Goal: Task Accomplishment & Management: Complete application form

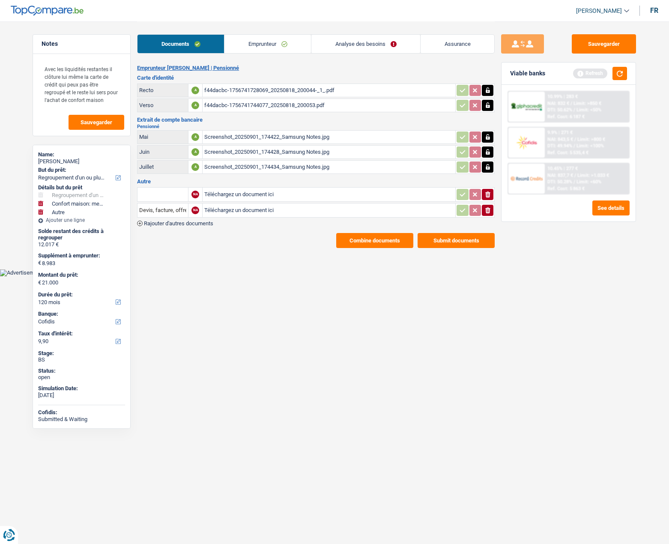
select select "refinancing"
select select "household"
select select "other"
select select "120"
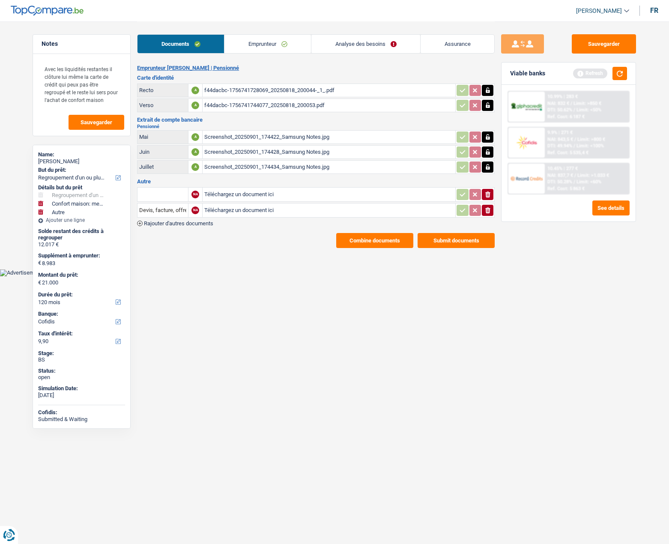
select select "cofidis"
click at [616, 73] on button "button" at bounding box center [620, 73] width 15 height 13
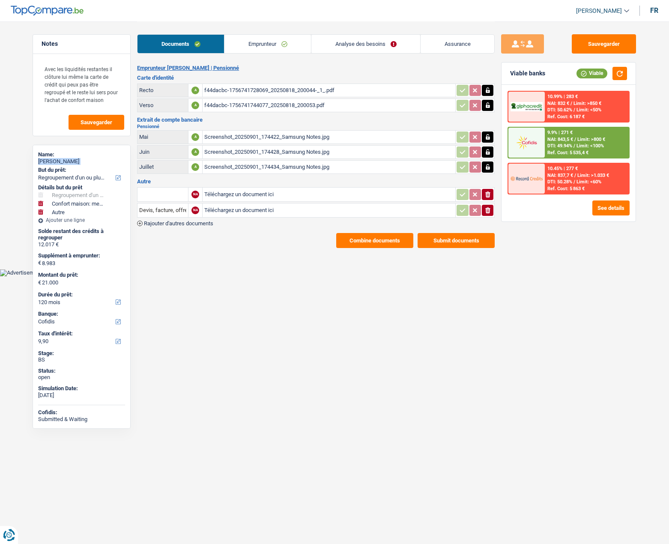
click at [262, 44] on link "Emprunteur" at bounding box center [267, 44] width 87 height 18
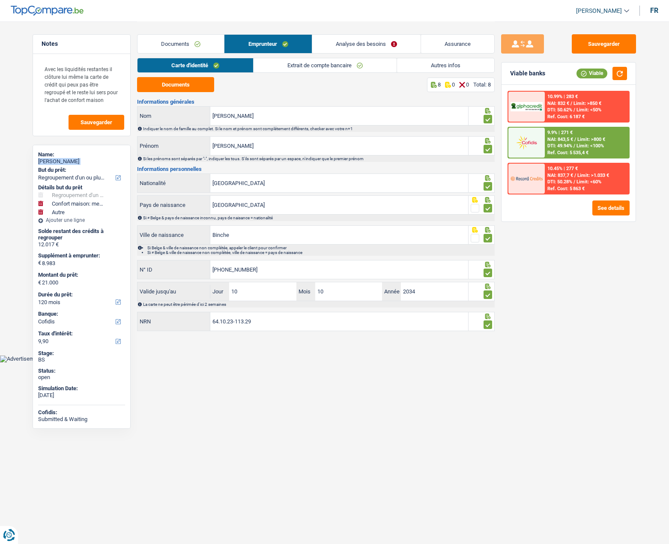
click at [279, 70] on link "Extrait de compte bancaire" at bounding box center [325, 65] width 143 height 14
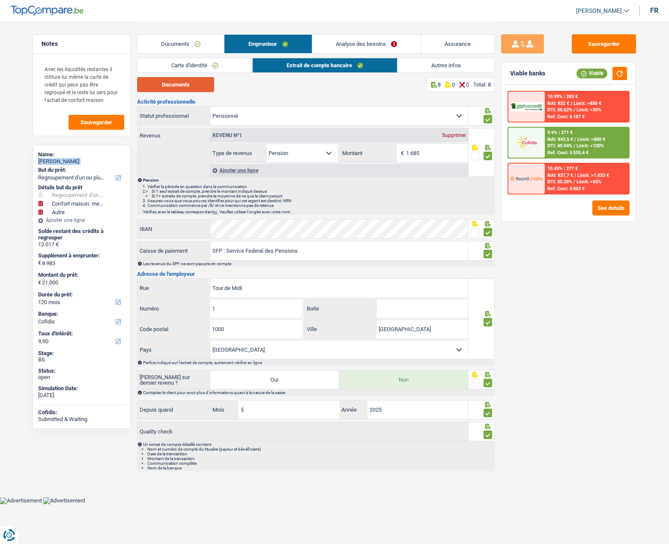
click at [191, 89] on button "Documents" at bounding box center [175, 84] width 77 height 15
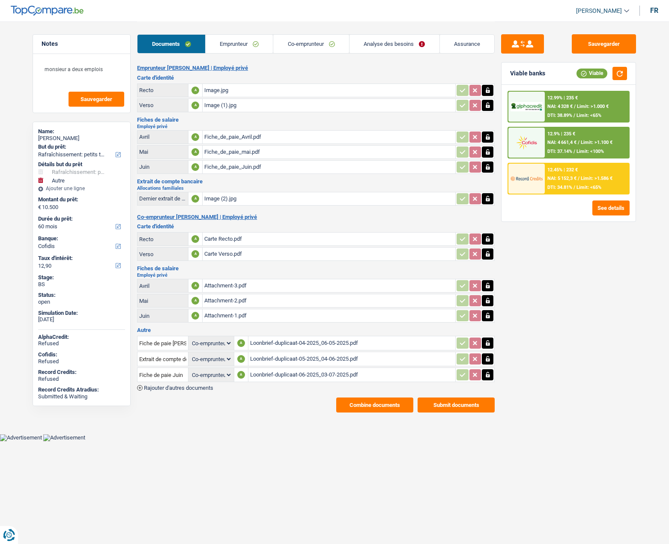
select select "houseOrGarden"
select select "other"
select select "60"
select select "cofidis"
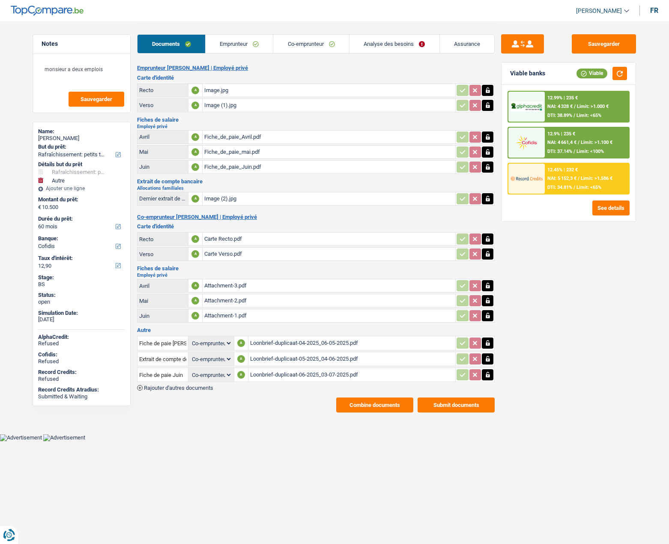
select select "coApplicant"
select select "cohabitation"
select select "BE"
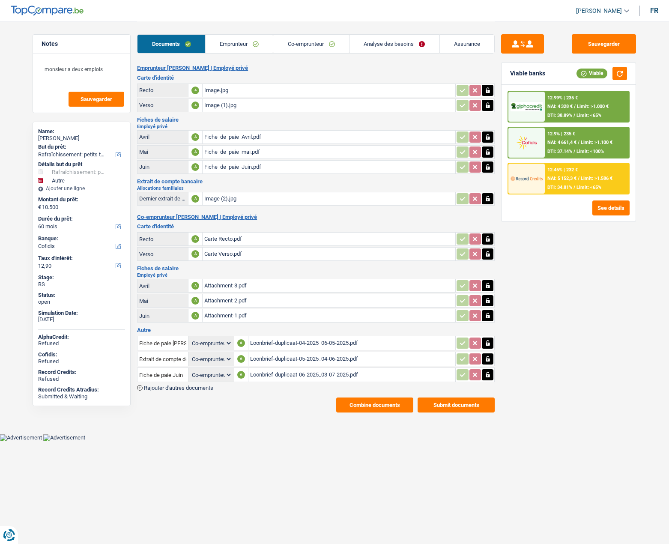
select select "privateEmployee"
select select "familyAllowances"
select select "netSalary"
select select "mealVouchers"
select select "BE"
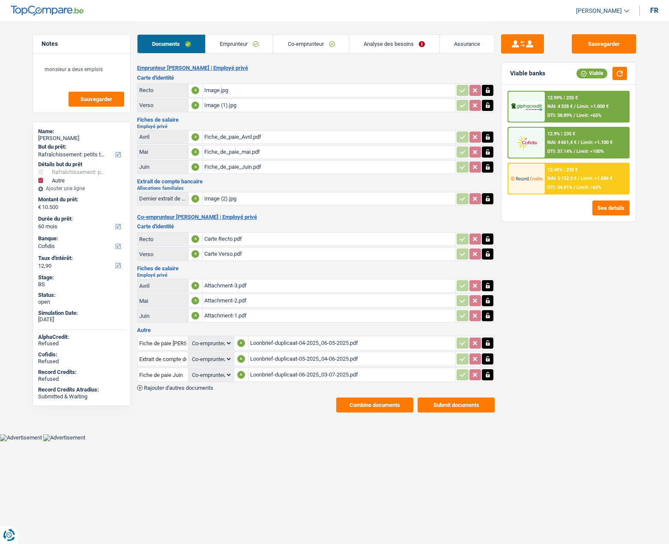
click at [243, 51] on link "Emprunteur" at bounding box center [240, 44] width 68 height 18
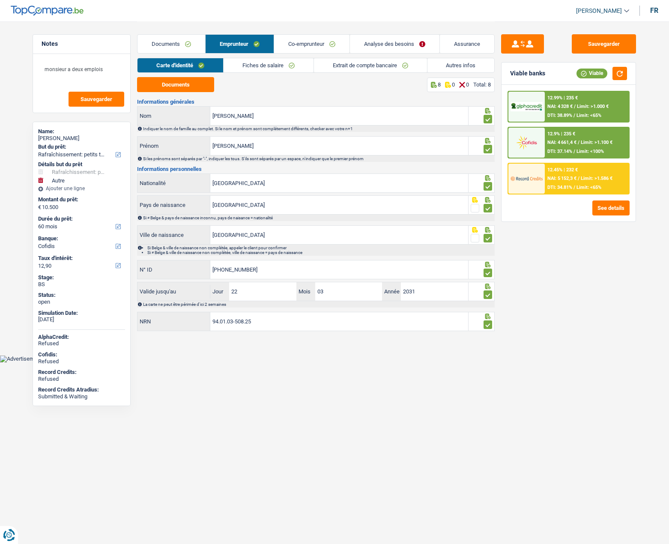
click at [248, 62] on link "Fiches de salaire" at bounding box center [269, 65] width 90 height 14
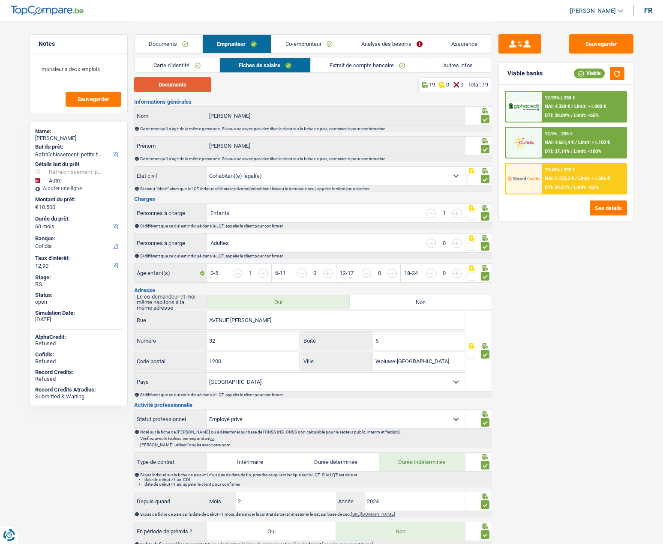
click at [184, 85] on button "Documents" at bounding box center [172, 84] width 77 height 15
click at [312, 45] on link "Co-emprunteur" at bounding box center [308, 44] width 75 height 18
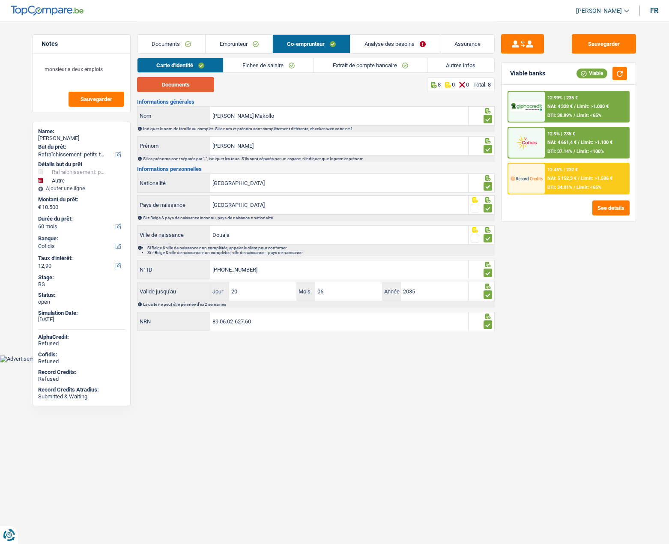
click at [185, 83] on button "Documents" at bounding box center [175, 84] width 77 height 15
click at [270, 63] on link "Fiches de salaire" at bounding box center [269, 65] width 90 height 14
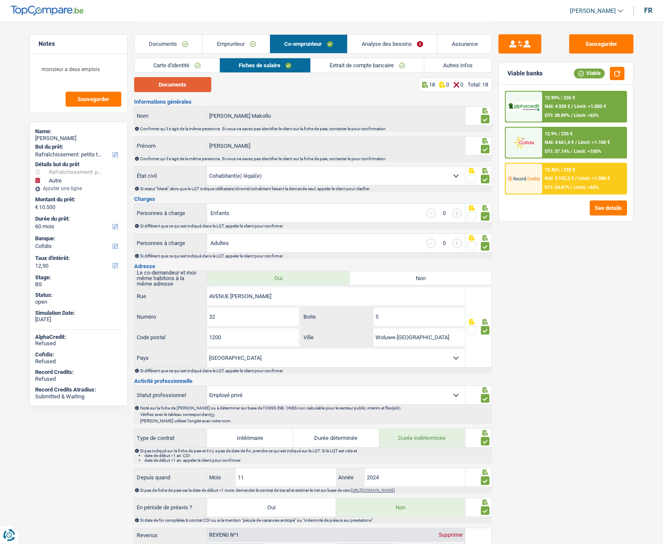
click at [184, 87] on button "Documents" at bounding box center [172, 84] width 77 height 15
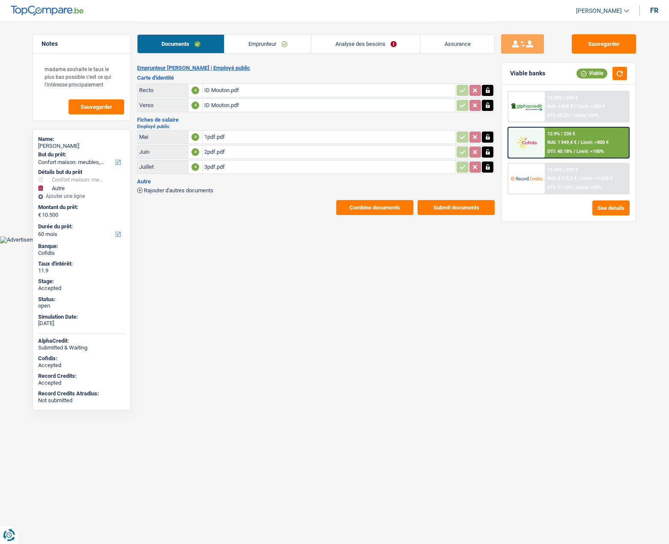
select select "household"
select select "other"
select select "60"
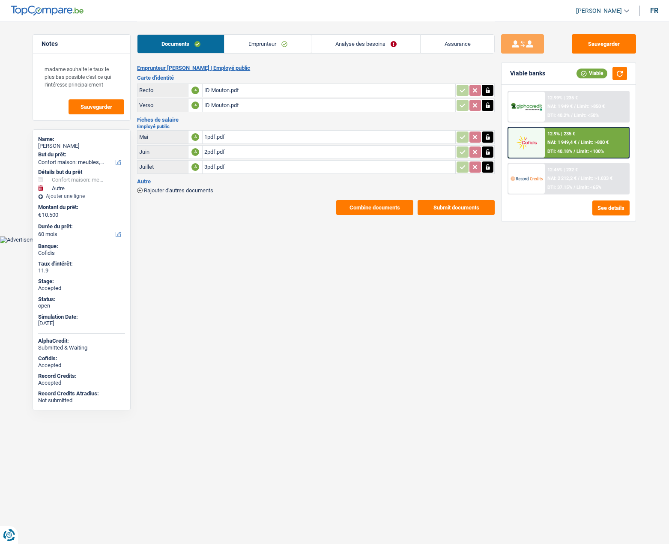
select select "60"
select select "household"
select select "not_answered"
select select "other"
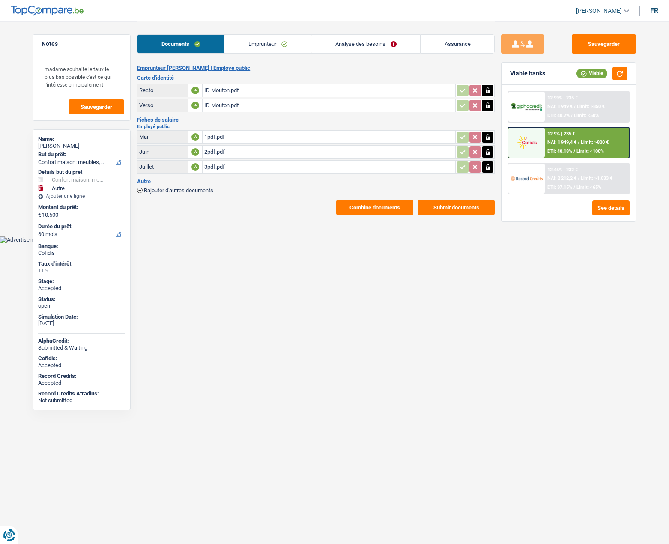
select select "60"
click at [267, 49] on link "Emprunteur" at bounding box center [267, 44] width 87 height 18
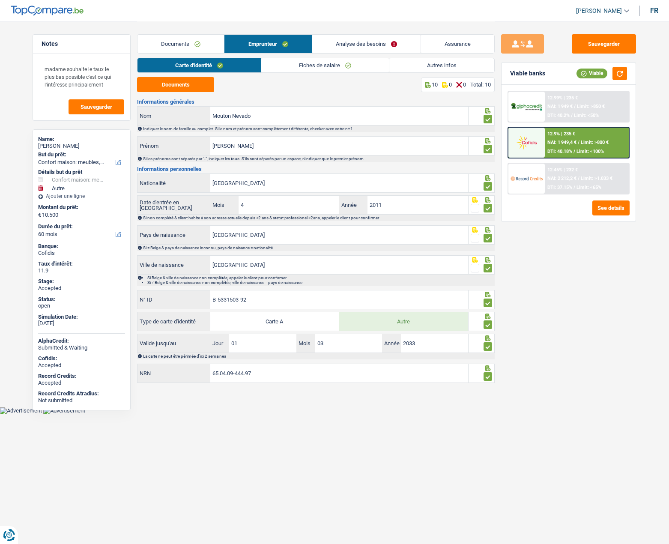
click at [356, 47] on link "Analyse des besoins" at bounding box center [366, 44] width 108 height 18
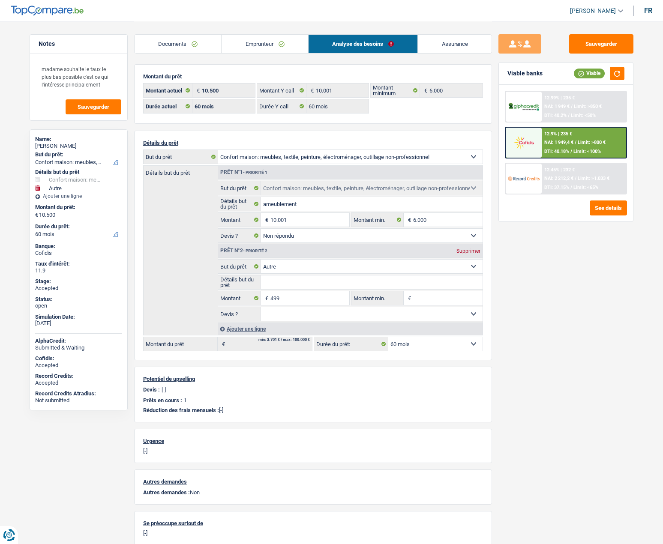
click at [274, 44] on link "Emprunteur" at bounding box center [264, 44] width 87 height 18
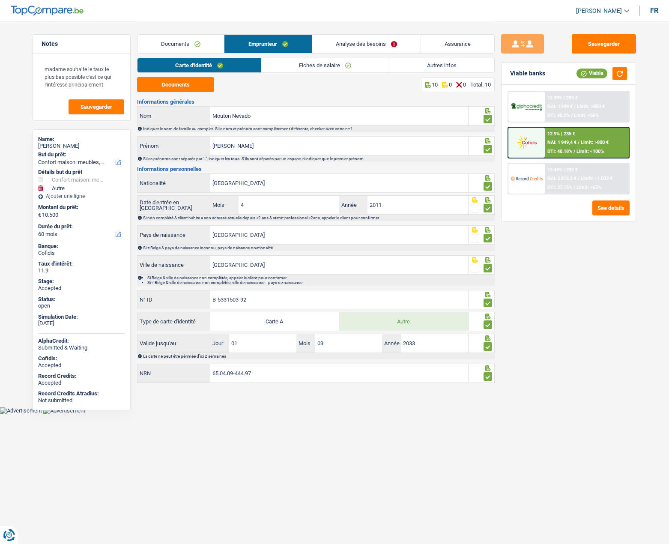
click at [464, 43] on link "Assurance" at bounding box center [457, 44] width 73 height 18
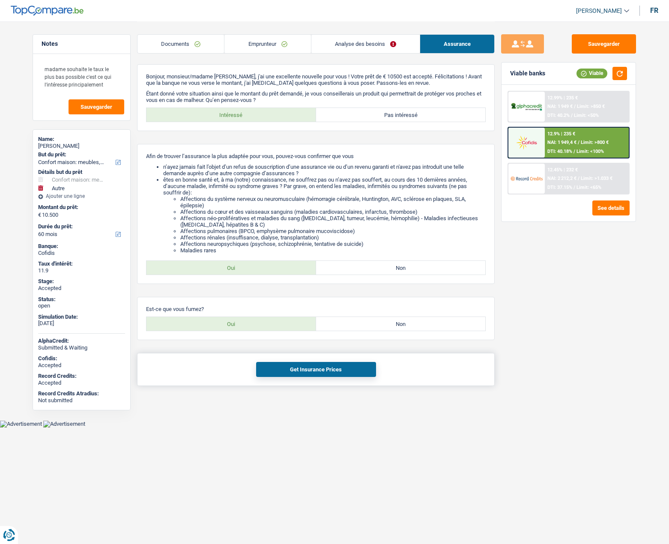
click at [312, 368] on button "Get Insurance Prices" at bounding box center [316, 369] width 120 height 15
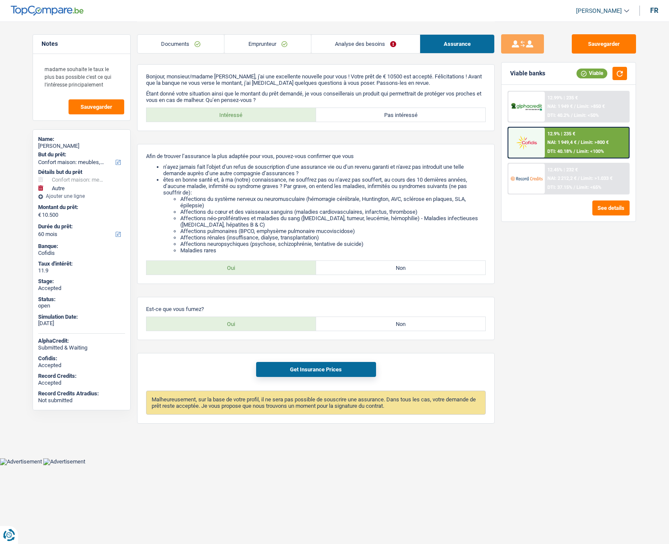
click at [254, 46] on link "Emprunteur" at bounding box center [267, 44] width 86 height 18
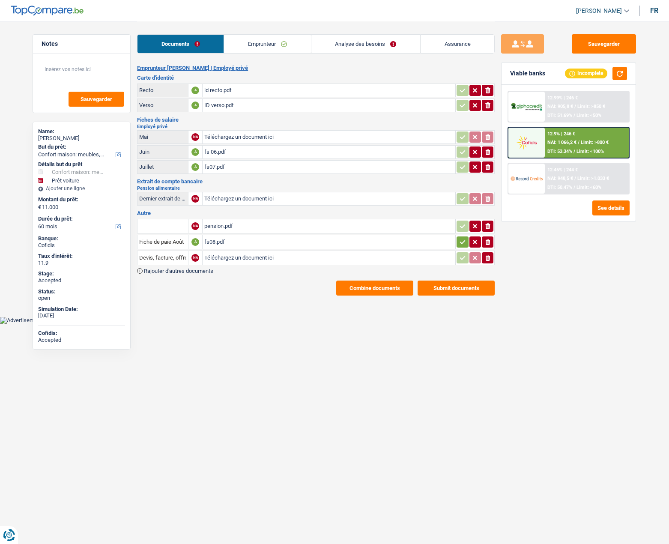
select select "household"
select select "car"
select select "60"
click at [54, 137] on div "Amy Lott" at bounding box center [81, 138] width 87 height 7
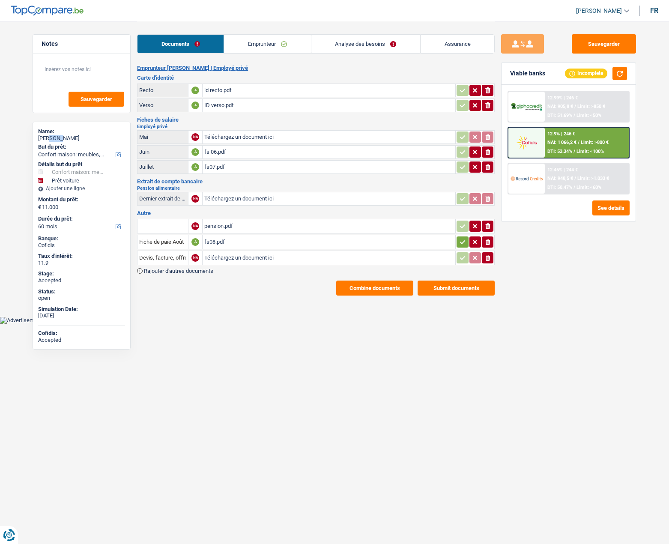
click at [54, 137] on div "Amy Lott" at bounding box center [81, 138] width 87 height 7
copy div "Amy Lott"
click at [261, 38] on link "Emprunteur" at bounding box center [267, 44] width 87 height 18
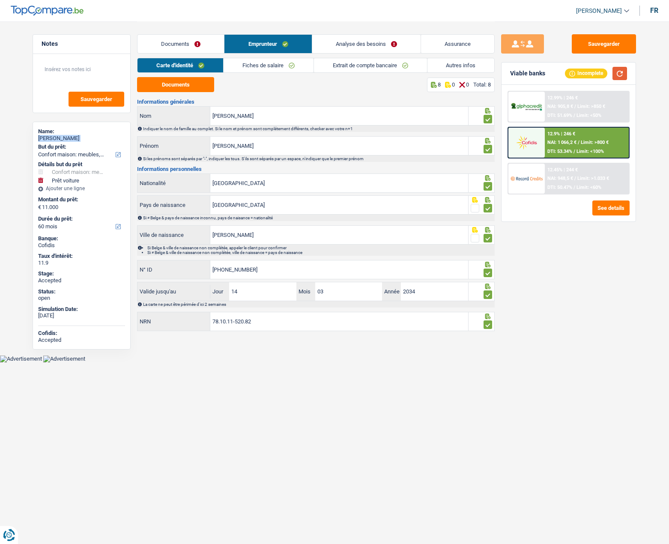
click at [623, 73] on button "button" at bounding box center [620, 73] width 15 height 13
click at [221, 319] on input "78.10.11-520.82" at bounding box center [339, 321] width 258 height 18
click at [415, 353] on main "Notes Sauvegarder Name: Amy Lott But du prêt: Confort maison: meubles, textile,…" at bounding box center [334, 177] width 669 height 355
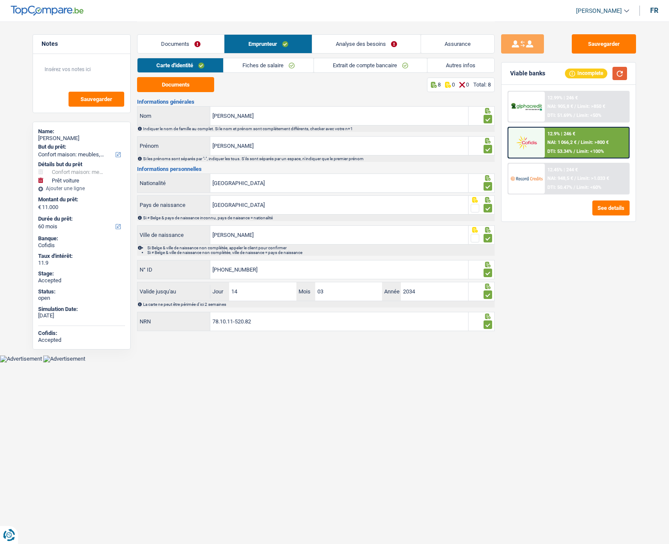
click at [621, 72] on button "button" at bounding box center [620, 73] width 15 height 13
click at [529, 112] on div at bounding box center [527, 107] width 36 height 30
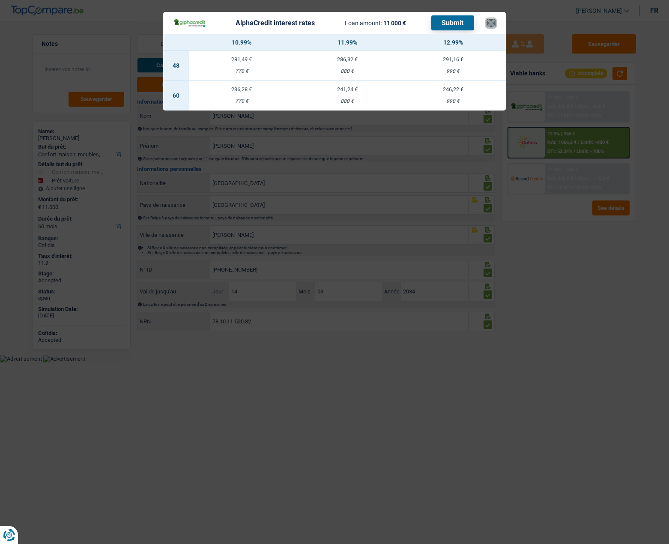
click at [493, 24] on button "×" at bounding box center [491, 23] width 9 height 9
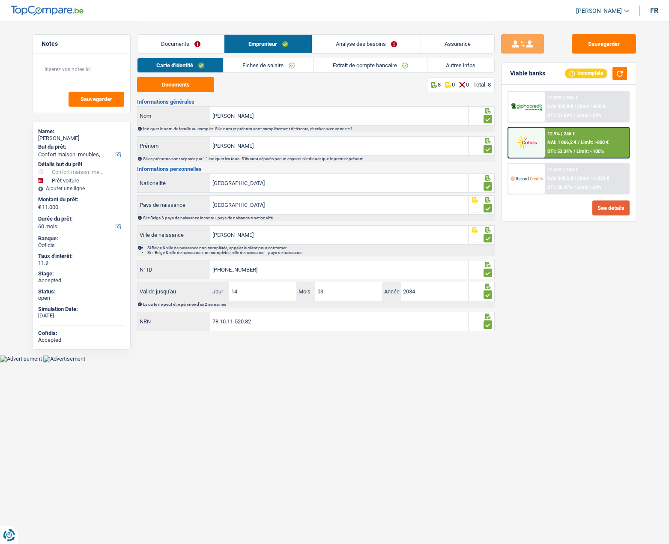
click at [607, 207] on button "See details" at bounding box center [610, 207] width 37 height 15
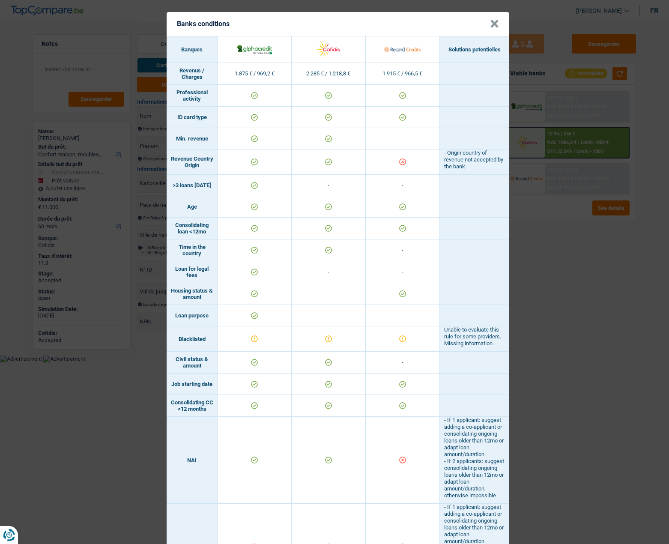
click at [491, 24] on button "×" at bounding box center [494, 24] width 9 height 9
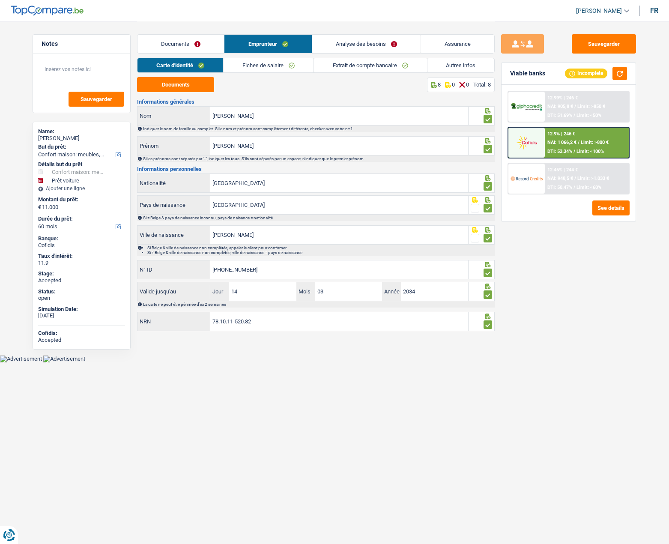
click at [595, 107] on span "Limit: >850 €" at bounding box center [592, 107] width 28 height 6
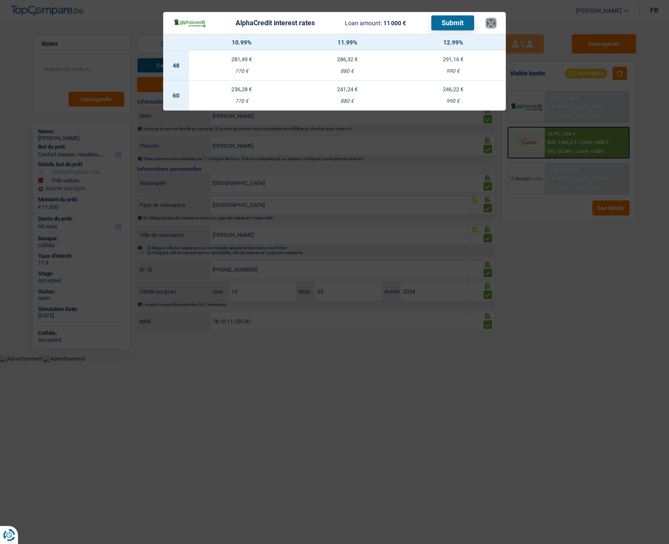
click at [489, 22] on button "×" at bounding box center [491, 23] width 9 height 9
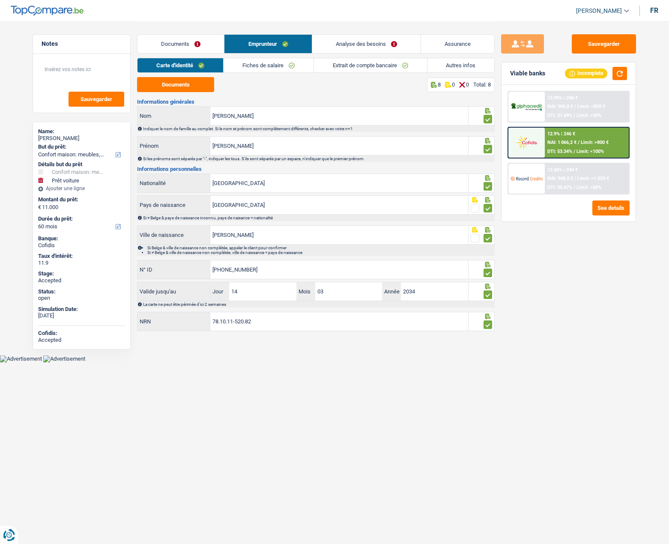
click at [527, 186] on img at bounding box center [527, 179] width 32 height 16
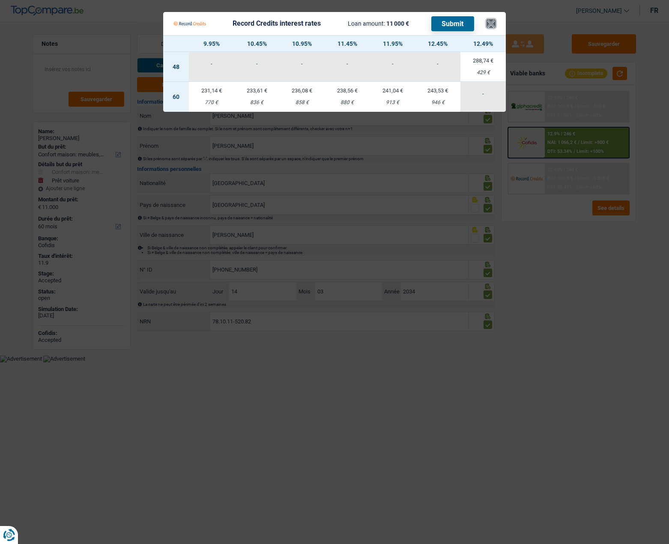
click at [487, 22] on button "×" at bounding box center [491, 23] width 9 height 9
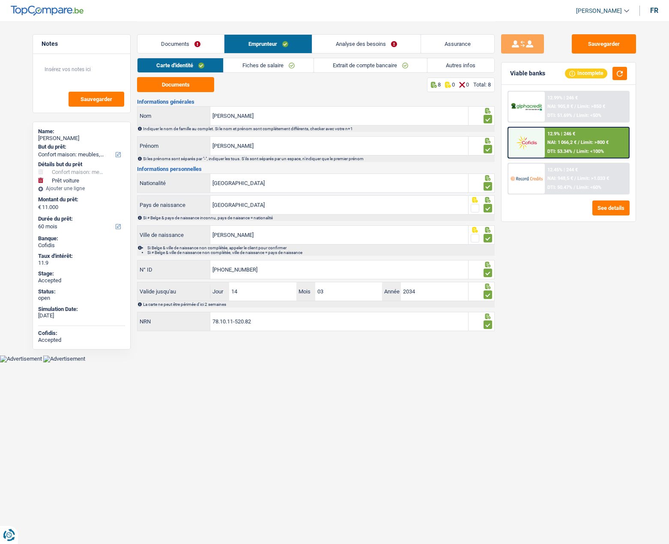
click at [181, 45] on link "Documents" at bounding box center [181, 44] width 87 height 18
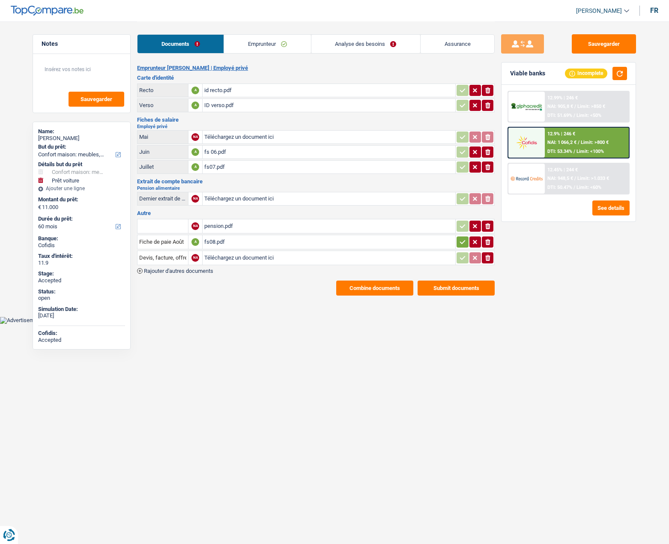
click at [216, 240] on div "fs08.pdf" at bounding box center [328, 242] width 249 height 13
click at [260, 43] on link "Emprunteur" at bounding box center [267, 44] width 87 height 18
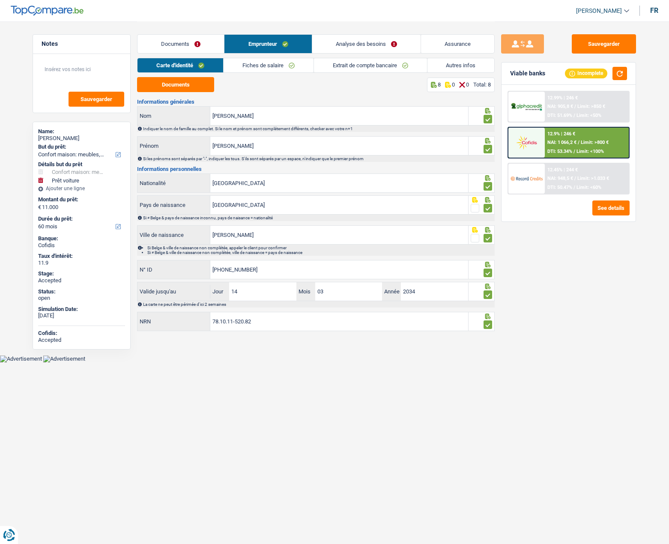
click at [444, 68] on link "Autres infos" at bounding box center [461, 65] width 67 height 14
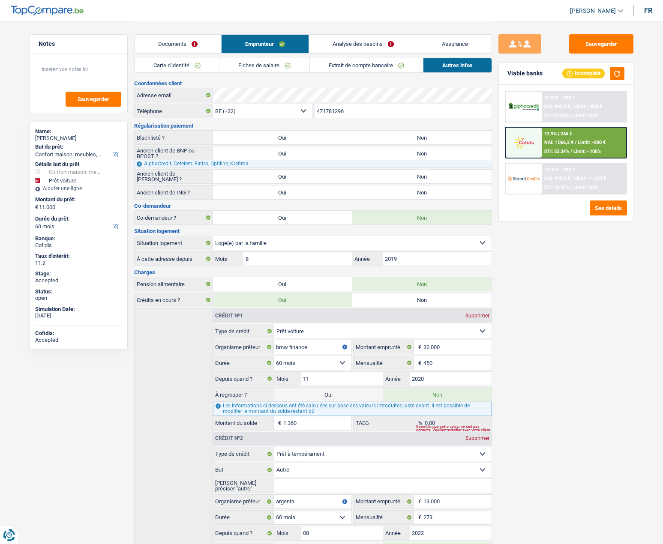
click at [170, 44] on link "Documents" at bounding box center [178, 44] width 87 height 18
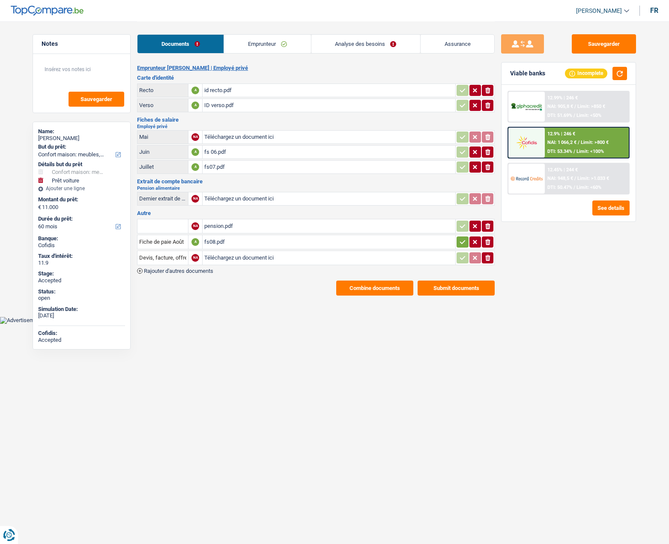
click at [461, 242] on icon "button" at bounding box center [462, 242] width 7 height 9
click at [273, 41] on link "Emprunteur" at bounding box center [267, 44] width 87 height 18
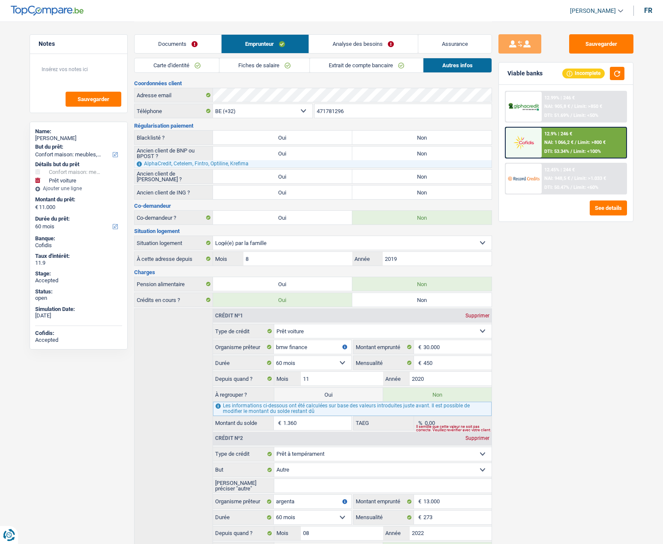
click at [528, 170] on div at bounding box center [524, 179] width 36 height 30
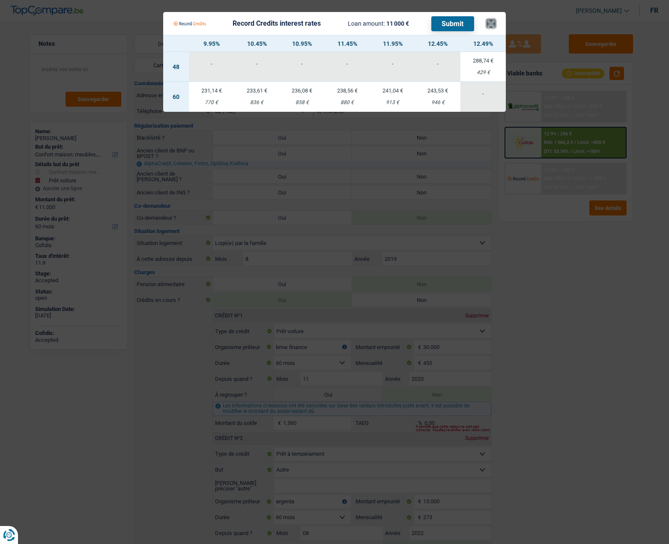
click at [492, 25] on button "×" at bounding box center [491, 23] width 9 height 9
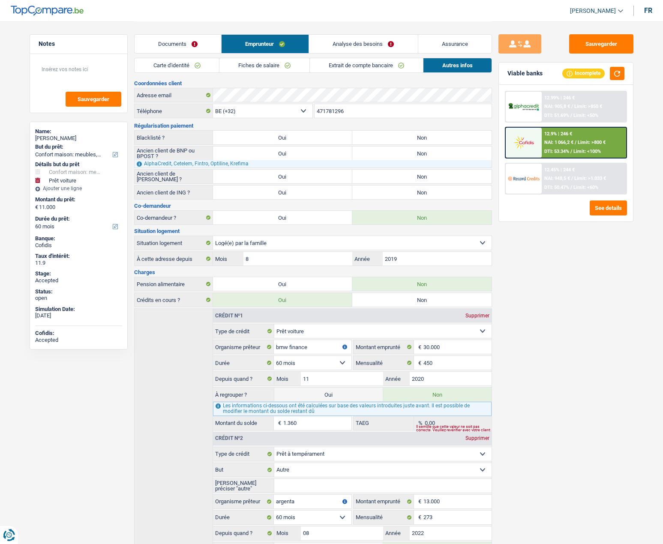
click at [195, 47] on link "Documents" at bounding box center [178, 44] width 87 height 18
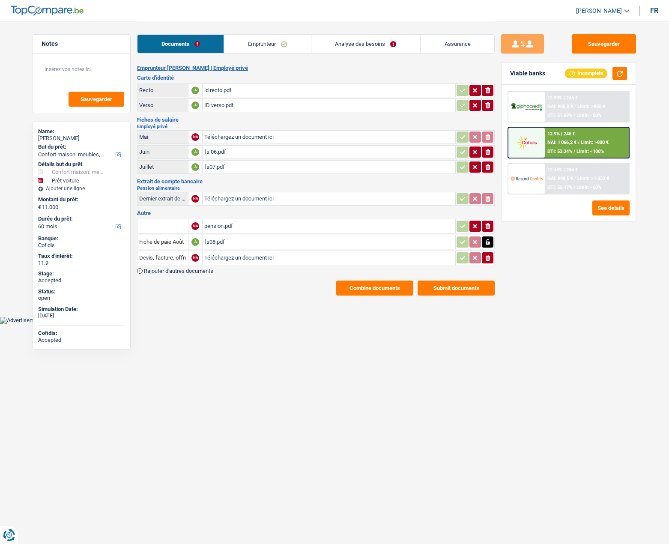
click at [272, 46] on link "Emprunteur" at bounding box center [267, 44] width 87 height 18
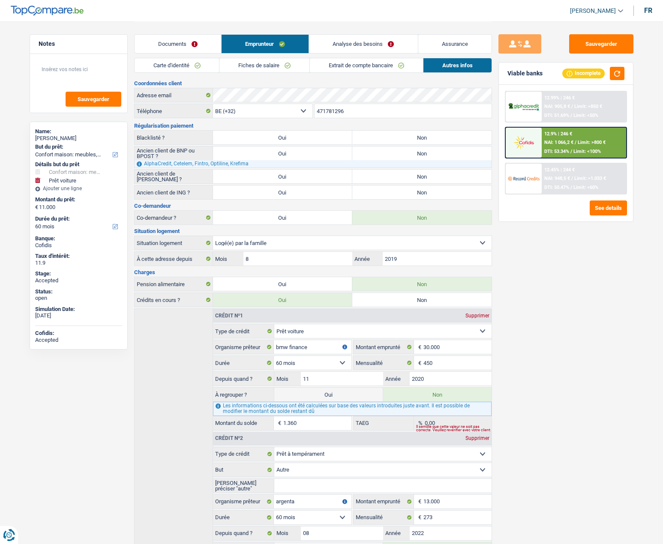
click at [181, 66] on link "Carte d'identité" at bounding box center [177, 65] width 85 height 14
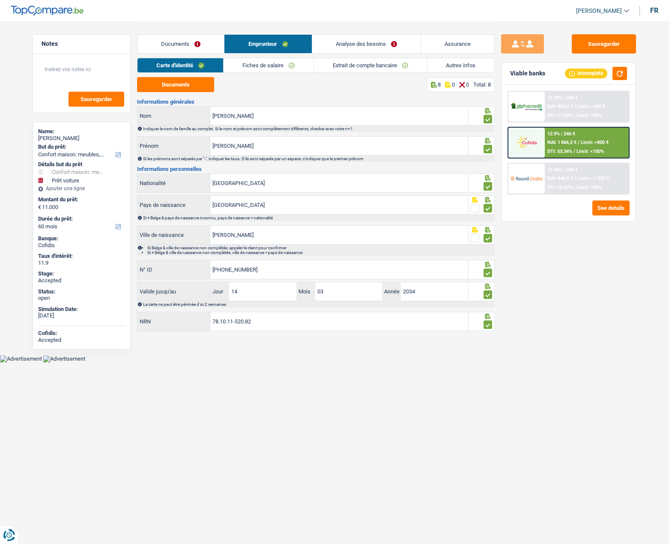
click at [252, 61] on link "Fiches de salaire" at bounding box center [269, 65] width 90 height 14
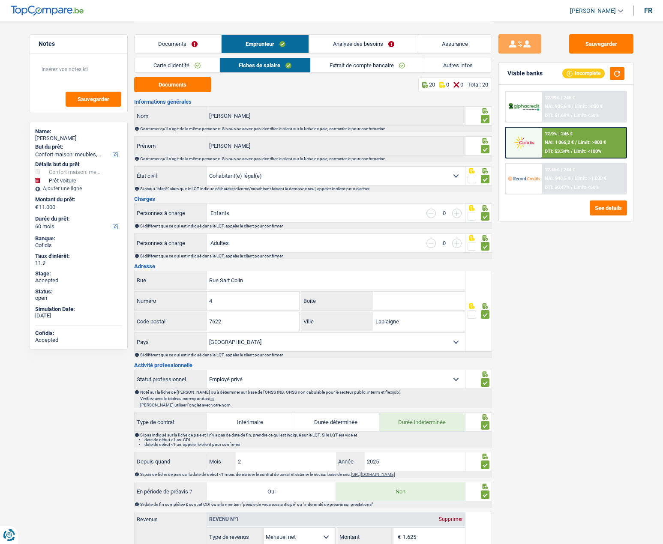
click at [342, 60] on link "Extrait de compte bancaire" at bounding box center [367, 65] width 113 height 14
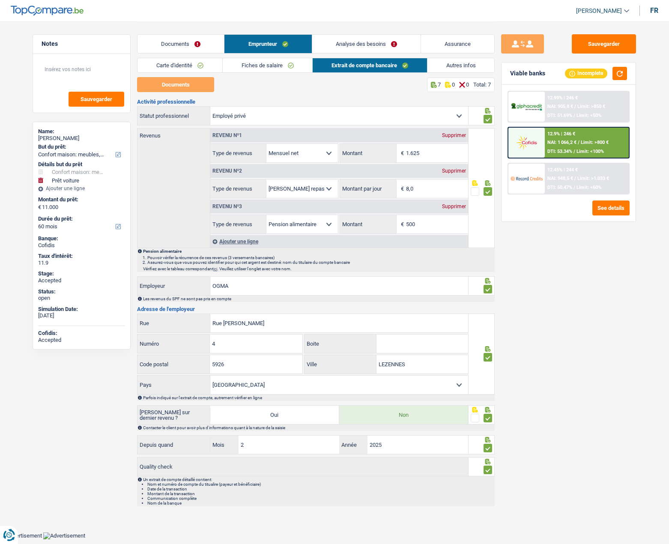
click at [362, 44] on link "Analyse des besoins" at bounding box center [366, 44] width 108 height 18
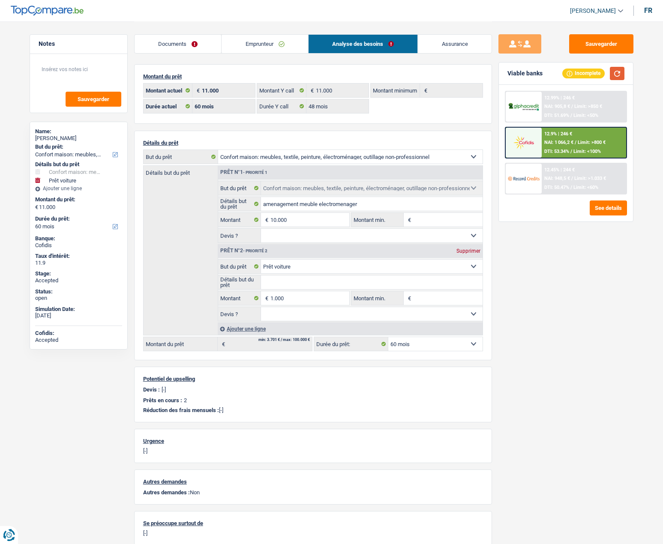
click at [618, 69] on button "button" at bounding box center [617, 73] width 15 height 13
click at [603, 46] on button "Sauvegarder" at bounding box center [601, 43] width 64 height 19
click at [605, 211] on button "See details" at bounding box center [607, 207] width 37 height 15
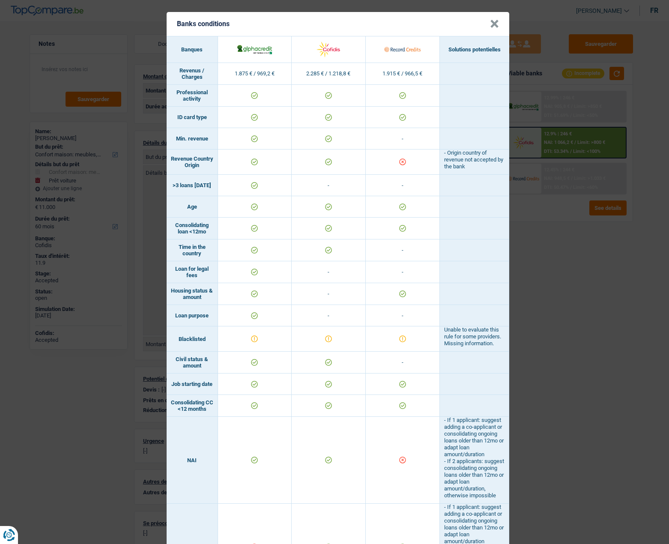
click at [491, 21] on button "×" at bounding box center [494, 24] width 9 height 9
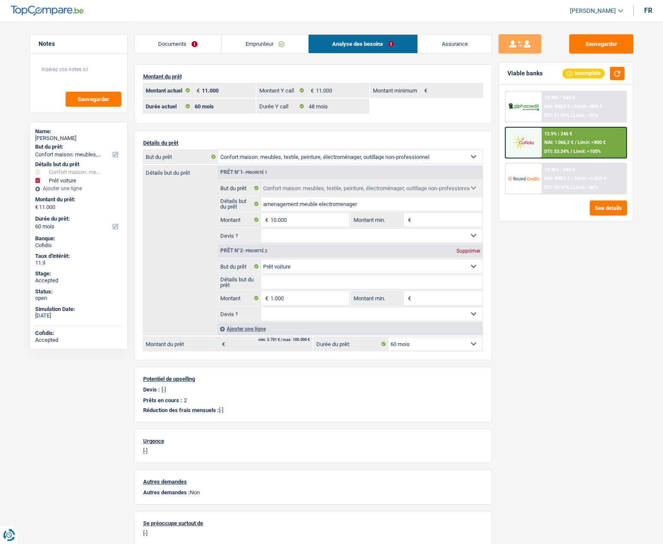
click at [282, 266] on select "Confort maison: meubles, textile, peinture, électroménager, outillage non-profe…" at bounding box center [371, 267] width 221 height 14
click at [282, 264] on select "Confort maison: meubles, textile, peinture, électroménager, outillage non-profe…" at bounding box center [371, 267] width 221 height 14
click at [289, 269] on select "Confort maison: meubles, textile, peinture, électroménager, outillage non-profe…" at bounding box center [371, 267] width 221 height 14
click at [561, 324] on div "Sauvegarder Viable banks Incomplete 12.99% | 246 € NAI: 905,8 € / Limit: >850 €…" at bounding box center [566, 282] width 148 height 496
click at [587, 101] on div "12.99% | 246 € NAI: 905,8 € / Limit: >850 € DTI: 51.69% / Limit: <50%" at bounding box center [584, 107] width 84 height 30
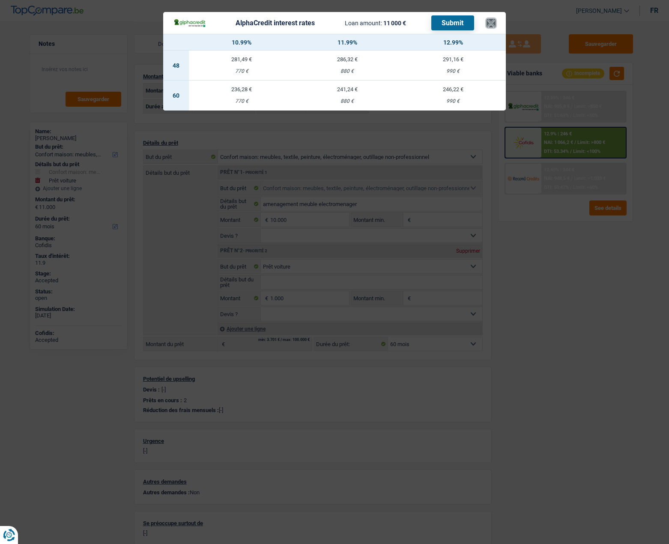
click at [492, 22] on button "×" at bounding box center [491, 23] width 9 height 9
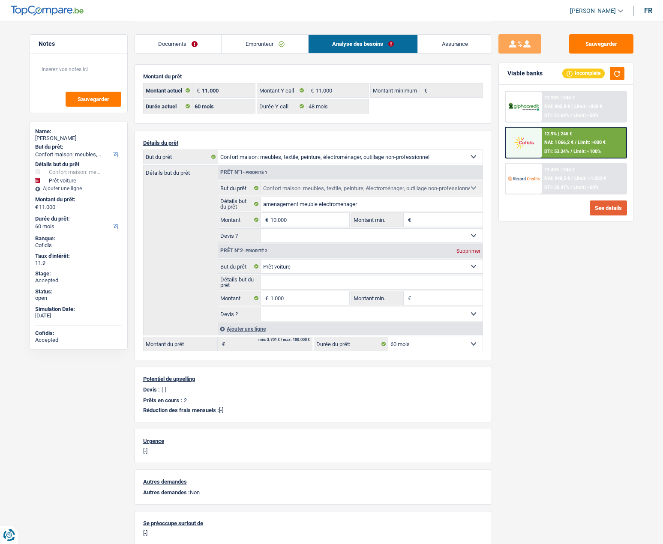
click at [601, 210] on button "See details" at bounding box center [607, 207] width 37 height 15
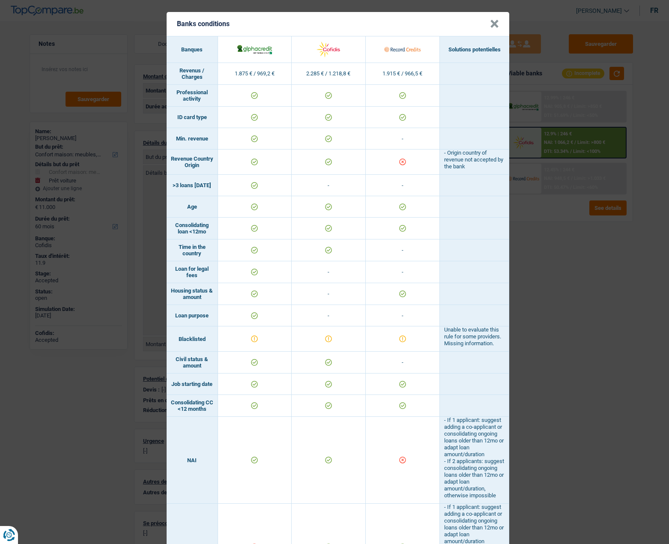
click at [493, 25] on button "×" at bounding box center [494, 24] width 9 height 9
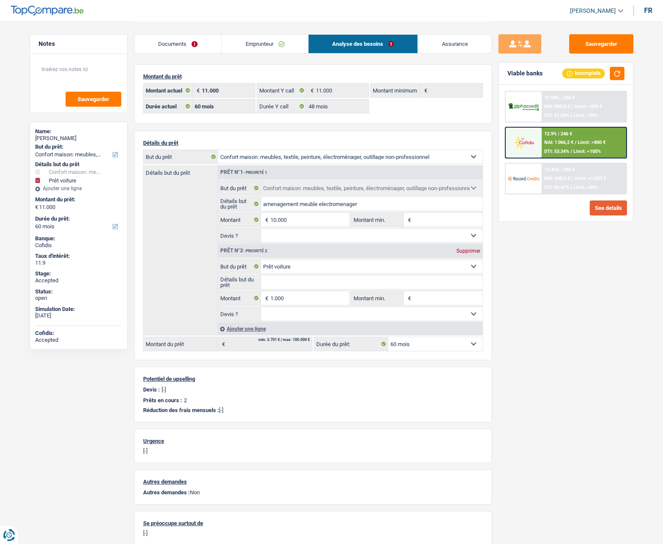
click at [616, 207] on button "See details" at bounding box center [607, 207] width 37 height 15
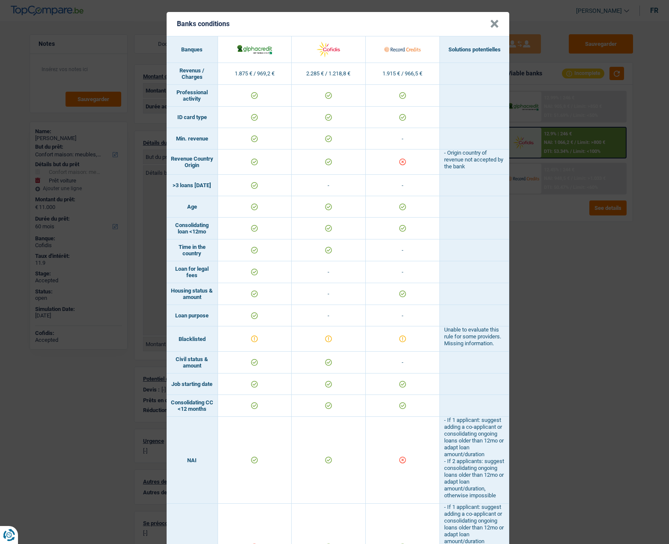
drag, startPoint x: 492, startPoint y: 25, endPoint x: 484, endPoint y: 26, distance: 7.8
click at [491, 25] on button "×" at bounding box center [494, 24] width 9 height 9
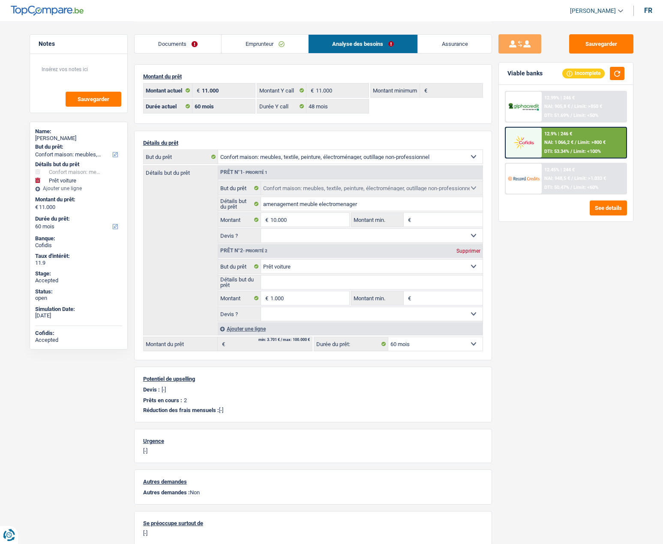
click at [254, 46] on link "Emprunteur" at bounding box center [264, 44] width 87 height 18
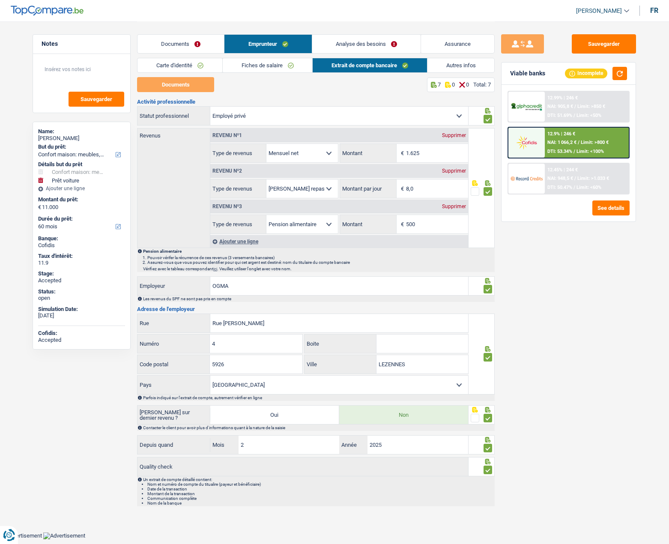
click at [239, 60] on link "Fiches de salaire" at bounding box center [268, 65] width 90 height 14
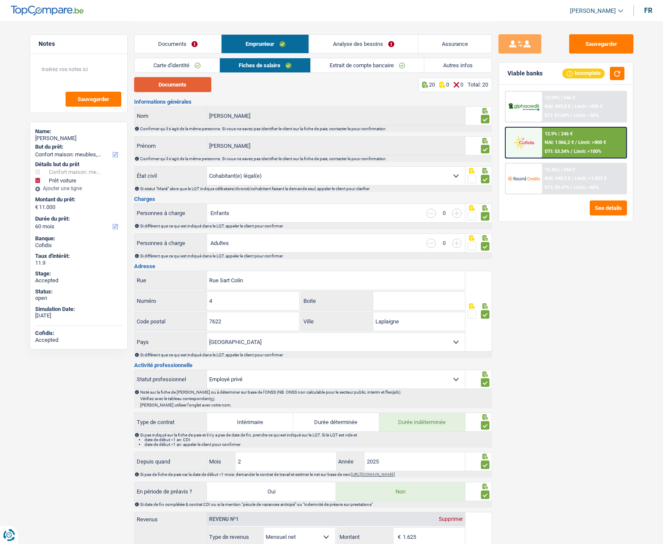
click at [185, 90] on button "Documents" at bounding box center [172, 84] width 77 height 15
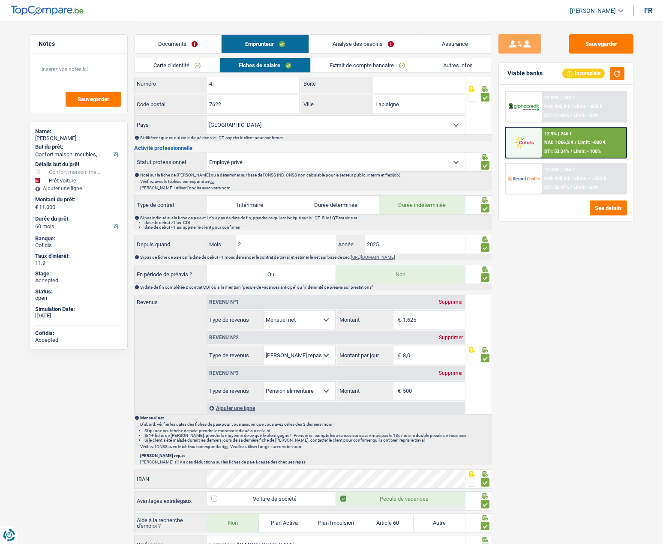
scroll to position [257, 0]
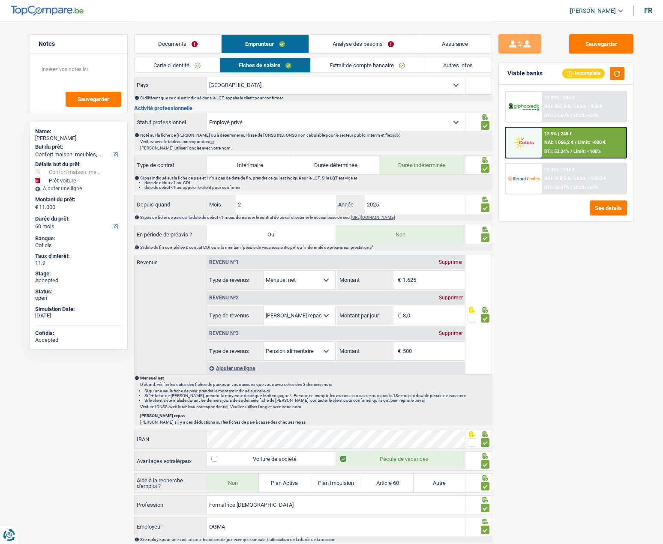
click at [171, 43] on link "Documents" at bounding box center [178, 44] width 87 height 18
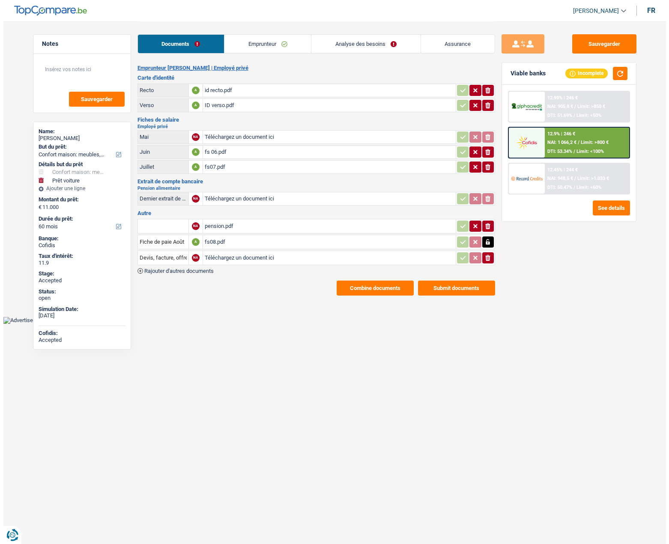
scroll to position [0, 0]
click at [597, 43] on button "Sauvegarder" at bounding box center [604, 43] width 64 height 19
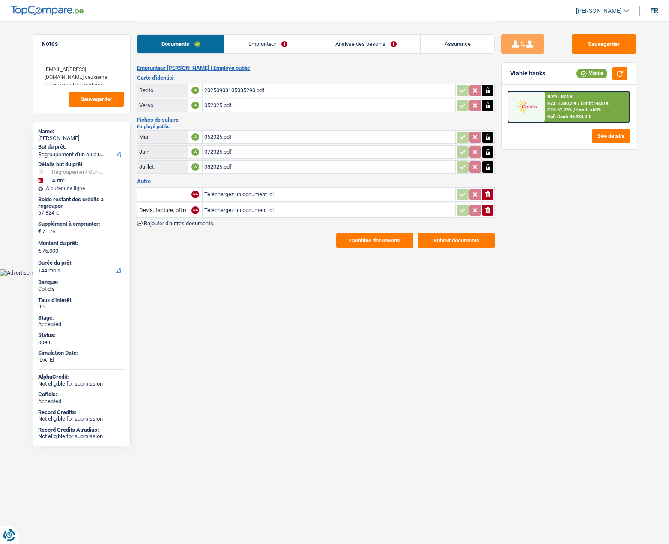
select select "refinancing"
select select "other"
select select "144"
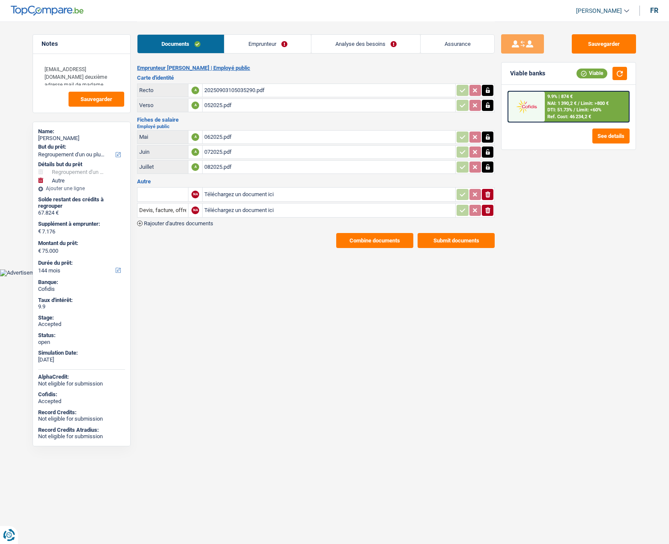
select select "144"
select select "refinancing"
select select "yes"
select select "other"
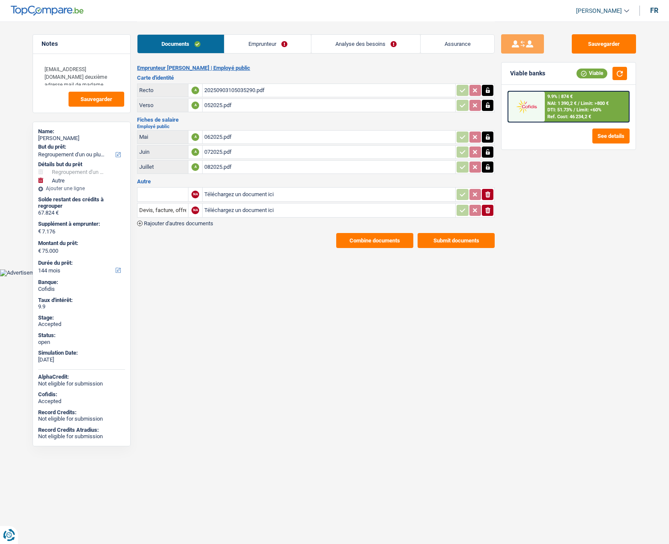
select select "false"
select select "144"
drag, startPoint x: 250, startPoint y: 42, endPoint x: 249, endPoint y: 35, distance: 7.3
click at [250, 42] on link "Emprunteur" at bounding box center [267, 44] width 87 height 18
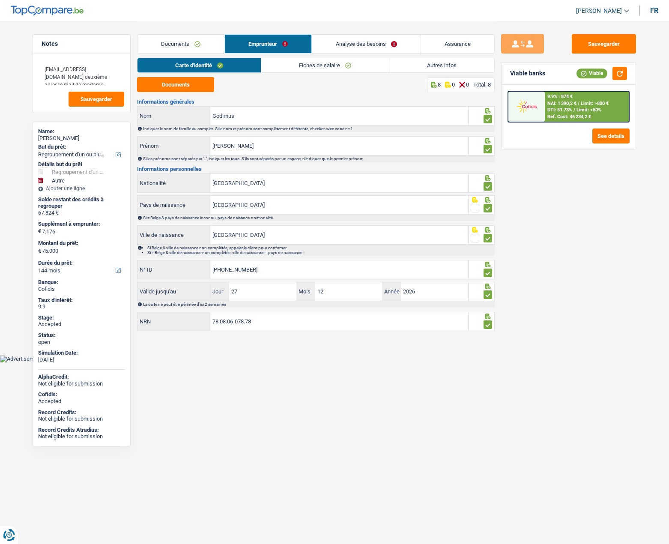
click at [371, 37] on link "Analyse des besoins" at bounding box center [366, 44] width 109 height 18
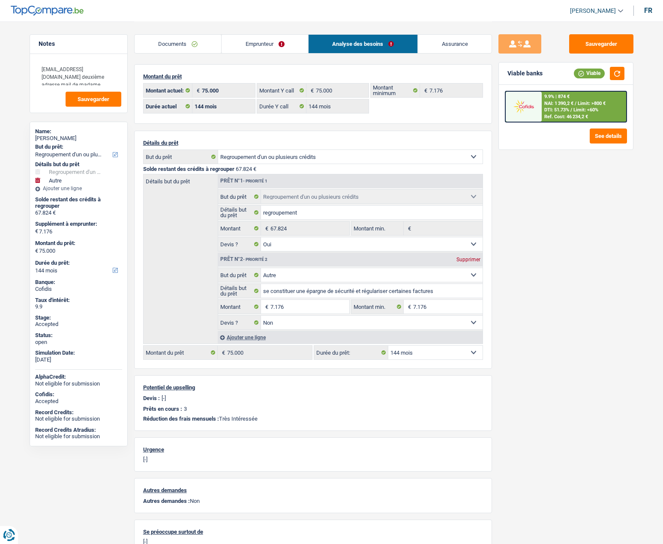
click at [447, 46] on link "Assurance" at bounding box center [455, 44] width 74 height 18
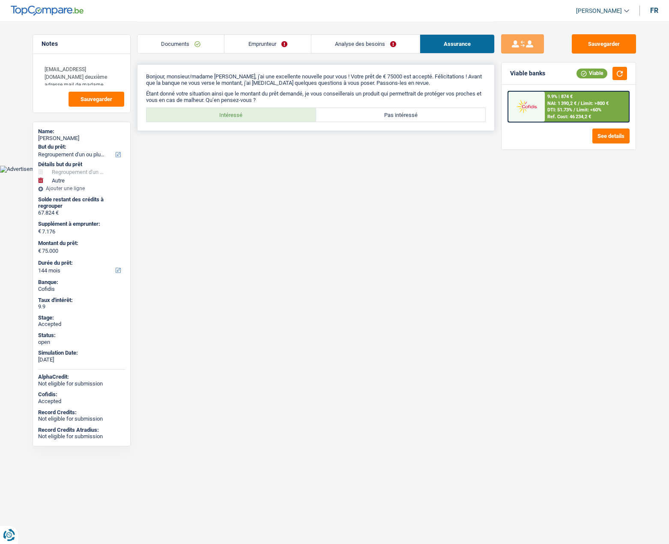
click at [233, 118] on label "Intéressé" at bounding box center [232, 115] width 170 height 14
click at [233, 118] on input "Intéressé" at bounding box center [232, 115] width 170 height 14
radio input "true"
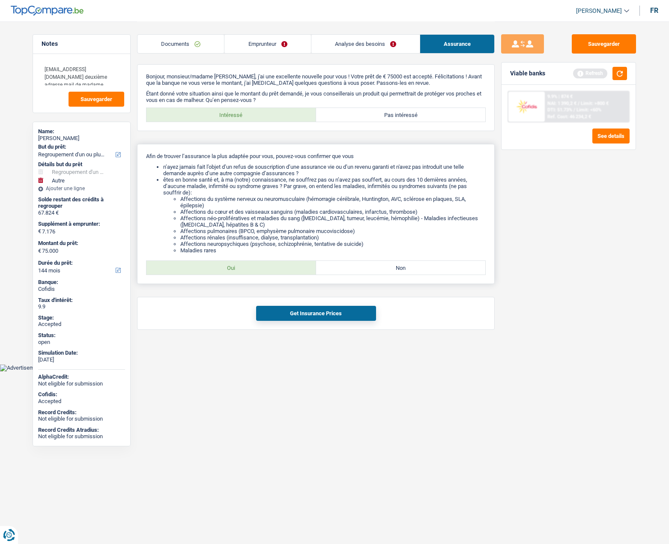
click at [258, 268] on label "Oui" at bounding box center [232, 268] width 170 height 14
click at [258, 268] on input "Oui" at bounding box center [232, 268] width 170 height 14
radio input "true"
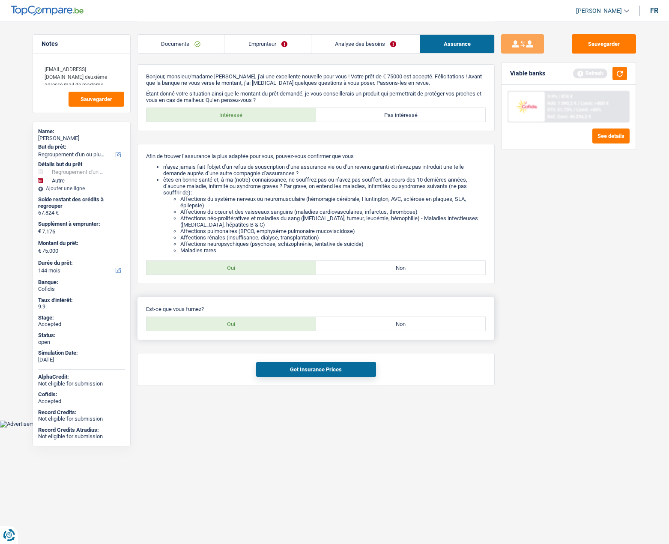
click at [256, 322] on label "Oui" at bounding box center [232, 324] width 170 height 14
click at [256, 322] on input "Oui" at bounding box center [232, 324] width 170 height 14
radio input "true"
click at [298, 370] on button "Get Insurance Prices" at bounding box center [316, 369] width 120 height 15
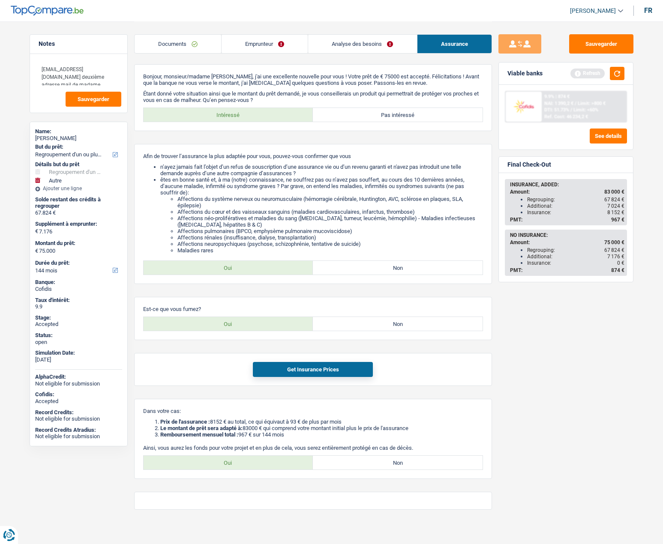
drag, startPoint x: 530, startPoint y: 254, endPoint x: 621, endPoint y: 253, distance: 91.7
click at [621, 254] on div "Additional: 7 176 €" at bounding box center [575, 257] width 97 height 6
click at [607, 262] on div "Insurance: 0 €" at bounding box center [575, 263] width 97 height 6
drag, startPoint x: 529, startPoint y: 206, endPoint x: 549, endPoint y: 204, distance: 20.6
click at [548, 204] on div "Additional: 7 024 €" at bounding box center [575, 206] width 97 height 6
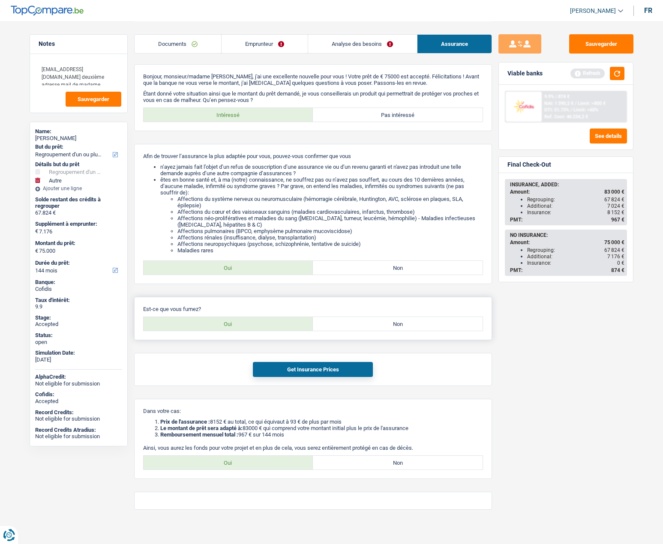
click at [359, 320] on label "Non" at bounding box center [398, 324] width 170 height 14
click at [359, 320] on input "Non" at bounding box center [398, 324] width 170 height 14
radio input "true"
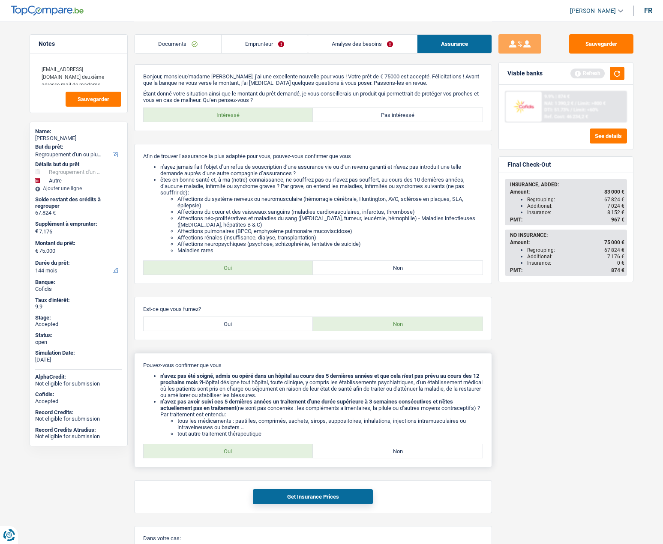
click at [222, 449] on label "Oui" at bounding box center [229, 451] width 170 height 14
click at [222, 449] on input "Oui" at bounding box center [229, 451] width 170 height 14
radio input "true"
click at [313, 491] on button "Get Insurance Prices" at bounding box center [313, 496] width 120 height 15
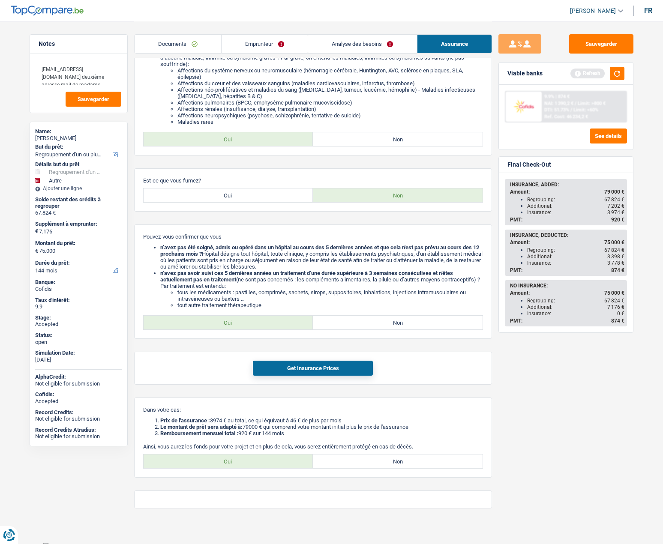
scroll to position [134, 0]
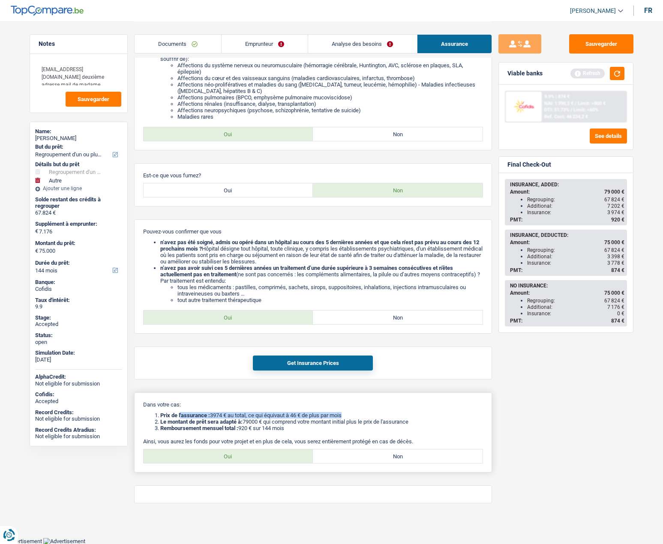
drag, startPoint x: 190, startPoint y: 411, endPoint x: 353, endPoint y: 411, distance: 162.8
click at [353, 411] on div "Dans votre cas: Prix de l'assurance : 3974 € au total, ce qui équivaut à 46 € d…" at bounding box center [313, 432] width 358 height 80
click at [263, 428] on li "Remboursement mensuel total : 920 € sur 144 mois" at bounding box center [321, 428] width 323 height 6
drag, startPoint x: 255, startPoint y: 421, endPoint x: 315, endPoint y: 425, distance: 60.5
click at [315, 425] on ol "Prix de l'assurance : 3974 € au total, ce qui équivaut à 46 € de plus par mois …" at bounding box center [313, 421] width 340 height 19
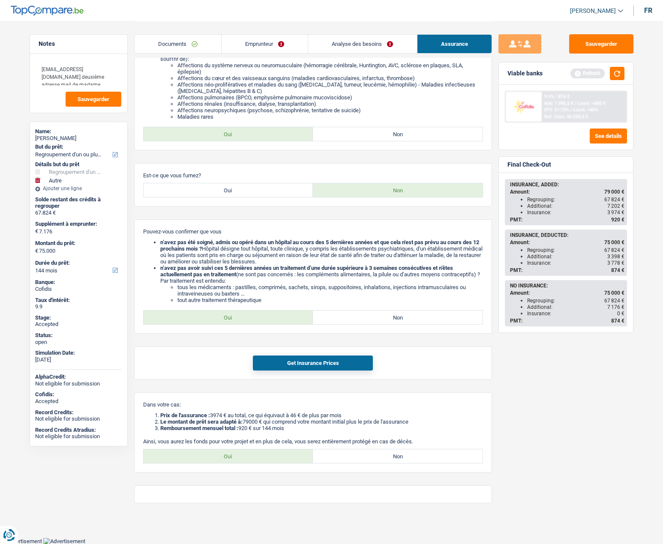
click at [542, 400] on div "Sauvegarder Viable banks Refresh 9.9% | 874 € NAI: 1 390,2 € / Limit: >800 € DT…" at bounding box center [566, 282] width 148 height 496
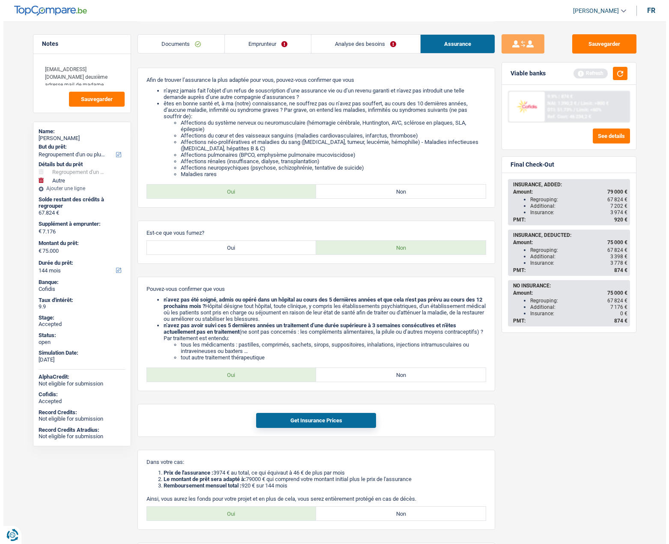
scroll to position [0, 0]
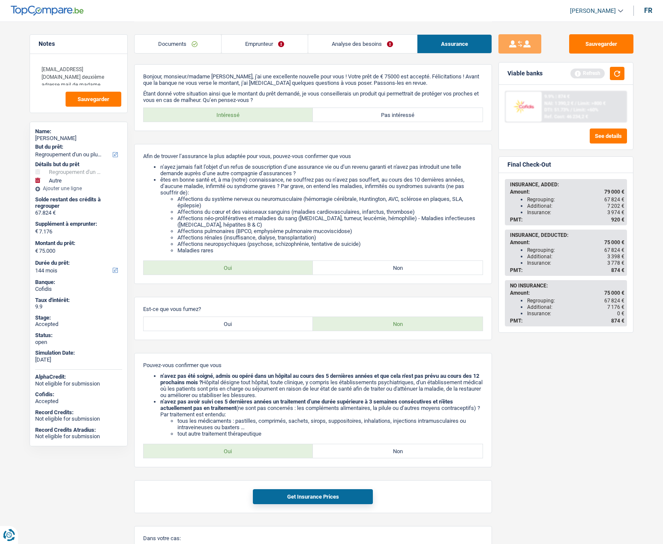
drag, startPoint x: 530, startPoint y: 256, endPoint x: 620, endPoint y: 257, distance: 90.4
click at [620, 257] on div "Additional: 3 398 €" at bounding box center [575, 257] width 97 height 6
click at [537, 263] on div "Insurance: 3 778 €" at bounding box center [575, 263] width 97 height 6
drag, startPoint x: 527, startPoint y: 257, endPoint x: 626, endPoint y: 263, distance: 99.6
click at [626, 263] on div "INSURANCE, DEDUCTED: Amount: 75 000 € Regrouping: 67 824 € Additional: 3 398 € …" at bounding box center [566, 253] width 122 height 46
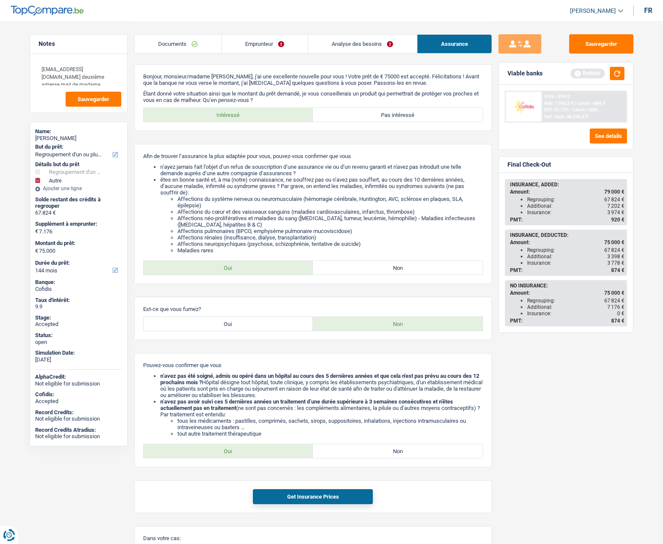
click at [614, 252] on span "67 824 €" at bounding box center [614, 250] width 20 height 6
click at [607, 257] on div "Additional: 3 398 €" at bounding box center [575, 257] width 97 height 6
click at [611, 258] on span "3 398 €" at bounding box center [615, 257] width 17 height 6
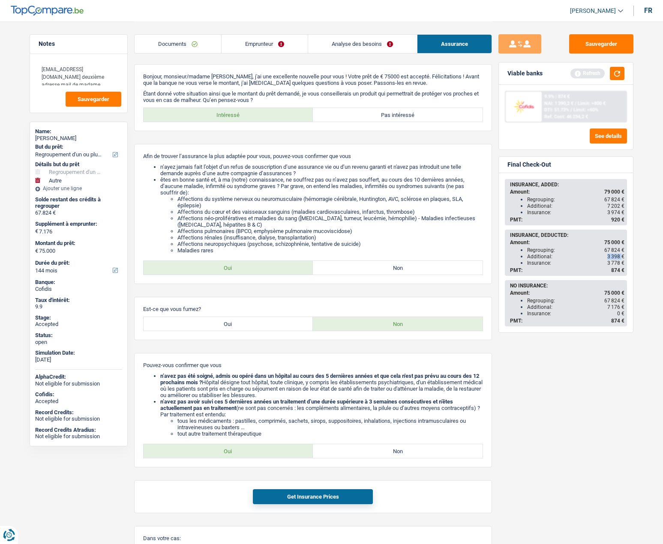
click at [611, 258] on span "3 398 €" at bounding box center [615, 257] width 17 height 6
click at [610, 263] on span "3 778 €" at bounding box center [615, 263] width 17 height 6
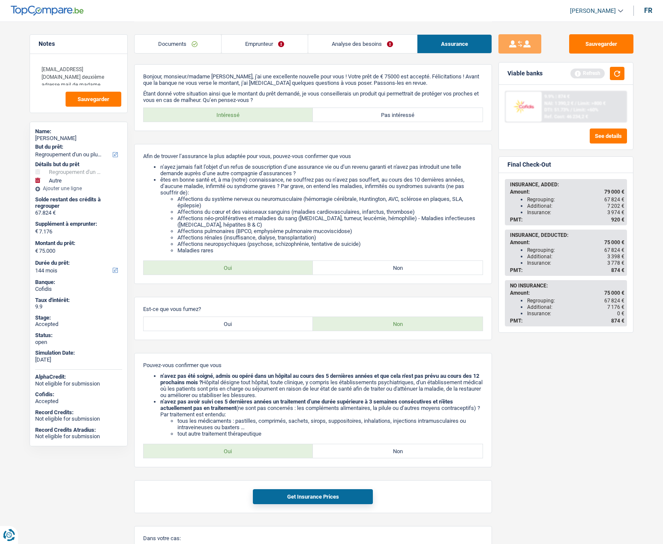
click at [610, 269] on div "PMT: 874 €" at bounding box center [567, 270] width 114 height 6
click at [615, 77] on button "button" at bounding box center [617, 73] width 15 height 13
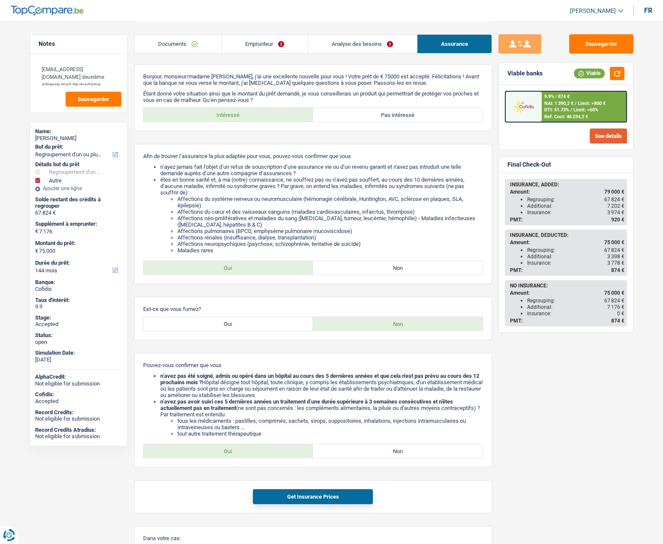
click at [603, 135] on button "See details" at bounding box center [607, 136] width 37 height 15
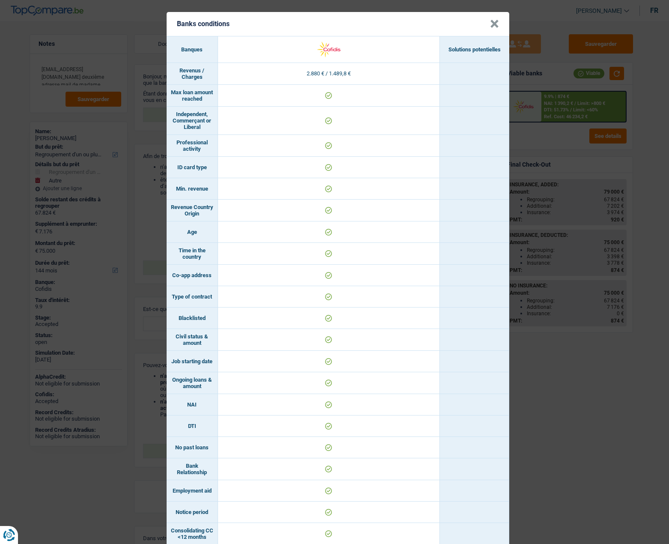
click at [490, 27] on button "×" at bounding box center [494, 24] width 9 height 9
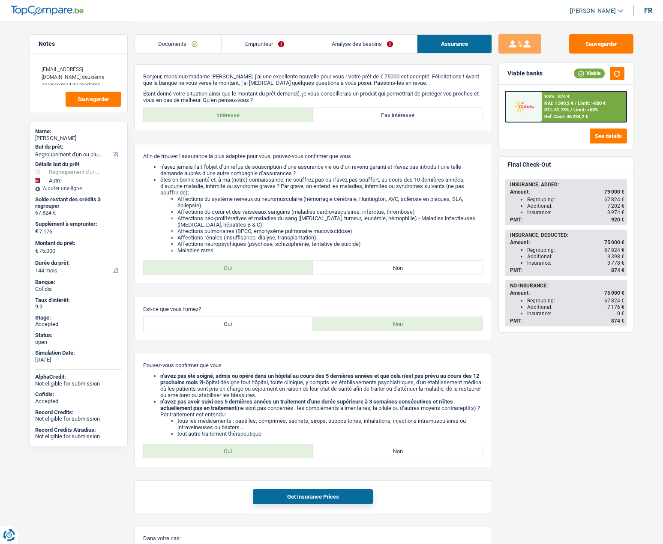
click at [356, 44] on link "Analyse des besoins" at bounding box center [362, 44] width 108 height 18
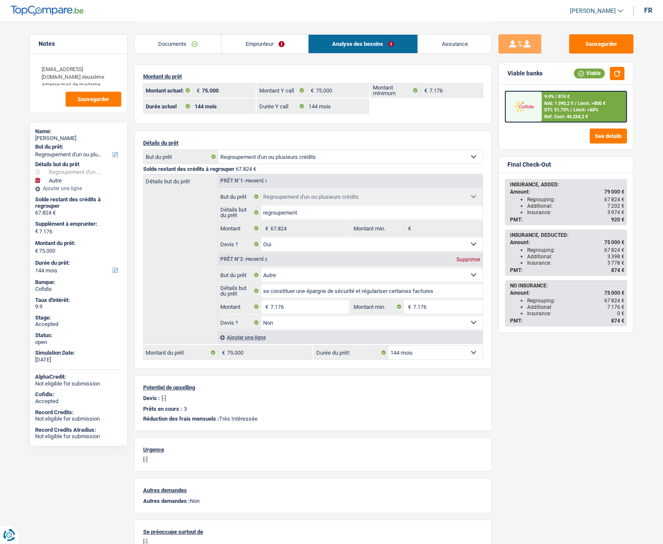
click at [248, 39] on link "Emprunteur" at bounding box center [264, 44] width 87 height 18
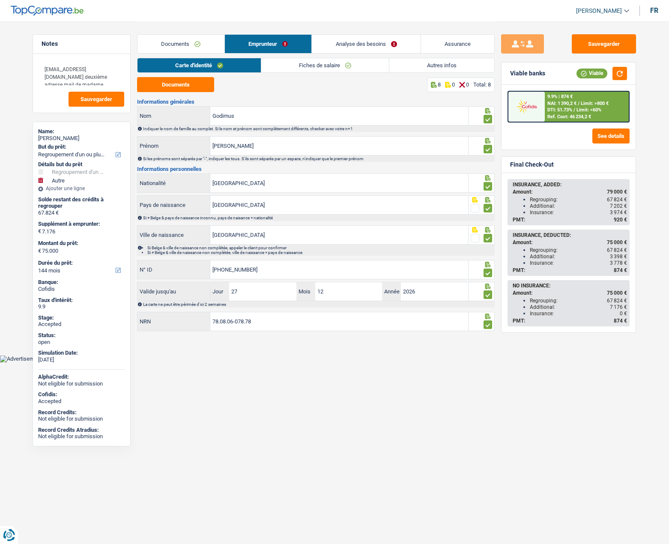
click at [439, 63] on link "Autres infos" at bounding box center [441, 65] width 105 height 14
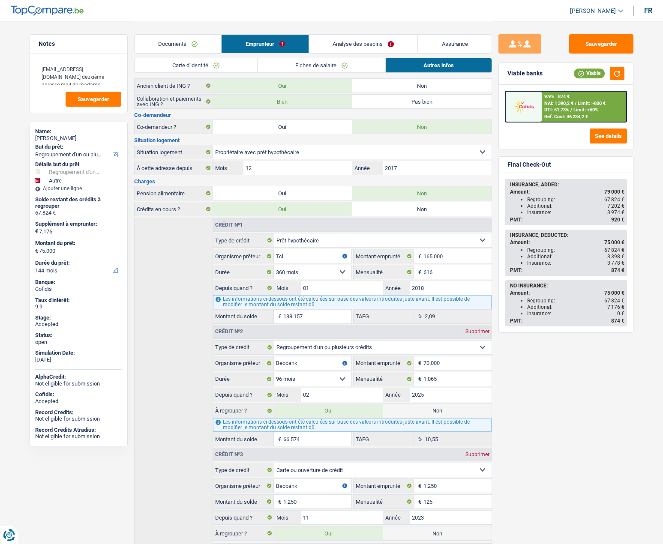
scroll to position [148, 0]
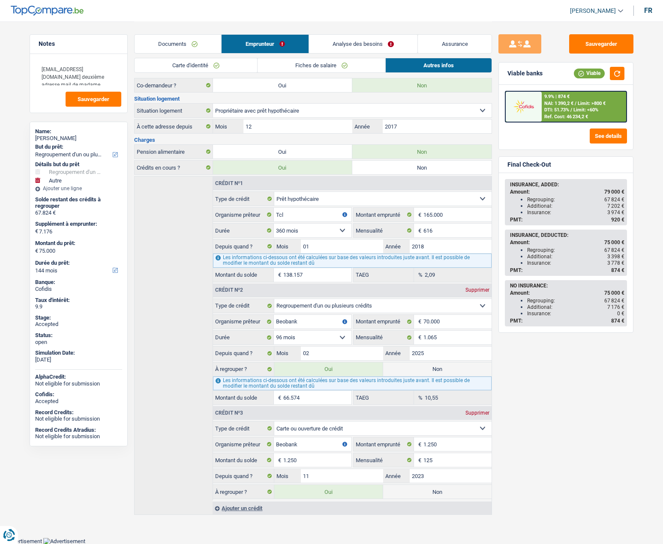
click at [330, 43] on link "Analyse des besoins" at bounding box center [363, 44] width 109 height 18
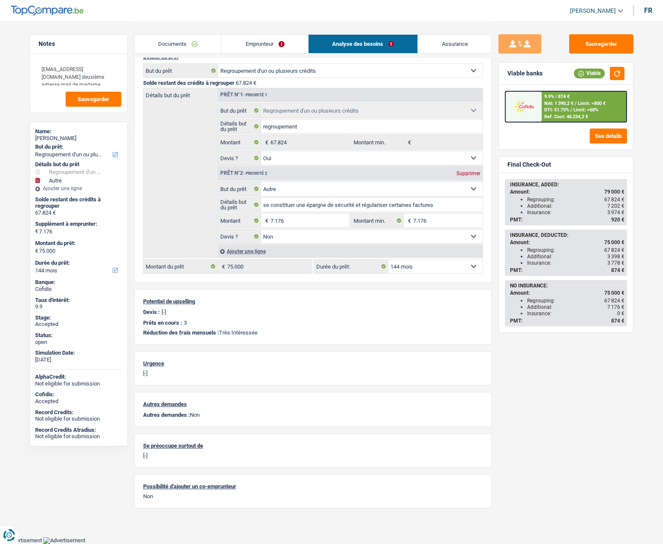
scroll to position [85, 0]
click at [406, 259] on div "Détails du prêt Confort maison: meubles, textile, peinture, électroménager, out…" at bounding box center [313, 164] width 358 height 238
click at [405, 265] on select "12 mois 18 mois 24 mois 30 mois 36 mois 42 mois 48 mois 60 mois 72 mois 84 mois…" at bounding box center [435, 267] width 94 height 14
click at [410, 270] on select "12 mois 18 mois 24 mois 30 mois 36 mois 42 mois 48 mois 60 mois 72 mois 84 mois…" at bounding box center [435, 267] width 94 height 14
select select "120"
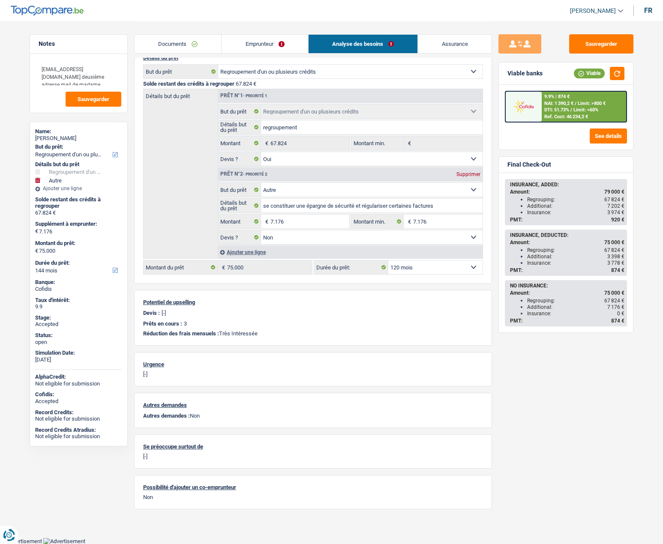
click at [388, 260] on select "12 mois 18 mois 24 mois 30 mois 36 mois 42 mois 48 mois 60 mois 72 mois 84 mois…" at bounding box center [435, 267] width 94 height 14
select select "120"
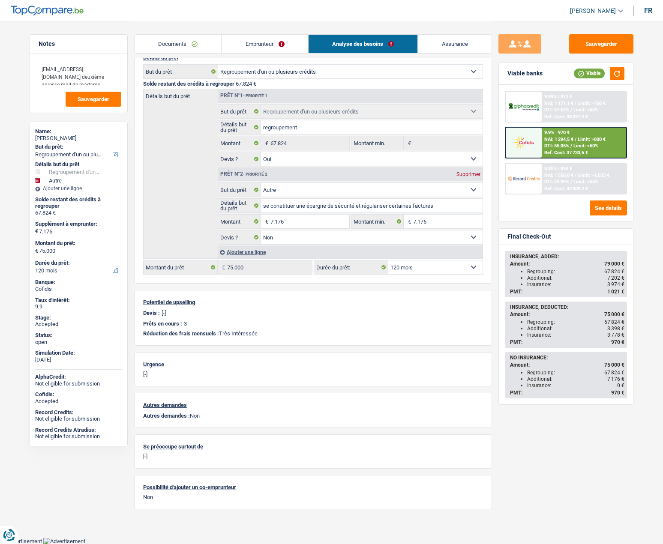
click at [444, 42] on link "Assurance" at bounding box center [455, 44] width 74 height 18
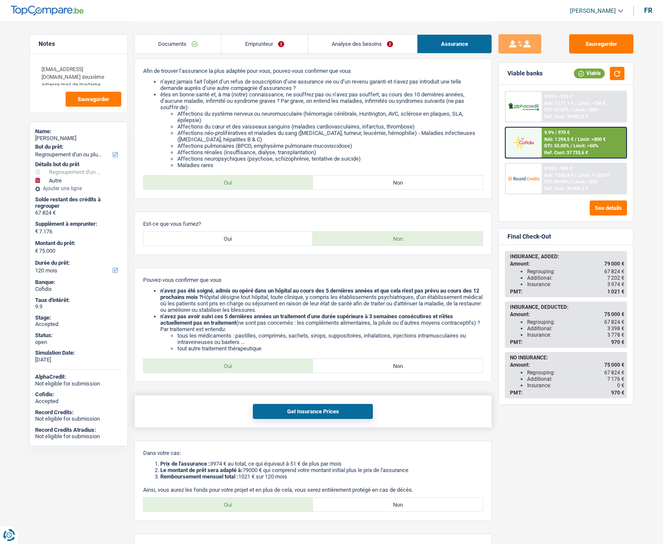
click at [339, 410] on button "Get Insurance Prices" at bounding box center [313, 411] width 120 height 15
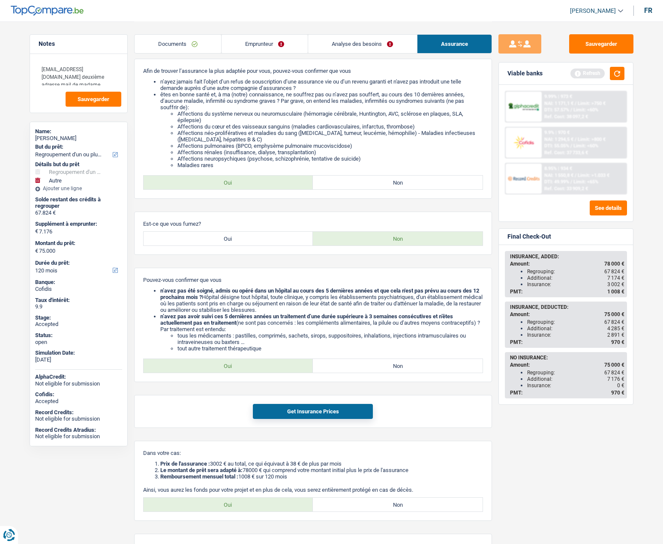
drag, startPoint x: 533, startPoint y: 330, endPoint x: 621, endPoint y: 334, distance: 87.9
click at [621, 334] on ul "Regrouping: 67 824 € Additional: 4 285 € Insurance: 2 891 €" at bounding box center [567, 328] width 114 height 19
click at [543, 332] on div "Insurance: 2 891 €" at bounding box center [575, 335] width 97 height 6
drag, startPoint x: 527, startPoint y: 322, endPoint x: 554, endPoint y: 335, distance: 29.3
click at [554, 335] on ul "Regrouping: 67 824 € Additional: 4 285 € Insurance: 2 891 €" at bounding box center [567, 328] width 114 height 19
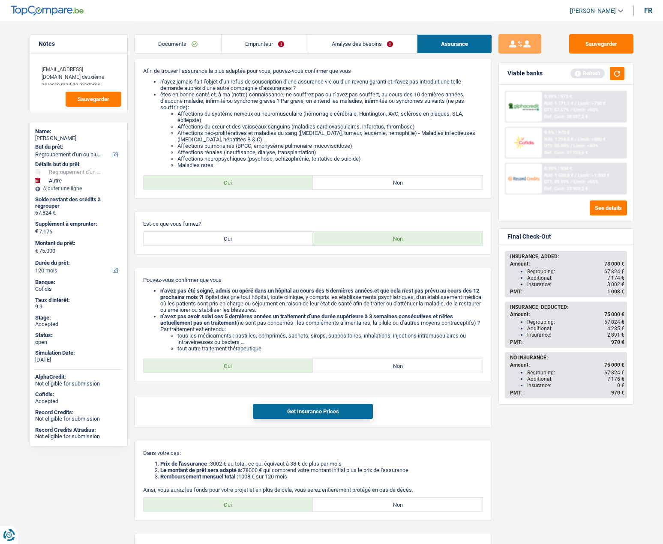
click at [554, 335] on div "Insurance: 2 891 €" at bounding box center [575, 335] width 97 height 6
drag, startPoint x: 528, startPoint y: 328, endPoint x: 622, endPoint y: 329, distance: 94.3
click at [622, 329] on div "Additional: 4 285 €" at bounding box center [575, 329] width 97 height 6
click at [559, 333] on div "Insurance: 2 891 €" at bounding box center [575, 335] width 97 height 6
click at [335, 48] on link "Analyse des besoins" at bounding box center [362, 44] width 108 height 18
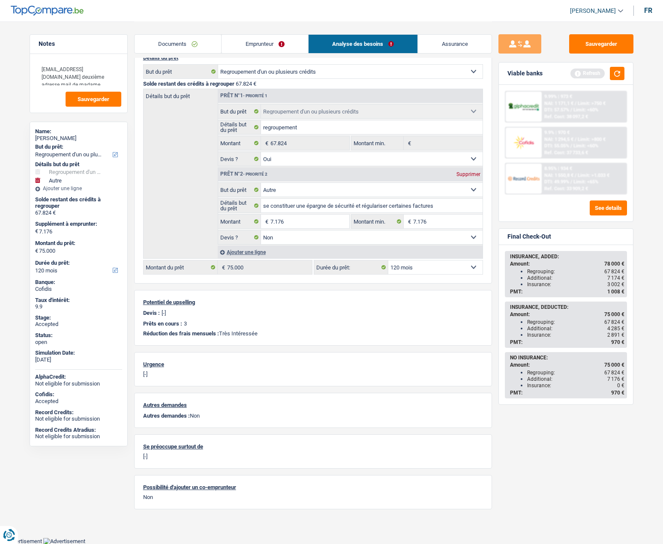
click at [418, 267] on select "12 mois 18 mois 24 mois 30 mois 36 mois 42 mois 48 mois 60 mois 72 mois 84 mois…" at bounding box center [435, 267] width 94 height 14
select select "144"
click at [388, 260] on select "12 mois 18 mois 24 mois 30 mois 36 mois 42 mois 48 mois 60 mois 72 mois 84 mois…" at bounding box center [435, 267] width 94 height 14
select select "144"
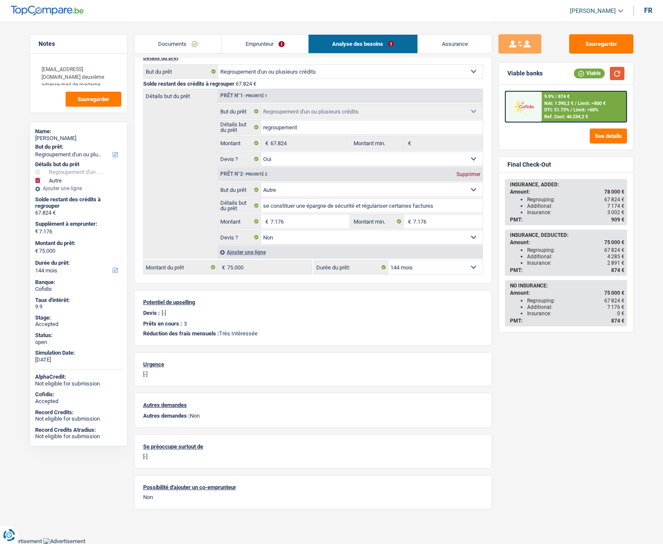
click at [615, 74] on button "button" at bounding box center [617, 73] width 15 height 13
click at [450, 42] on link "Assurance" at bounding box center [455, 44] width 74 height 18
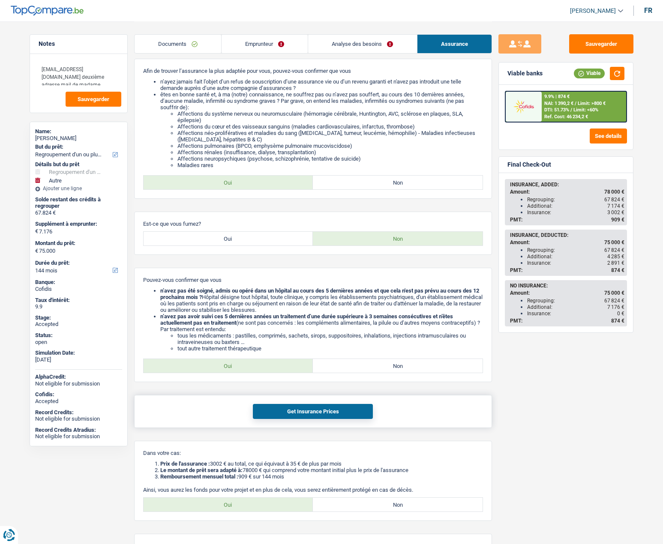
click at [284, 413] on button "Get Insurance Prices" at bounding box center [313, 411] width 120 height 15
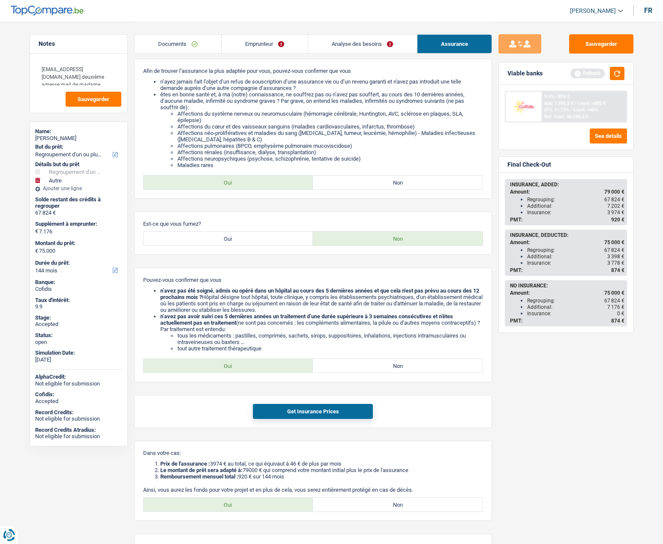
drag, startPoint x: 527, startPoint y: 256, endPoint x: 615, endPoint y: 260, distance: 88.8
click at [615, 260] on ul "Regrouping: 67 824 € Additional: 3 398 € Insurance: 3 778 €" at bounding box center [567, 256] width 114 height 19
click at [583, 263] on div "Insurance: 3 778 €" at bounding box center [575, 263] width 97 height 6
click at [262, 38] on link "Emprunteur" at bounding box center [264, 44] width 86 height 18
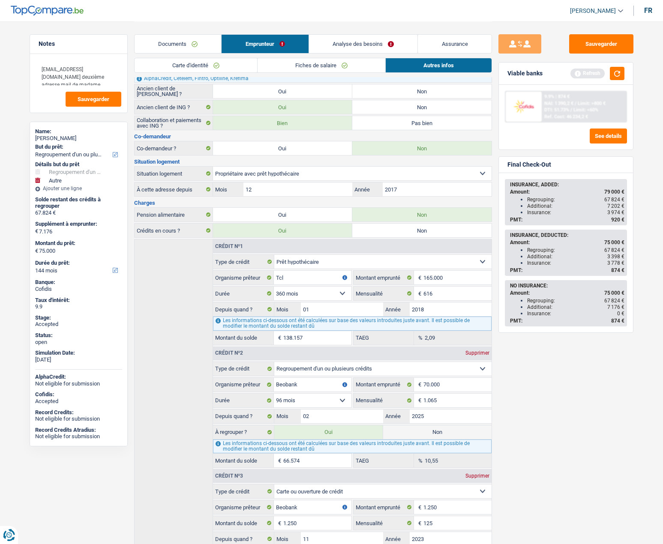
click at [451, 45] on link "Assurance" at bounding box center [455, 44] width 74 height 18
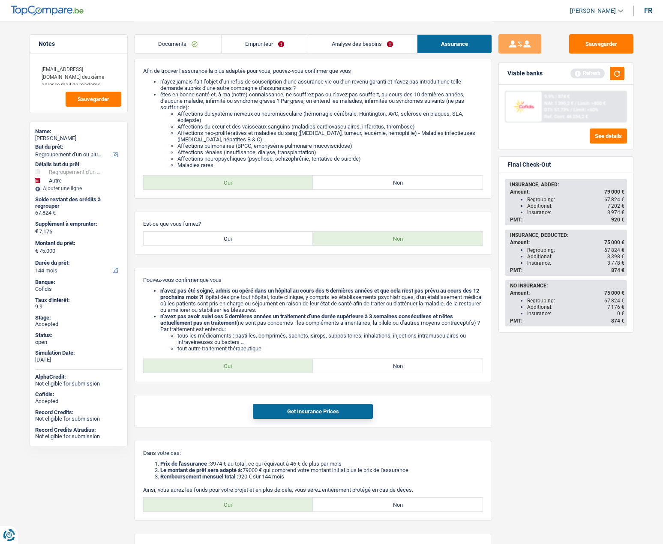
click at [361, 45] on link "Analyse des besoins" at bounding box center [362, 44] width 108 height 18
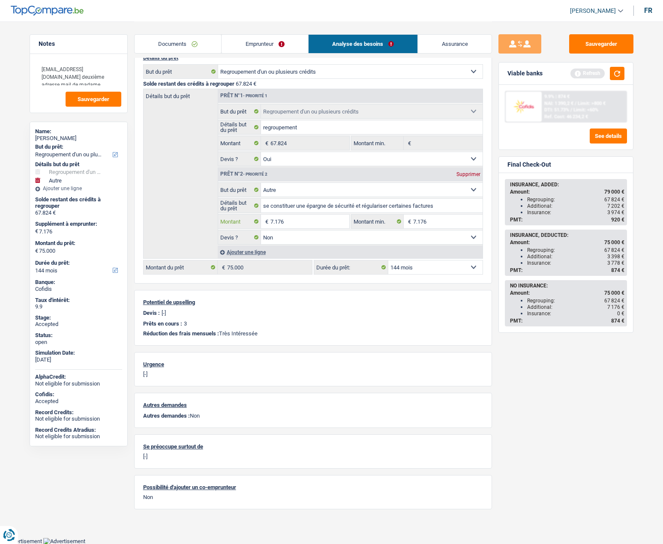
click at [292, 221] on input "7.176" at bounding box center [309, 222] width 78 height 14
type input "5.000"
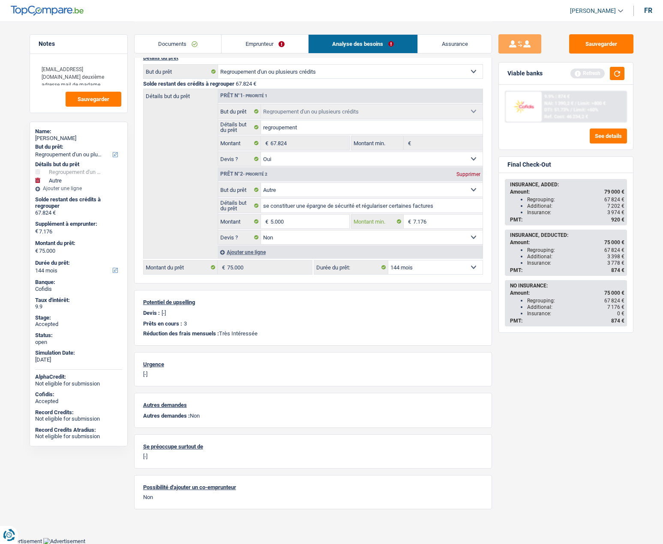
type input "72.824"
click at [434, 221] on input "7.176" at bounding box center [447, 222] width 69 height 14
click at [618, 75] on button "button" at bounding box center [617, 73] width 15 height 13
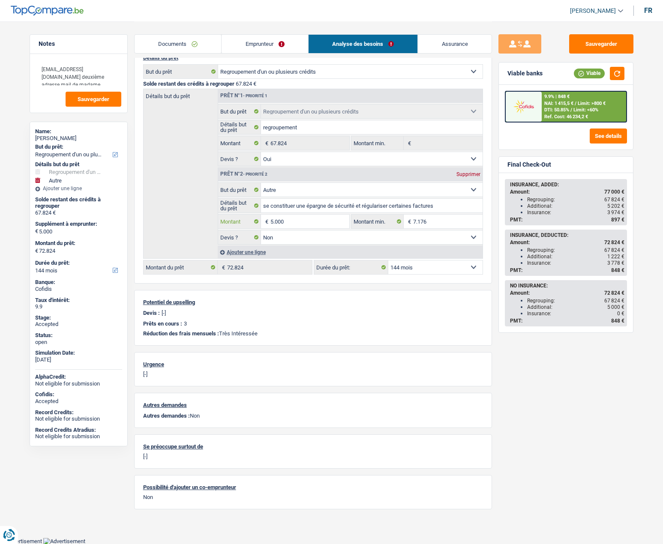
click at [288, 224] on input "5.000" at bounding box center [309, 222] width 78 height 14
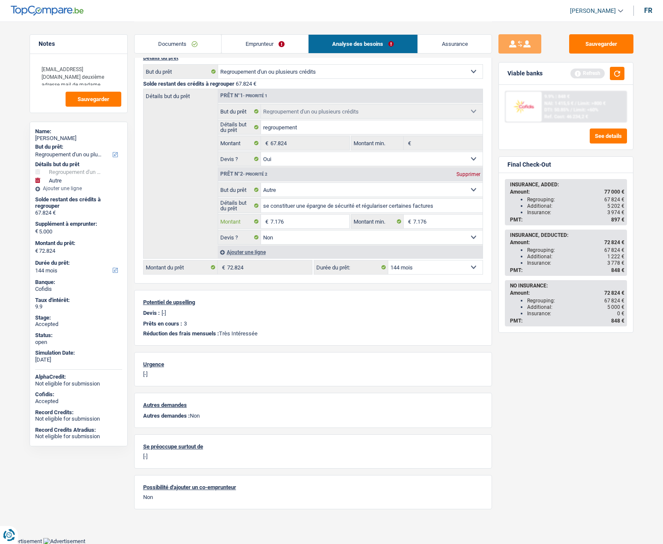
type input "7.176"
type input "75.000"
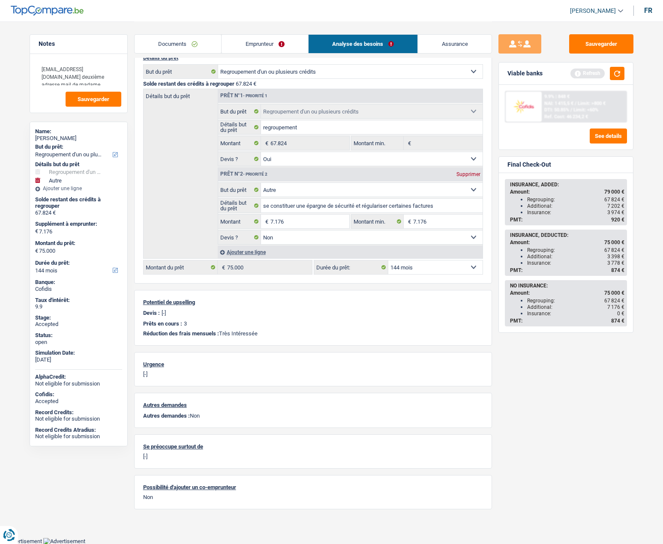
click at [512, 348] on div "Sauvegarder Viable banks Refresh 9.9% | 848 € NAI: 1 415,5 € / Limit: >800 € DT…" at bounding box center [566, 282] width 148 height 496
drag, startPoint x: 607, startPoint y: 206, endPoint x: 615, endPoint y: 206, distance: 7.7
click at [615, 206] on div "Additional: 7 202 €" at bounding box center [575, 206] width 97 height 6
click at [441, 51] on link "Assurance" at bounding box center [455, 44] width 74 height 18
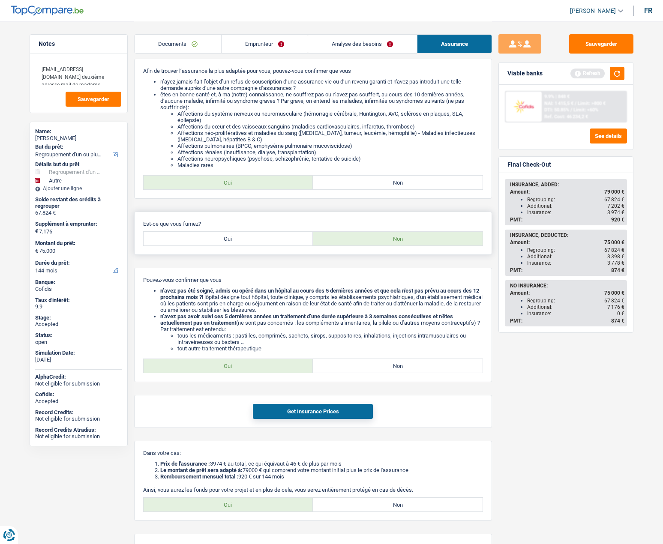
click at [211, 242] on label "Oui" at bounding box center [229, 239] width 170 height 14
click at [211, 242] on input "Oui" at bounding box center [229, 239] width 170 height 14
radio input "true"
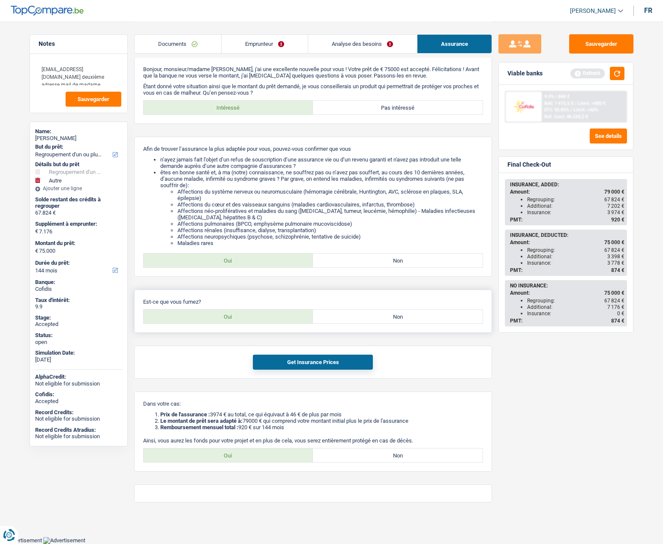
scroll to position [6, 0]
click at [275, 369] on button "Get Insurance Prices" at bounding box center [313, 363] width 120 height 15
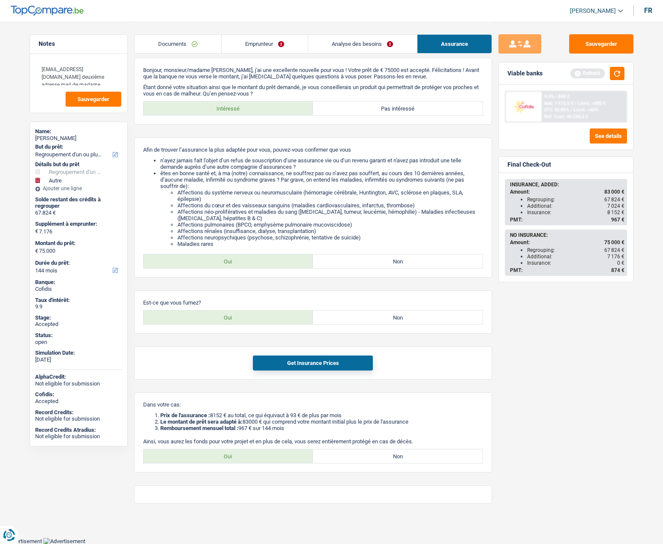
drag, startPoint x: 605, startPoint y: 213, endPoint x: 619, endPoint y: 214, distance: 14.1
click at [619, 214] on div "Insurance: 8 152 €" at bounding box center [575, 212] width 97 height 6
click at [619, 223] on div "INSURANCE, ADDED: Amount: 83 000 € Regrouping: 67 824 € Additional: 7 024 € Ins…" at bounding box center [566, 202] width 120 height 45
click at [618, 223] on div "INSURANCE, ADDED: Amount: 83 000 € Regrouping: 67 824 € Additional: 7 024 € Ins…" at bounding box center [566, 202] width 120 height 45
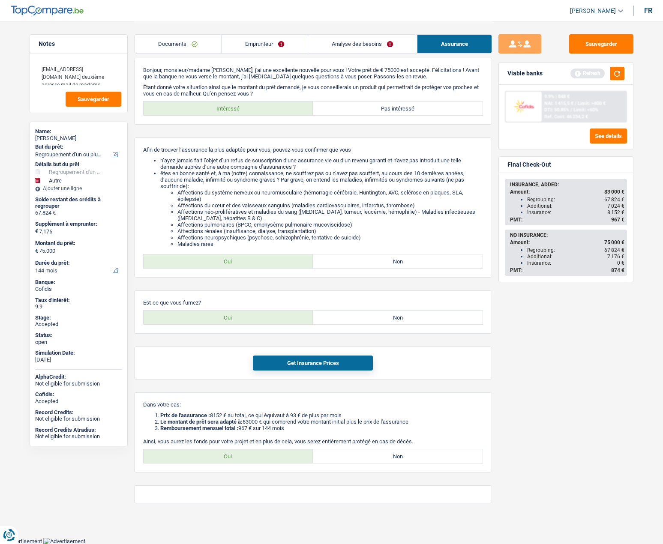
click at [604, 287] on div "Sauvegarder Viable banks Refresh 9.9% | 848 € NAI: 1 415,5 € / Limit: >800 € DT…" at bounding box center [566, 282] width 148 height 496
click at [545, 402] on div "Sauvegarder Viable banks Refresh 9.9% | 848 € NAI: 1 415,5 € / Limit: >800 € DT…" at bounding box center [566, 282] width 148 height 496
click at [242, 42] on link "Emprunteur" at bounding box center [264, 44] width 86 height 18
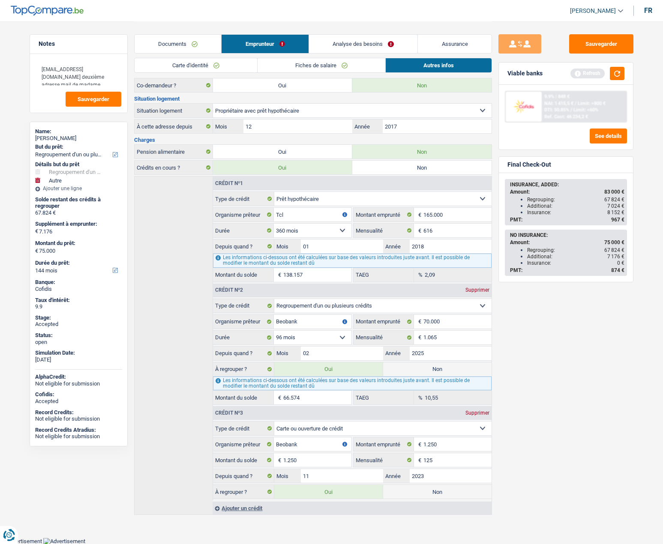
scroll to position [0, 0]
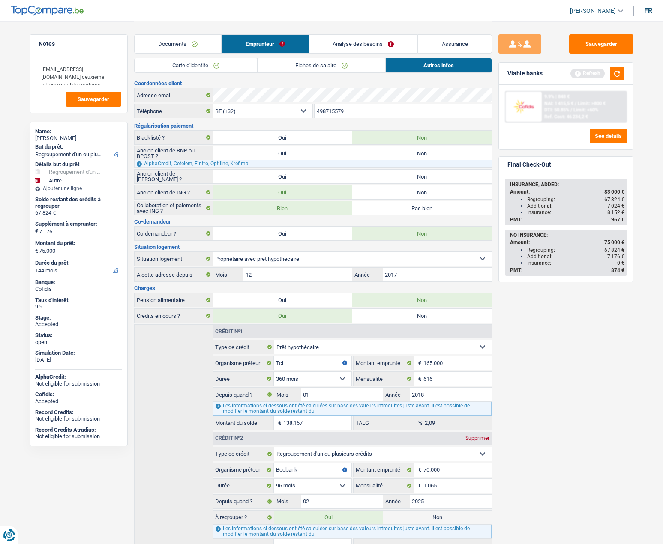
click at [290, 66] on link "Fiches de salaire" at bounding box center [321, 65] width 128 height 14
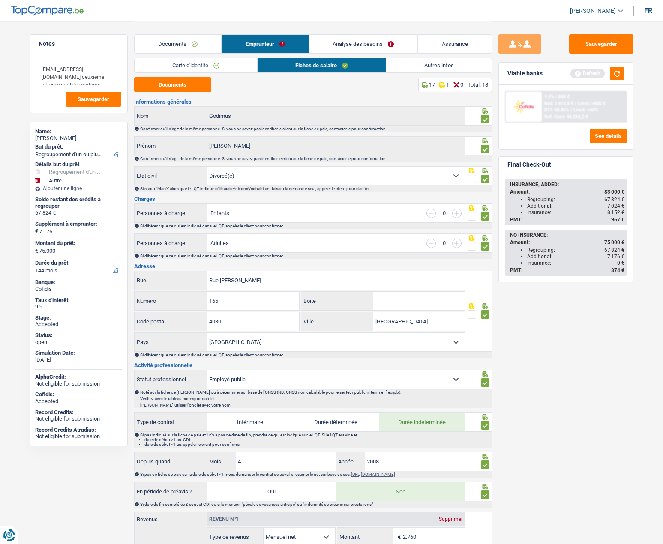
click at [163, 60] on link "Carte d'identité" at bounding box center [196, 65] width 123 height 14
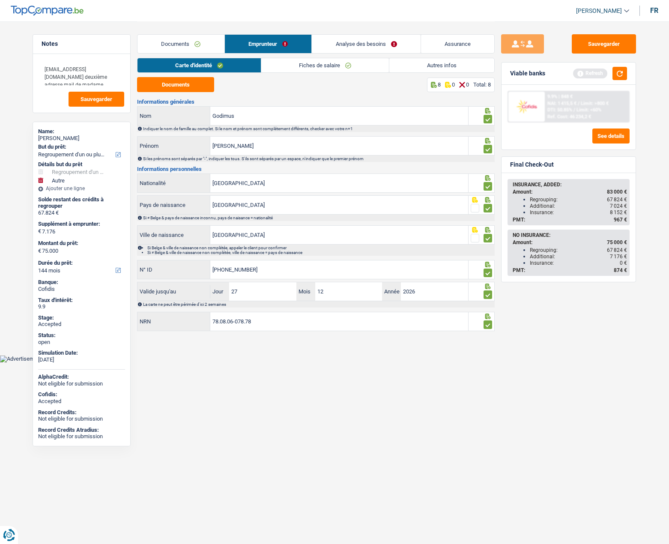
click at [343, 43] on link "Analyse des besoins" at bounding box center [366, 44] width 109 height 18
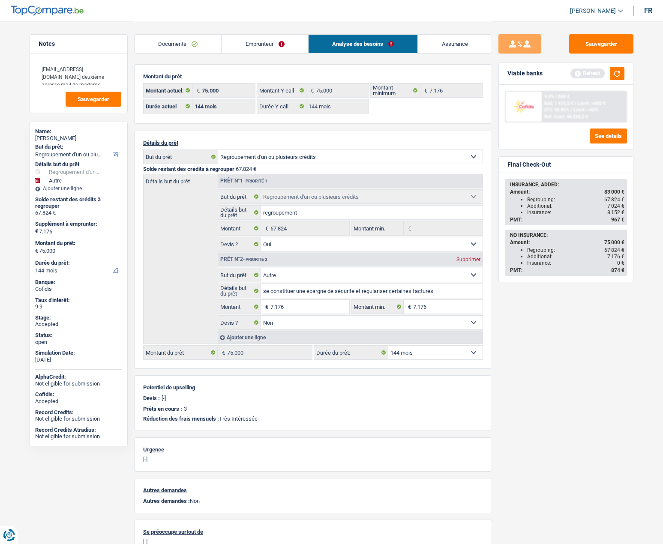
click at [255, 48] on link "Emprunteur" at bounding box center [264, 44] width 87 height 18
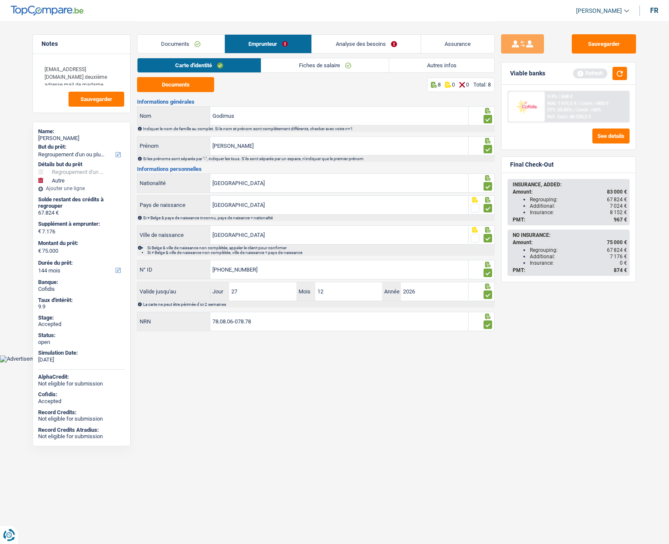
click at [434, 65] on link "Autres infos" at bounding box center [441, 65] width 105 height 14
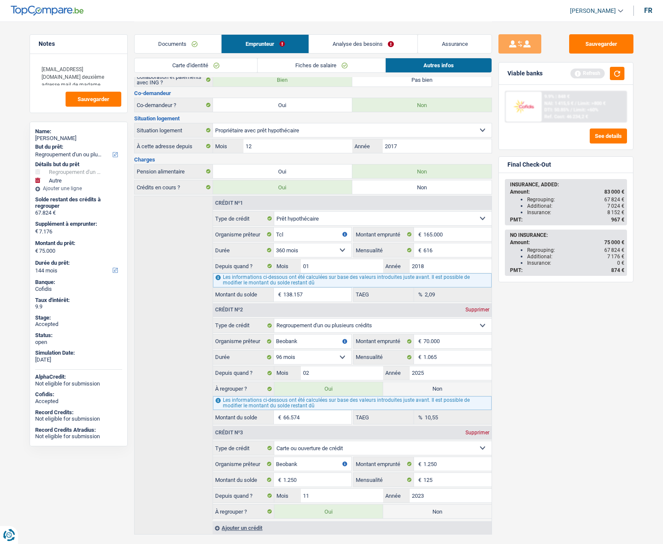
scroll to position [148, 0]
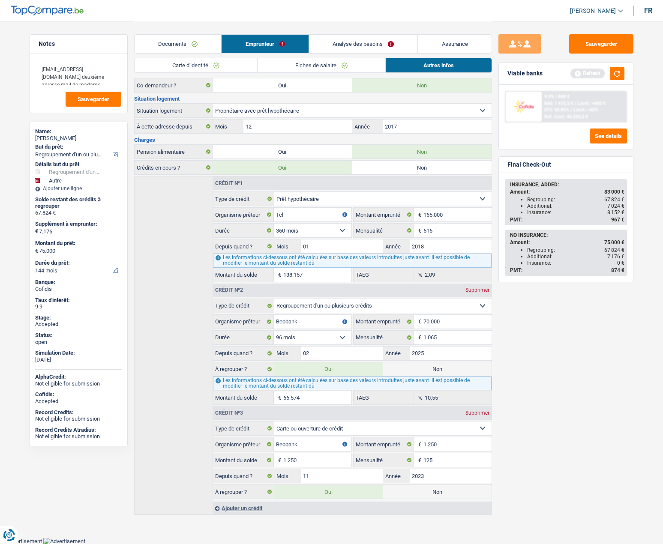
click at [449, 44] on link "Assurance" at bounding box center [455, 44] width 74 height 18
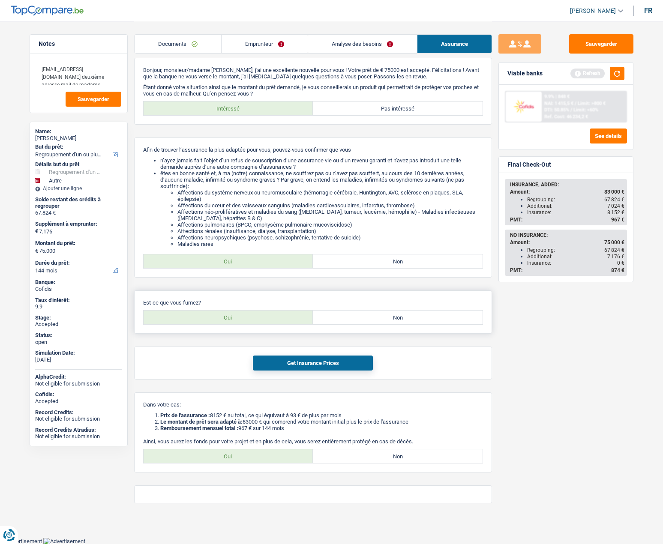
click at [349, 316] on label "Non" at bounding box center [398, 318] width 170 height 14
click at [349, 316] on input "Non" at bounding box center [398, 318] width 170 height 14
radio input "true"
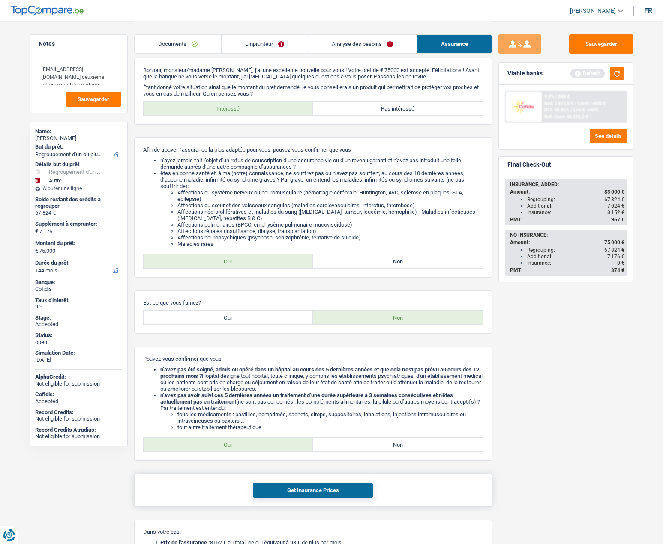
click at [305, 493] on button "Get Insurance Prices" at bounding box center [313, 490] width 120 height 15
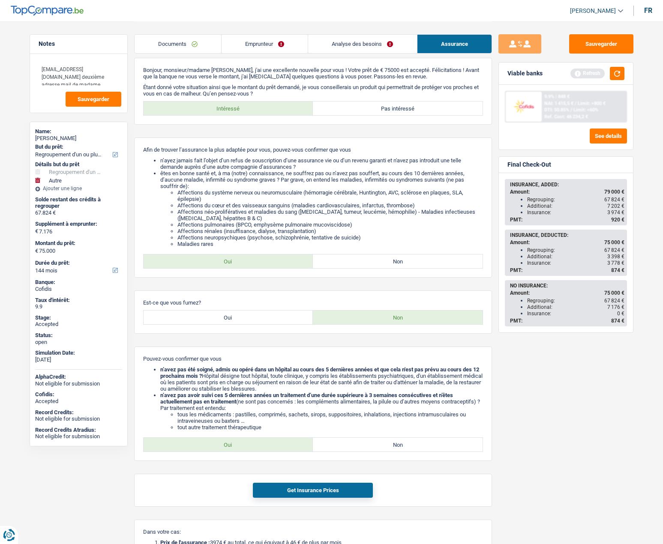
click at [537, 212] on div "Insurance: 3 974 €" at bounding box center [575, 212] width 97 height 6
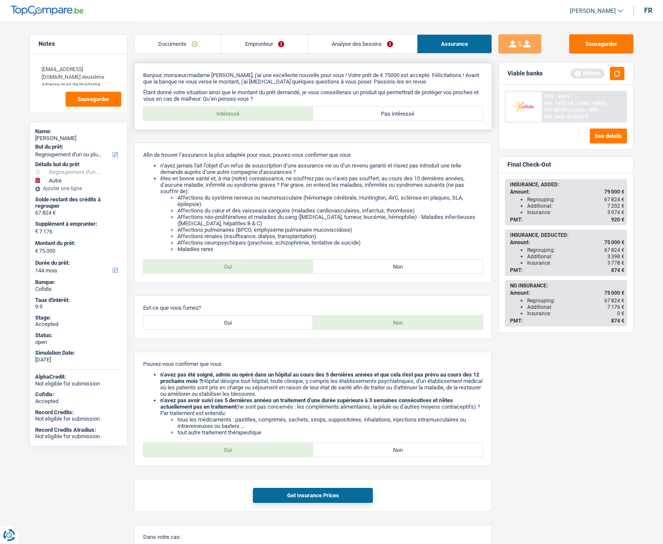
scroll to position [0, 0]
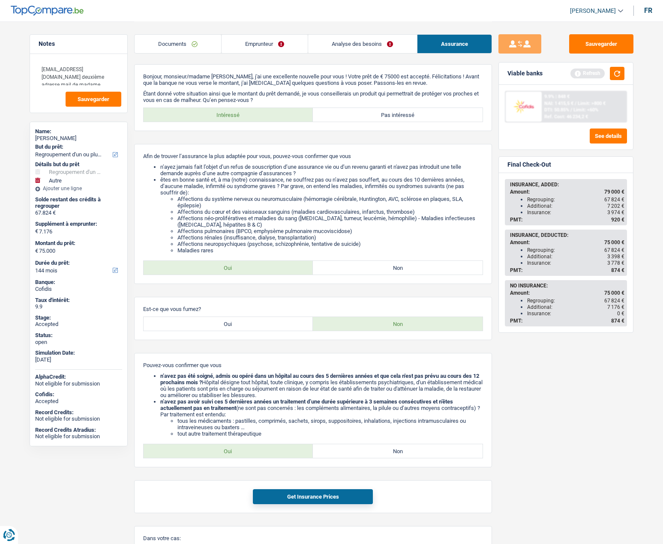
click at [247, 44] on link "Emprunteur" at bounding box center [264, 44] width 86 height 18
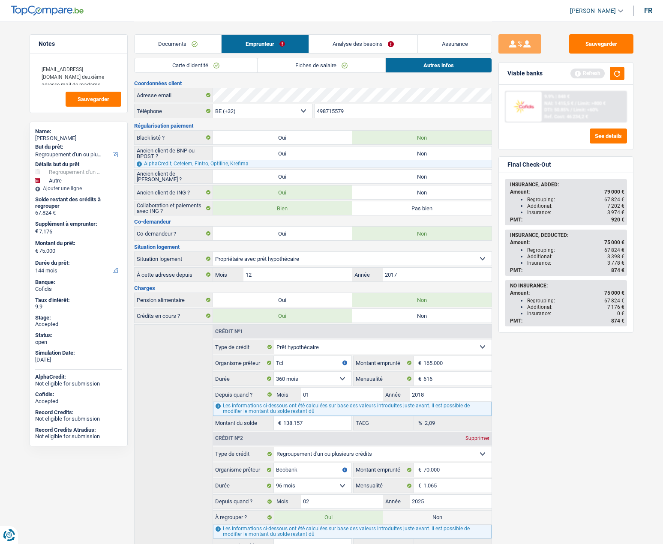
click at [65, 138] on div "Christelle Godimus" at bounding box center [78, 138] width 87 height 7
copy div "Christelle Godimus"
click at [332, 111] on input "498715579" at bounding box center [402, 111] width 177 height 14
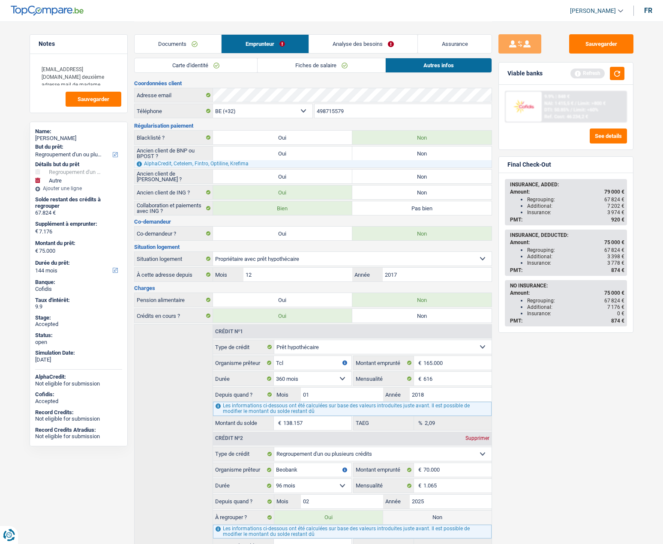
click at [332, 111] on input "498715579" at bounding box center [402, 111] width 177 height 14
click at [381, 6] on header "Liza Minassian Se déconnecter fr" at bounding box center [331, 11] width 663 height 22
drag, startPoint x: 621, startPoint y: 219, endPoint x: 510, endPoint y: 182, distance: 117.1
click at [510, 182] on div "INSURANCE, ADDED: Amount: 79 000 € Regrouping: 67 824 € Additional: 7 202 € Ins…" at bounding box center [566, 202] width 120 height 45
copy div "INSURANCE, ADDED: Amount: 79 000 € Regrouping: 67 824 € Additional: 7 202 € Ins…"
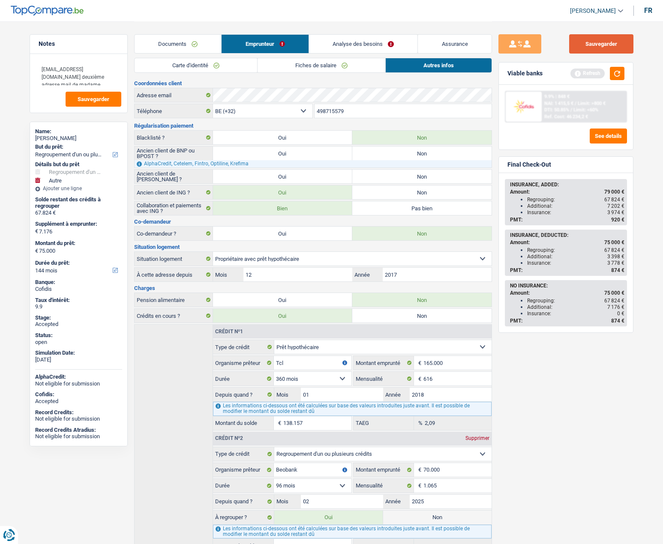
click at [612, 51] on button "Sauvegarder" at bounding box center [601, 43] width 64 height 19
click at [608, 47] on button "Sauvegarder" at bounding box center [601, 43] width 64 height 19
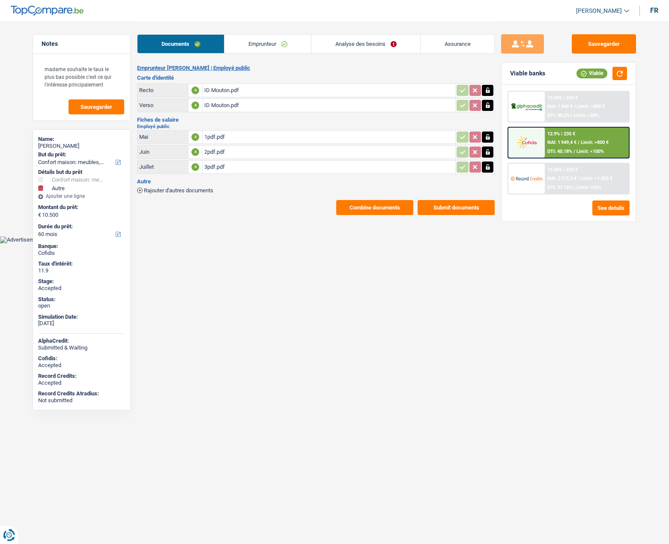
select select "household"
select select "other"
select select "60"
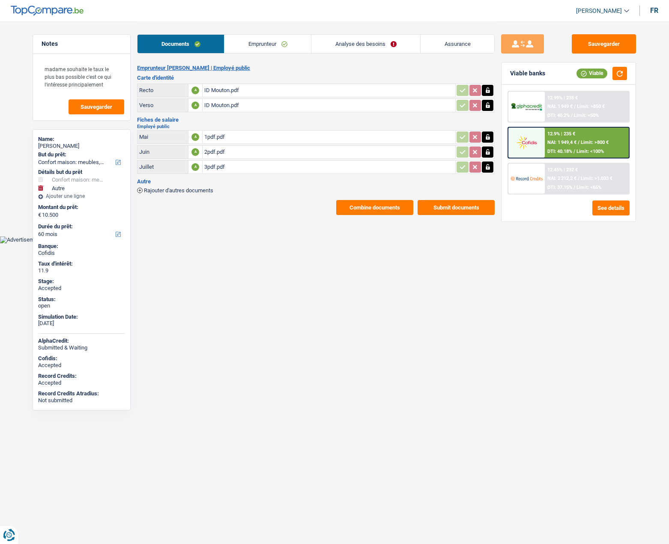
select select "60"
select select "household"
select select "not_answered"
select select "other"
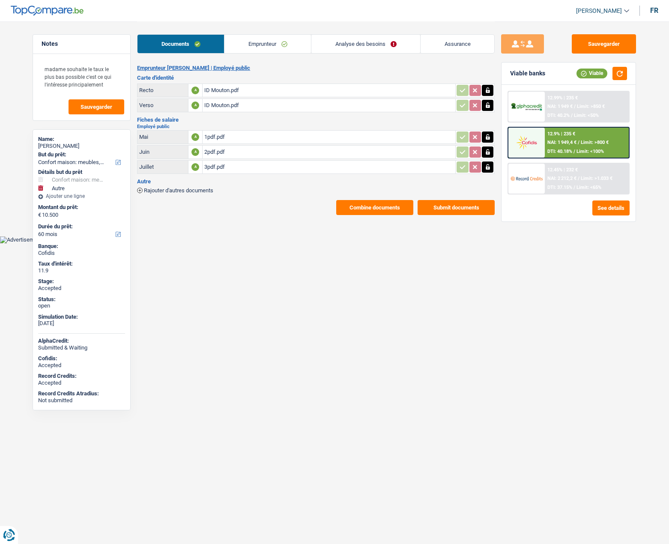
select select "60"
click at [441, 44] on link "Assurance" at bounding box center [458, 44] width 74 height 18
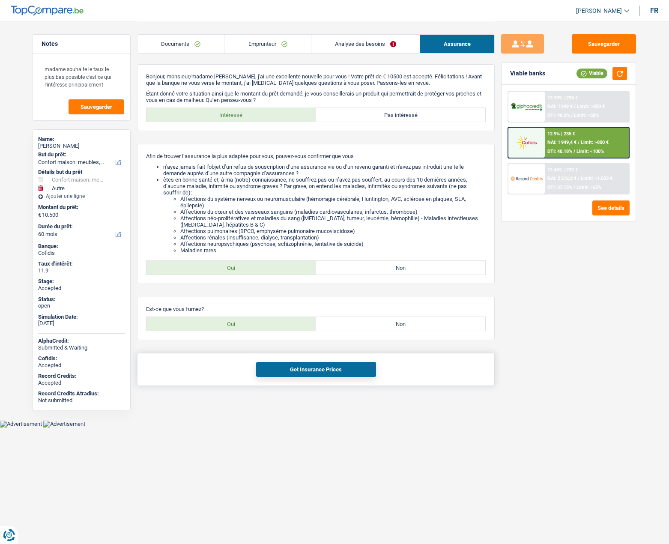
click at [308, 371] on button "Get Insurance Prices" at bounding box center [316, 369] width 120 height 15
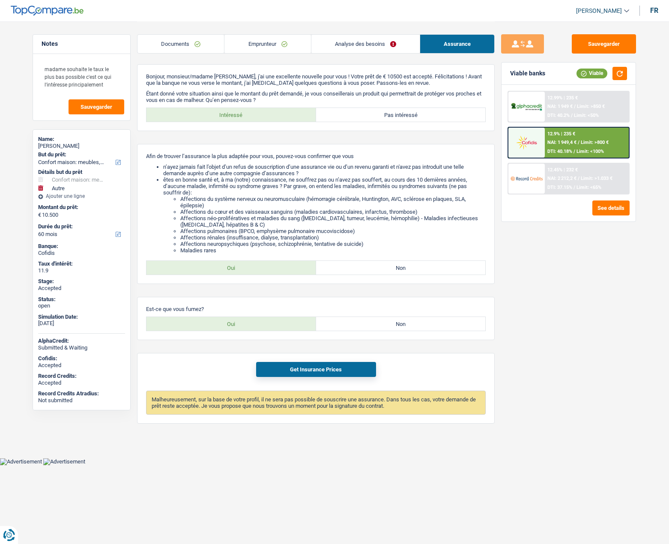
click at [351, 45] on link "Analyse des besoins" at bounding box center [365, 44] width 108 height 18
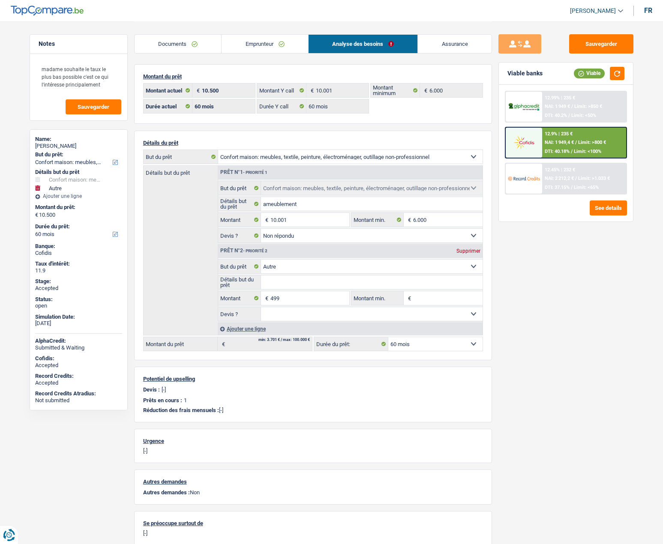
click at [260, 48] on link "Emprunteur" at bounding box center [264, 44] width 87 height 18
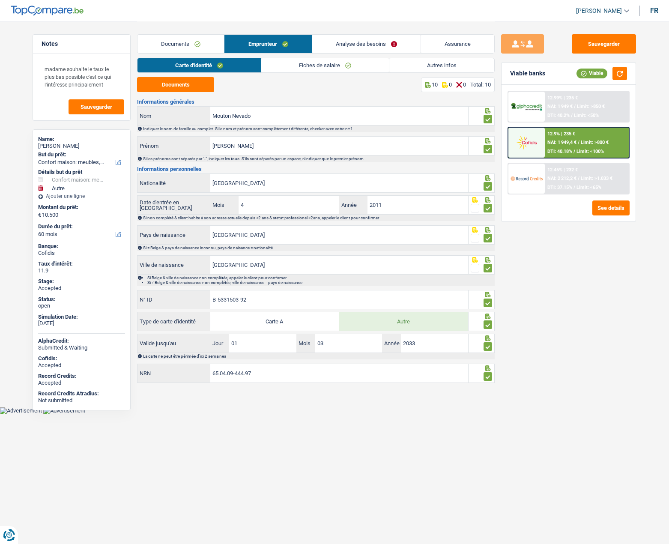
click at [326, 63] on link "Fiches de salaire" at bounding box center [325, 65] width 128 height 14
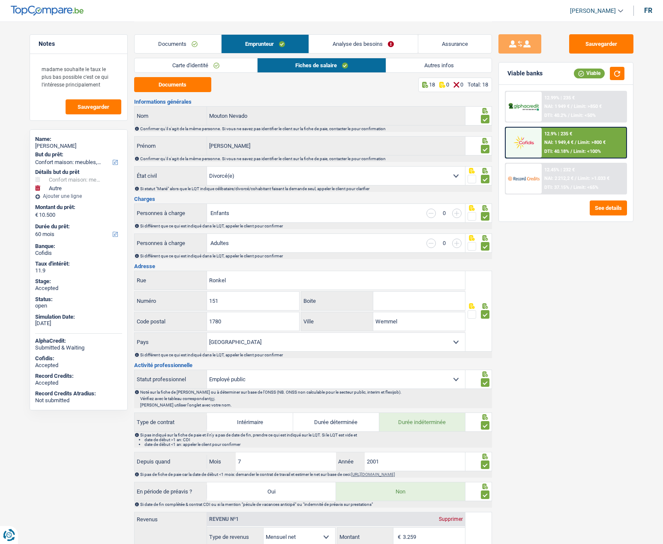
click at [183, 48] on link "Documents" at bounding box center [178, 44] width 87 height 18
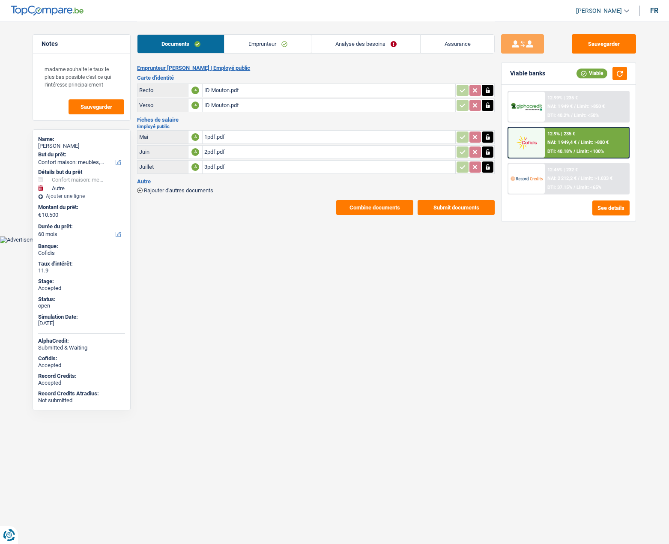
click at [347, 39] on link "Analyse des besoins" at bounding box center [365, 44] width 109 height 18
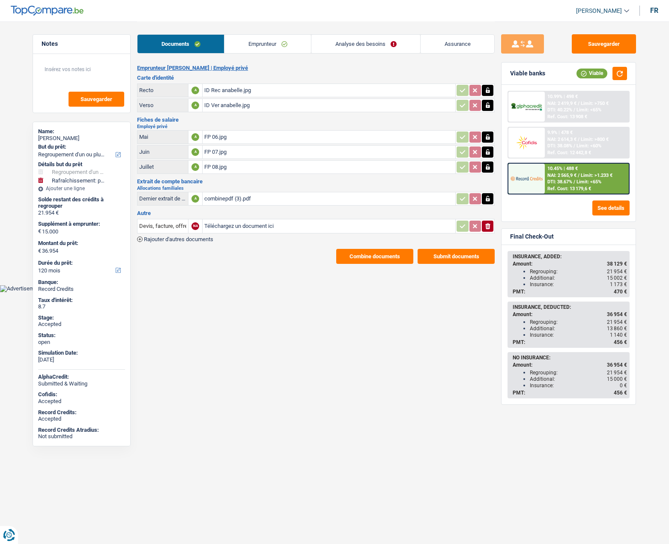
select select "refinancing"
select select "houseOrGarden"
select select "120"
click at [251, 50] on link "Emprunteur" at bounding box center [267, 44] width 87 height 18
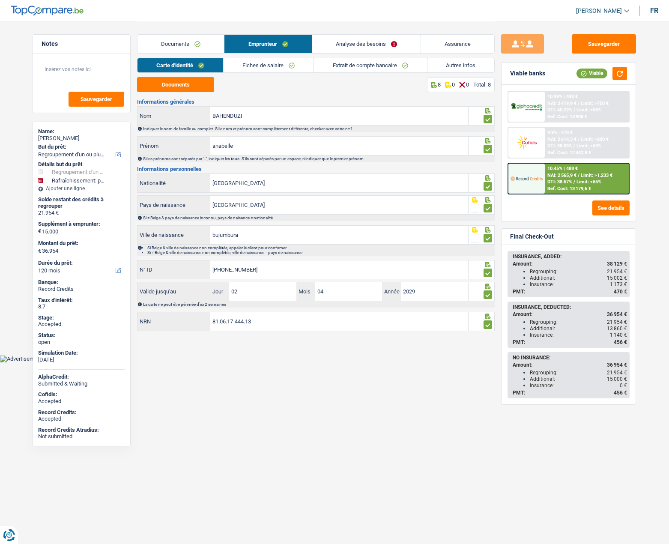
click at [63, 141] on div "[PERSON_NAME]" at bounding box center [81, 138] width 87 height 7
click at [63, 141] on div "anabelle BAHENDUZI" at bounding box center [81, 138] width 87 height 7
copy div "anabelle BAHENDUZI"
click at [362, 46] on link "Analyse des besoins" at bounding box center [366, 44] width 108 height 18
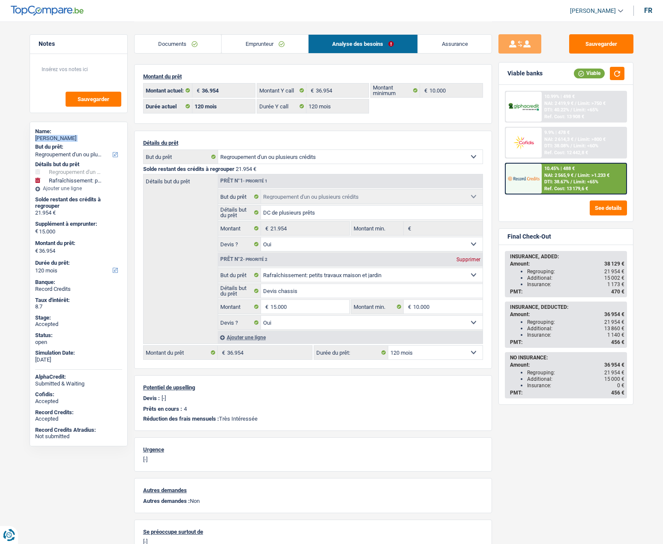
click at [254, 47] on link "Emprunteur" at bounding box center [264, 44] width 87 height 18
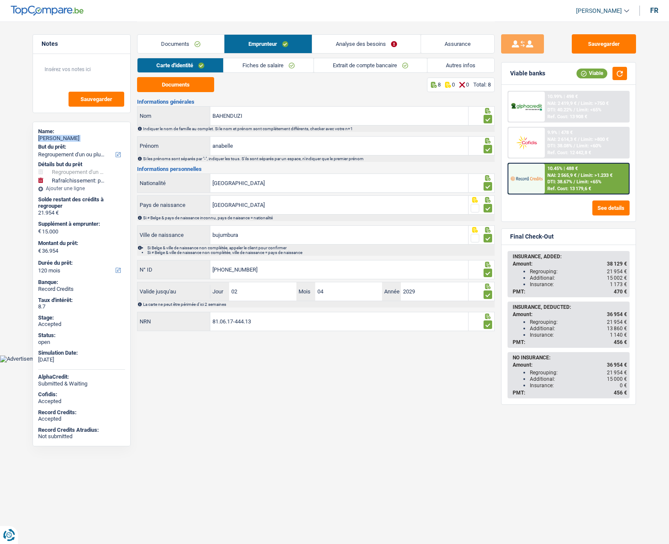
click at [444, 62] on link "Autres infos" at bounding box center [461, 65] width 67 height 14
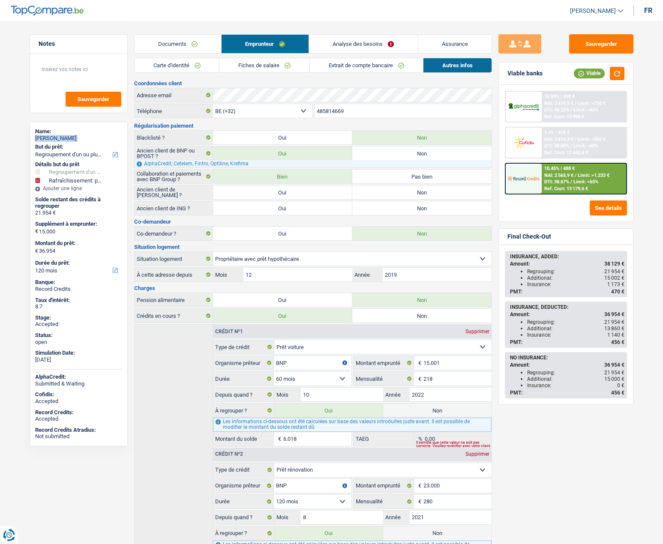
click at [440, 45] on link "Assurance" at bounding box center [454, 44] width 73 height 18
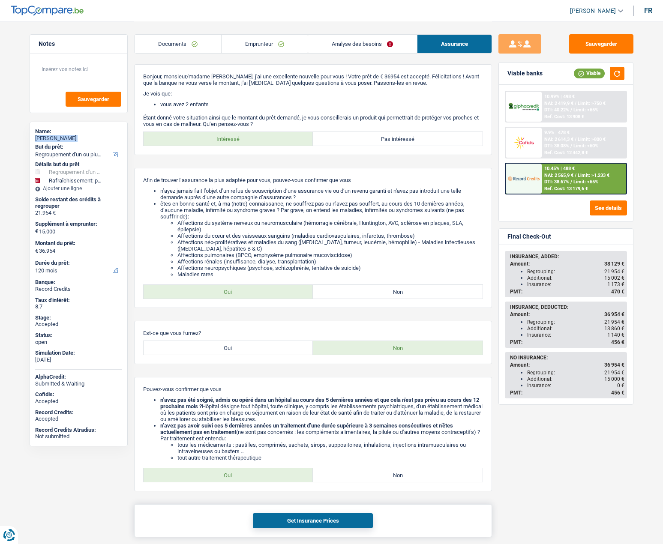
click at [288, 515] on button "Get Insurance Prices" at bounding box center [313, 520] width 120 height 15
drag, startPoint x: 528, startPoint y: 334, endPoint x: 625, endPoint y: 336, distance: 96.4
click at [625, 336] on div "INSURANCE, DEDUCTED: Amount: 36 954 € Regrouping: 21 954 € Additional: 13 860 €…" at bounding box center [566, 324] width 120 height 45
drag, startPoint x: 527, startPoint y: 328, endPoint x: 622, endPoint y: 333, distance: 94.8
click at [622, 333] on ul "Regrouping: 21 954 € Additional: 13 860 € Insurance: 1 140 €" at bounding box center [567, 328] width 114 height 19
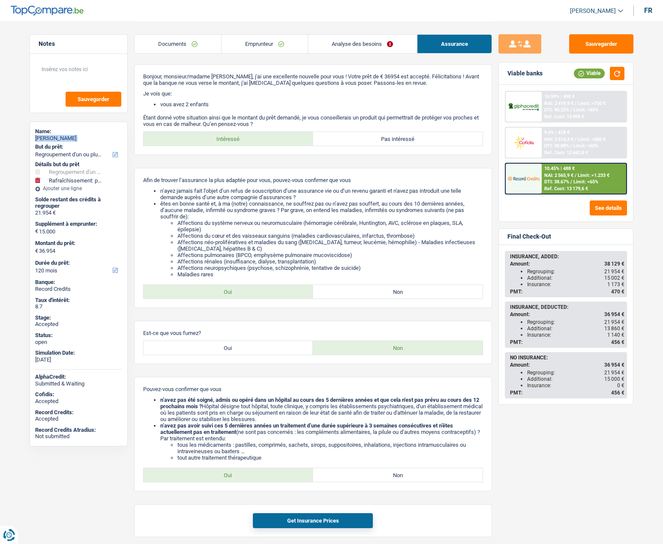
click at [609, 335] on span "1 140 €" at bounding box center [615, 335] width 17 height 6
drag, startPoint x: 526, startPoint y: 333, endPoint x: 621, endPoint y: 335, distance: 95.1
click at [621, 335] on ul "Regrouping: 21 954 € Additional: 13 860 € Insurance: 1 140 €" at bounding box center [567, 328] width 114 height 19
click at [372, 37] on link "Analyse des besoins" at bounding box center [362, 44] width 108 height 18
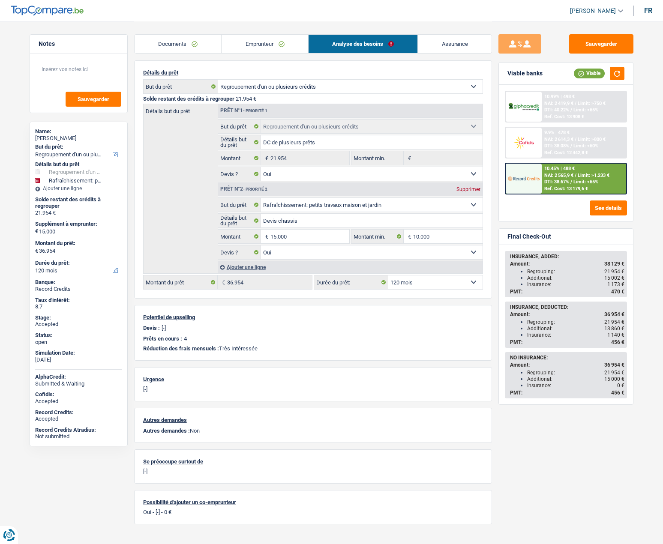
scroll to position [85, 0]
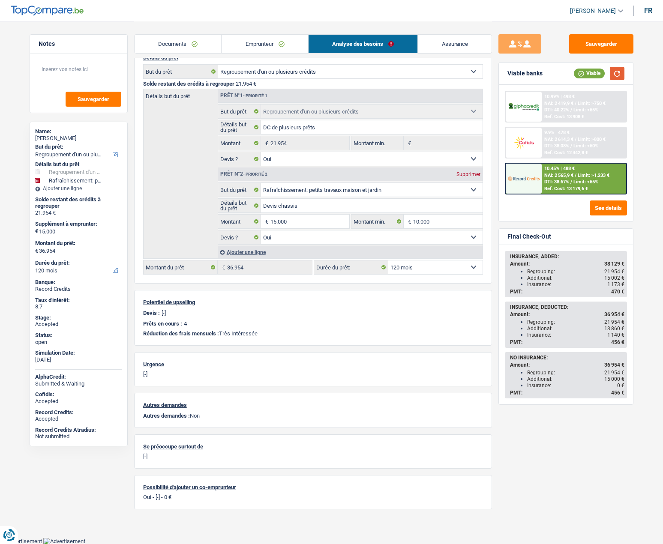
click at [618, 74] on button "button" at bounding box center [617, 73] width 15 height 13
click at [523, 141] on img at bounding box center [524, 143] width 32 height 16
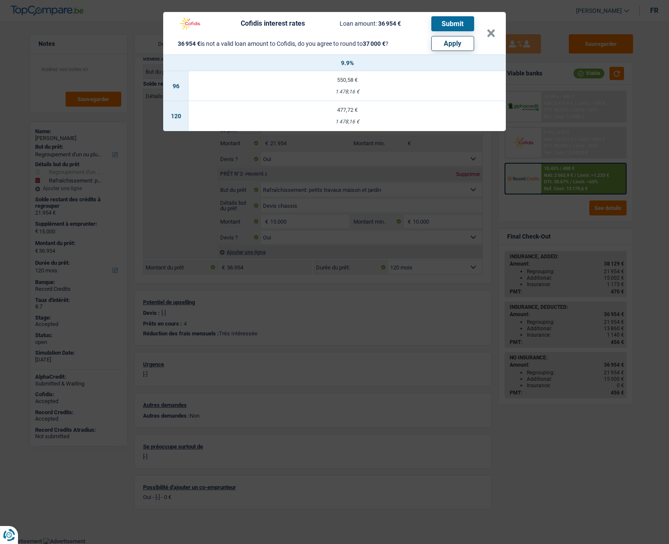
click at [341, 119] on div "1 478,16 €" at bounding box center [347, 122] width 317 height 6
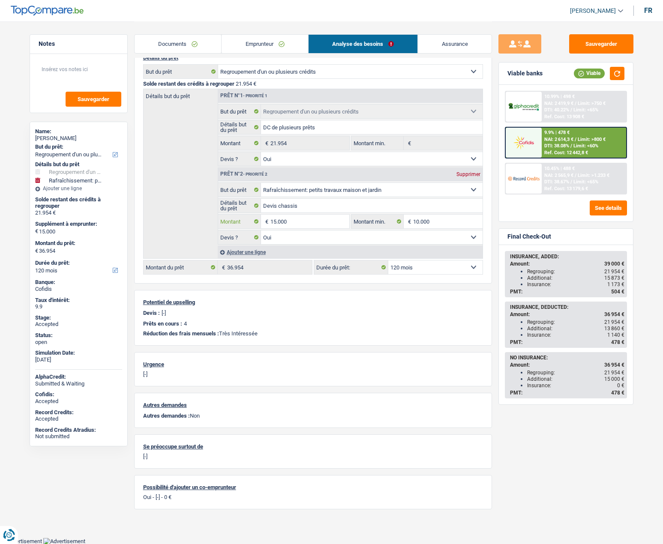
click at [295, 221] on input "15.000" at bounding box center [309, 222] width 78 height 14
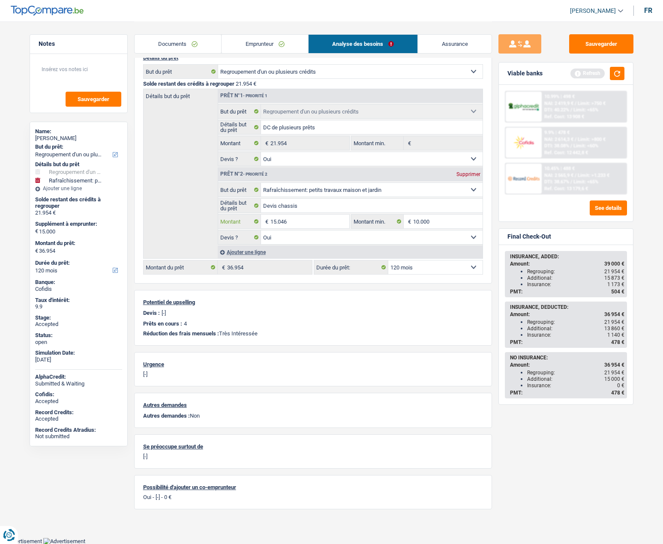
type input "15.046"
type input "37.000"
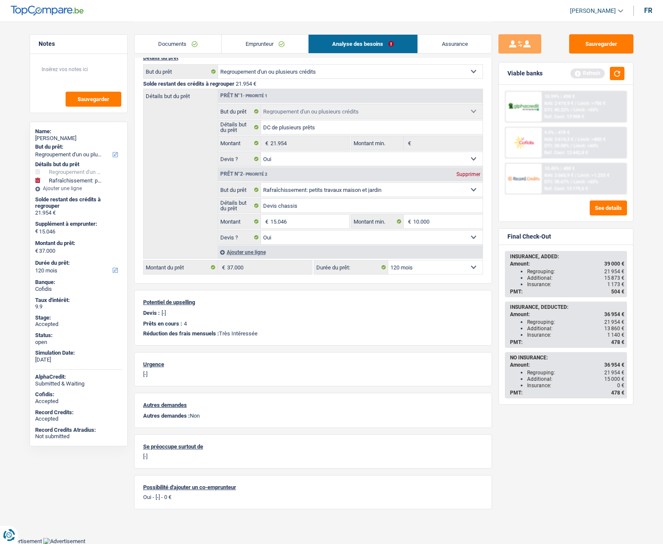
click at [422, 281] on div "Détails du prêt Confort maison: meubles, textile, peinture, électroménager, out…" at bounding box center [313, 164] width 358 height 238
click at [418, 266] on select "12 mois 18 mois 24 mois 30 mois 36 mois 42 mois 48 mois 60 mois 72 mois 84 mois…" at bounding box center [435, 267] width 94 height 14
click at [388, 260] on select "12 mois 18 mois 24 mois 30 mois 36 mois 42 mois 48 mois 60 mois 72 mois 84 mois…" at bounding box center [435, 267] width 94 height 14
click at [614, 77] on button "button" at bounding box center [617, 73] width 15 height 13
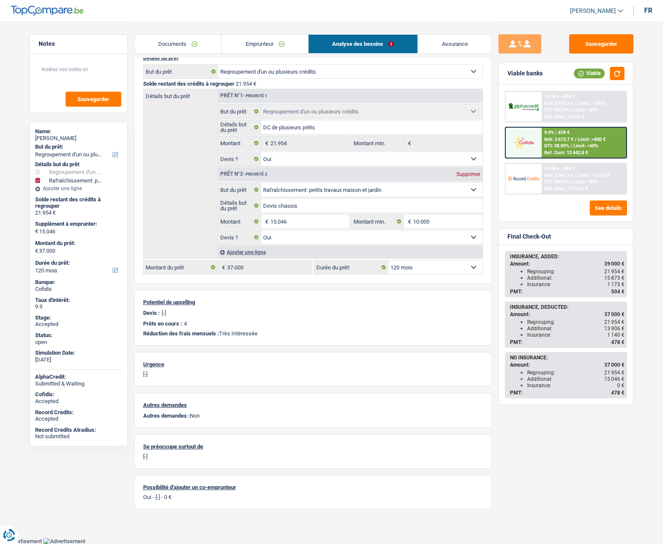
click at [549, 148] on span "DTI: 38.09%" at bounding box center [556, 146] width 25 height 6
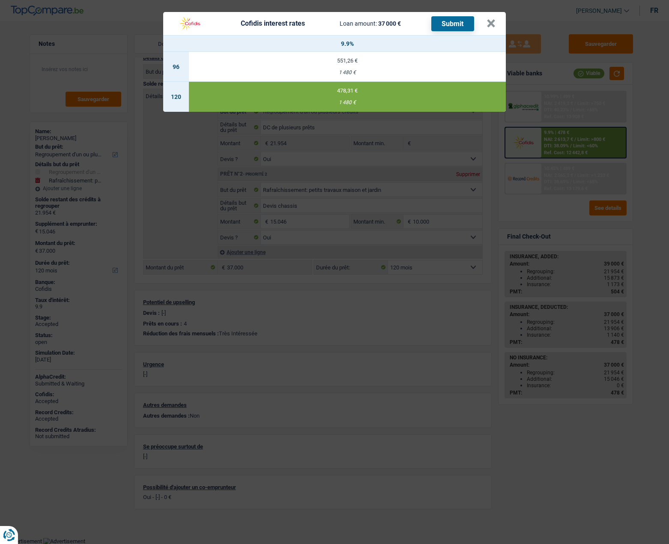
click at [327, 104] on div "1 480 €" at bounding box center [347, 103] width 317 height 6
click at [492, 24] on button "×" at bounding box center [491, 23] width 9 height 9
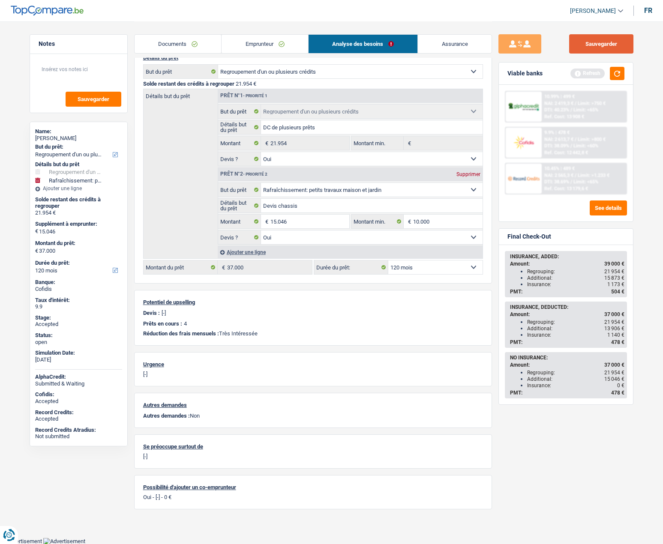
click at [604, 48] on button "Sauvegarder" at bounding box center [601, 43] width 64 height 19
click at [450, 42] on link "Assurance" at bounding box center [455, 44] width 74 height 18
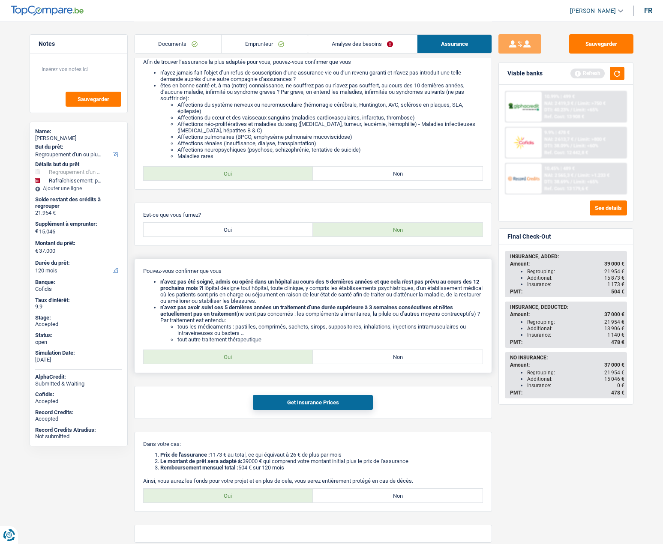
scroll to position [128, 0]
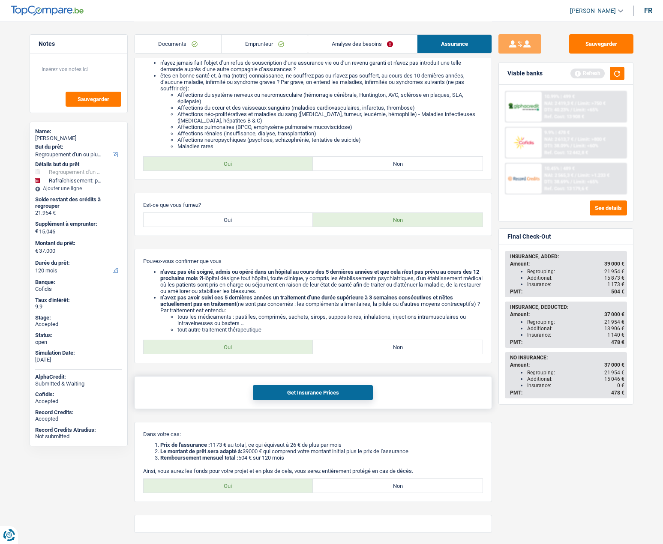
click at [328, 391] on button "Get Insurance Prices" at bounding box center [313, 392] width 120 height 15
drag, startPoint x: 622, startPoint y: 286, endPoint x: 526, endPoint y: 281, distance: 96.1
click at [526, 281] on ul "Regrouping: 21 954 € Additional: 15 830 € Insurance: 1 216 €" at bounding box center [567, 277] width 114 height 19
drag, startPoint x: 612, startPoint y: 334, endPoint x: 513, endPoint y: 250, distance: 129.8
click at [527, 322] on ul "Regrouping: 21 954 € Additional: 13 888 € Insurance: 1 158 €" at bounding box center [567, 328] width 114 height 19
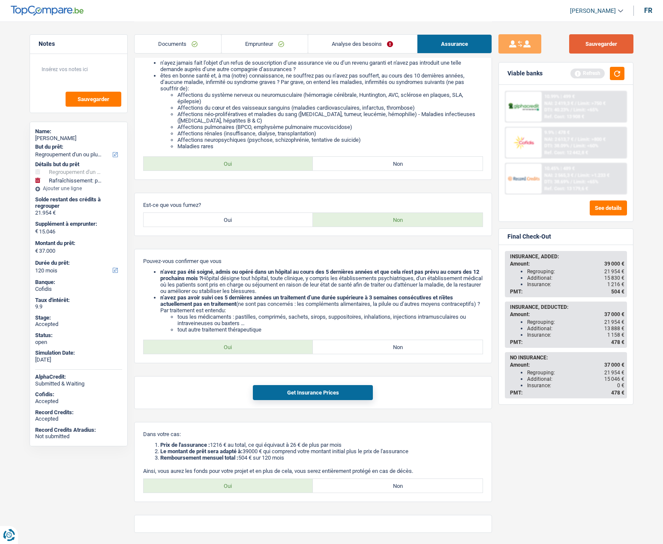
click at [586, 48] on button "Sauvegarder" at bounding box center [601, 43] width 64 height 19
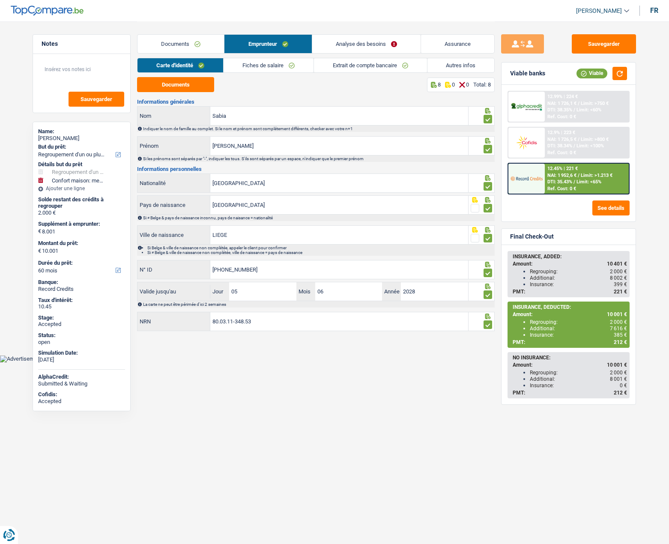
select select "refinancing"
select select "household"
select select "60"
select select "32"
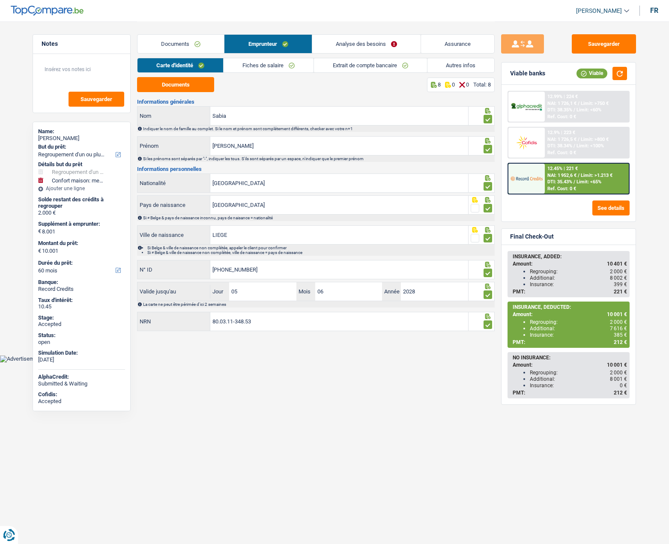
select select "ownerWithMortgage"
select select "mortgage"
select select "360"
select select "cardOrCredit"
click at [441, 65] on link "Autres infos" at bounding box center [461, 65] width 67 height 14
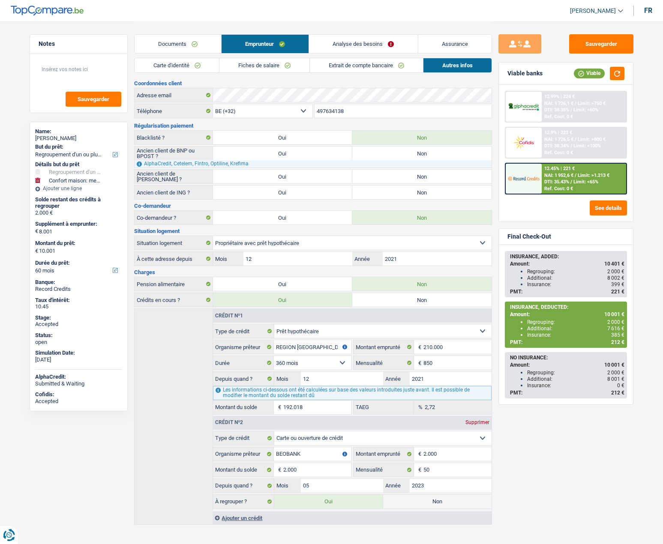
click at [59, 138] on div "[PERSON_NAME]" at bounding box center [78, 138] width 87 height 7
copy div "Sabia"
click at [613, 70] on button "button" at bounding box center [617, 73] width 15 height 13
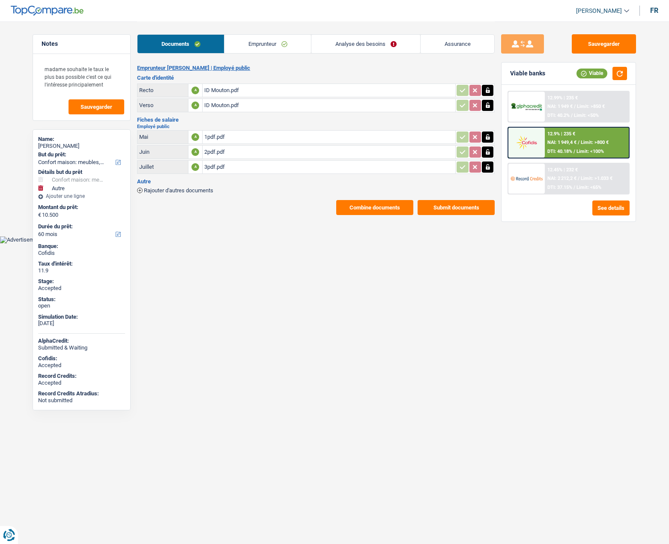
select select "household"
select select "other"
select select "60"
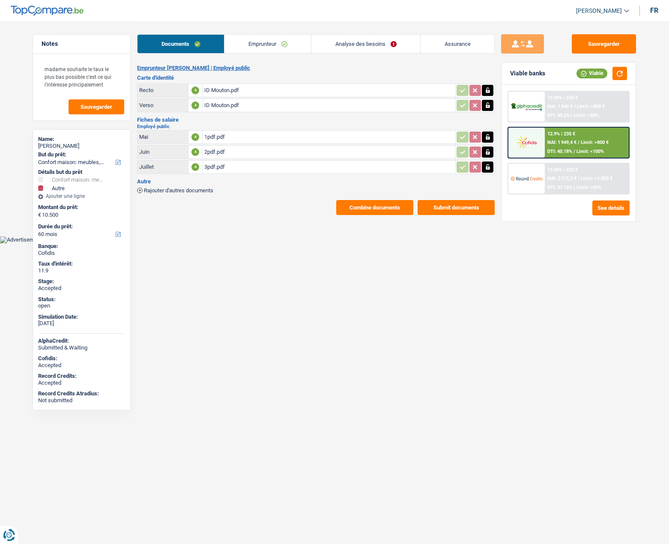
select select "60"
select select "household"
select select "not_answered"
select select "other"
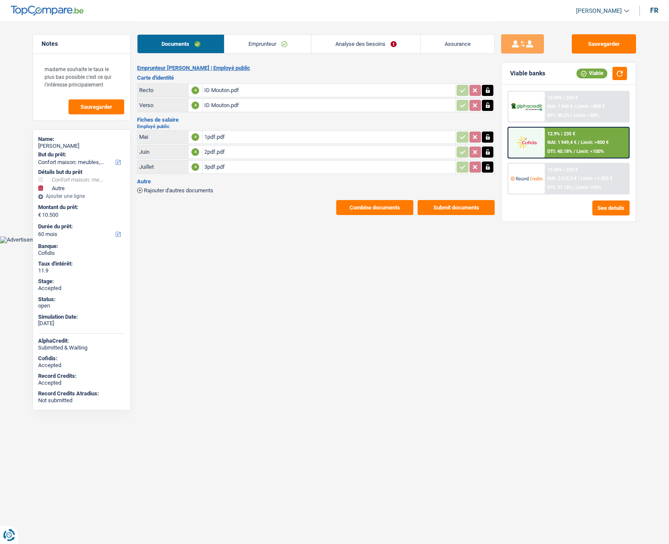
select select "60"
click at [346, 45] on link "Analyse des besoins" at bounding box center [365, 44] width 109 height 18
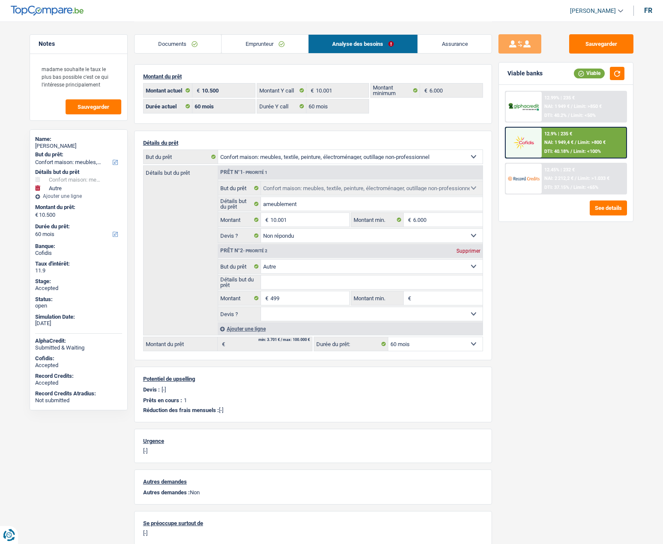
click at [437, 47] on link "Assurance" at bounding box center [455, 44] width 74 height 18
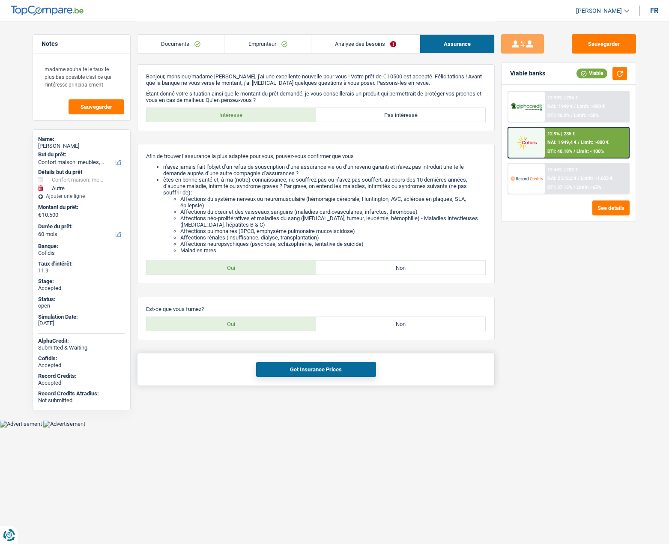
click at [315, 367] on button "Get Insurance Prices" at bounding box center [316, 369] width 120 height 15
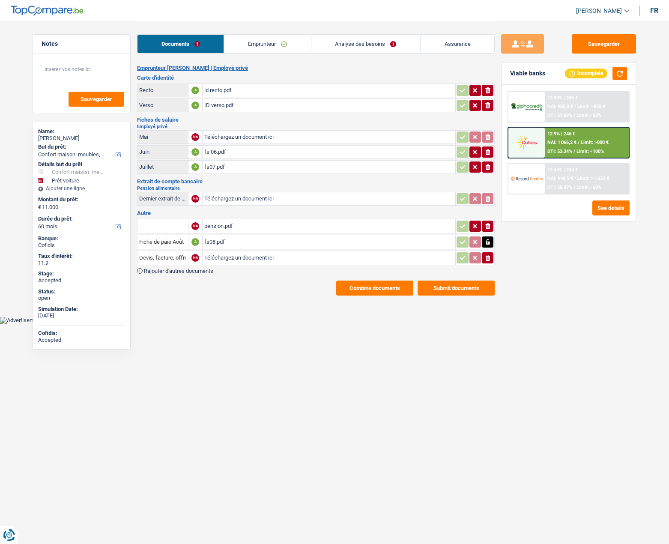
select select "household"
select select "car"
select select "60"
click at [255, 42] on link "Emprunteur" at bounding box center [267, 44] width 87 height 18
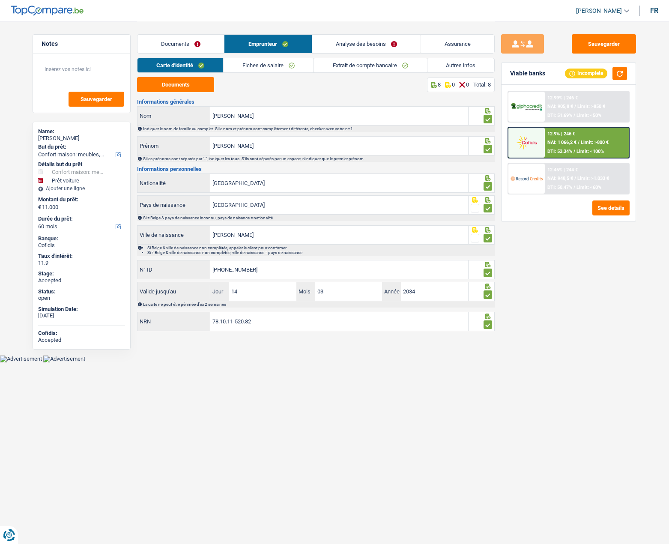
click at [252, 66] on link "Fiches de salaire" at bounding box center [269, 65] width 90 height 14
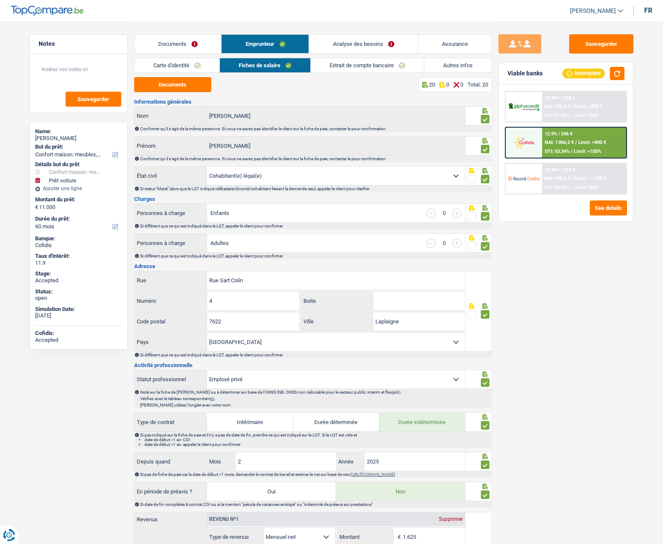
click at [353, 66] on link "Extrait de compte bancaire" at bounding box center [367, 65] width 113 height 14
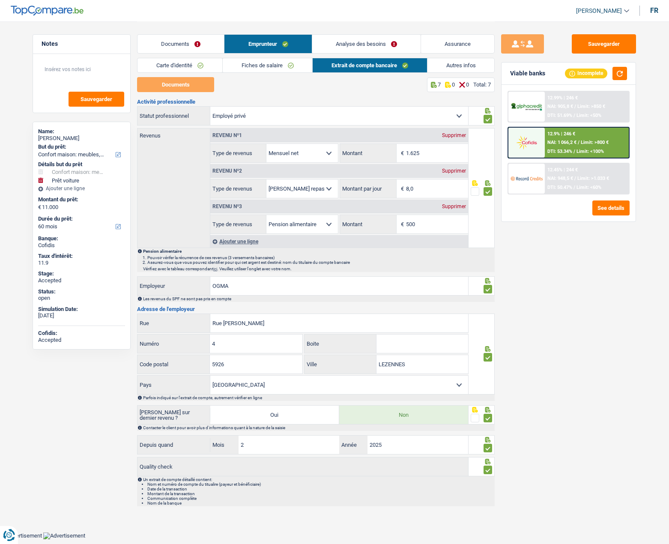
click at [193, 46] on link "Documents" at bounding box center [181, 44] width 87 height 18
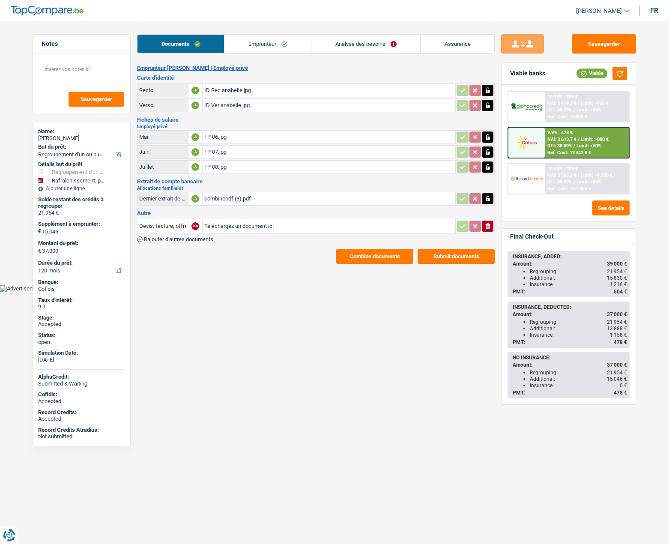
select select "refinancing"
select select "houseOrGarden"
select select "120"
click at [374, 43] on link "Analyse des besoins" at bounding box center [365, 44] width 109 height 18
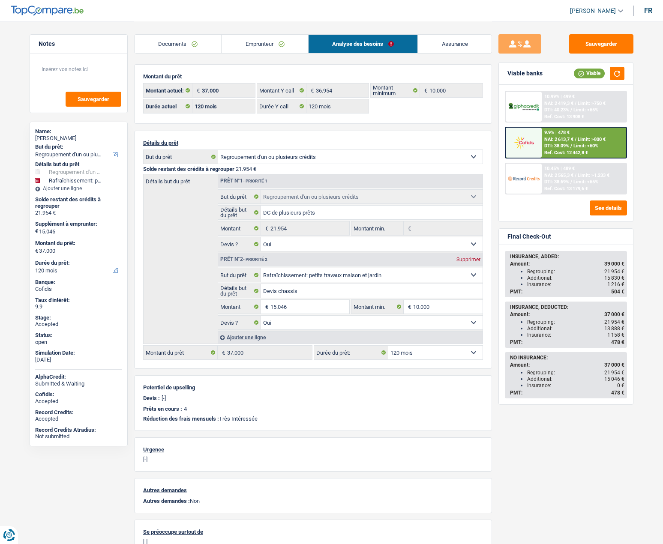
click at [270, 49] on link "Emprunteur" at bounding box center [264, 44] width 87 height 18
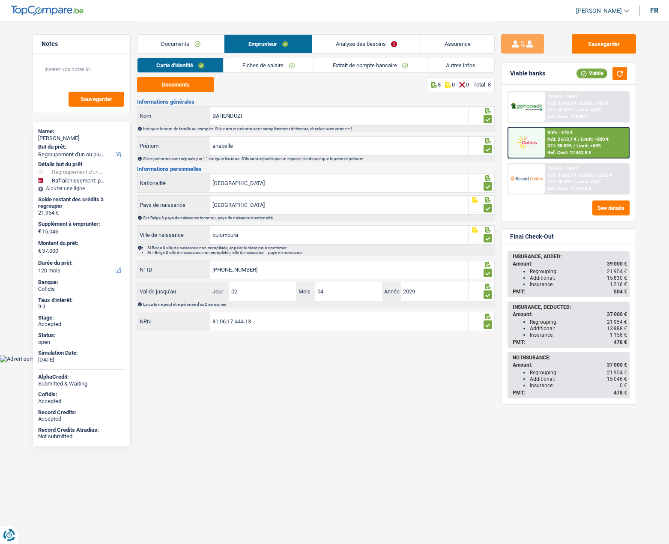
click at [259, 66] on link "Fiches de salaire" at bounding box center [269, 65] width 90 height 14
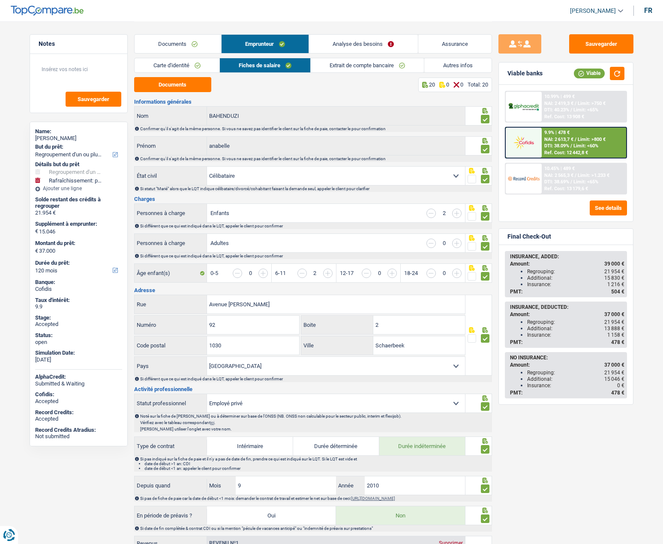
click at [456, 42] on link "Assurance" at bounding box center [454, 44] width 73 height 18
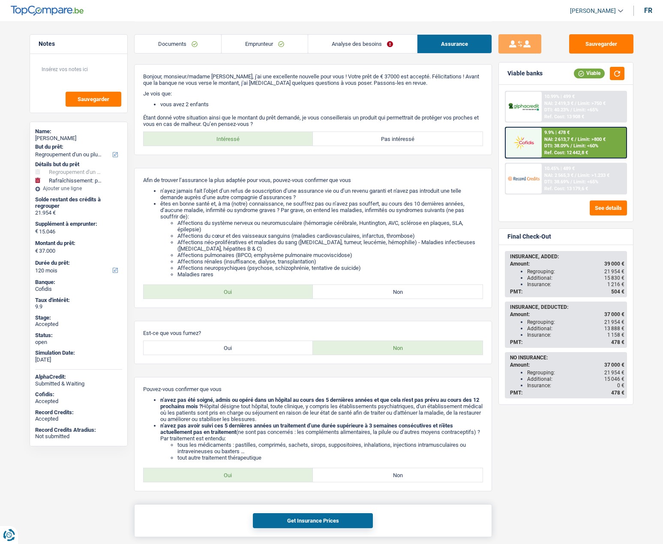
click at [305, 519] on button "Get Insurance Prices" at bounding box center [313, 520] width 120 height 15
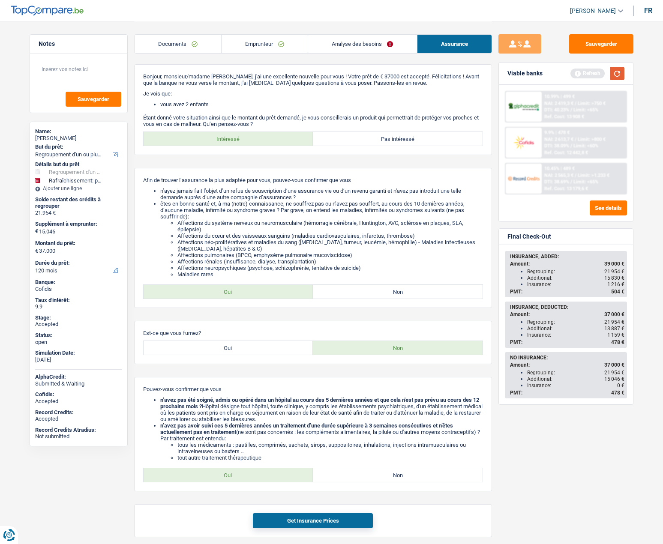
click at [616, 72] on button "button" at bounding box center [617, 73] width 15 height 13
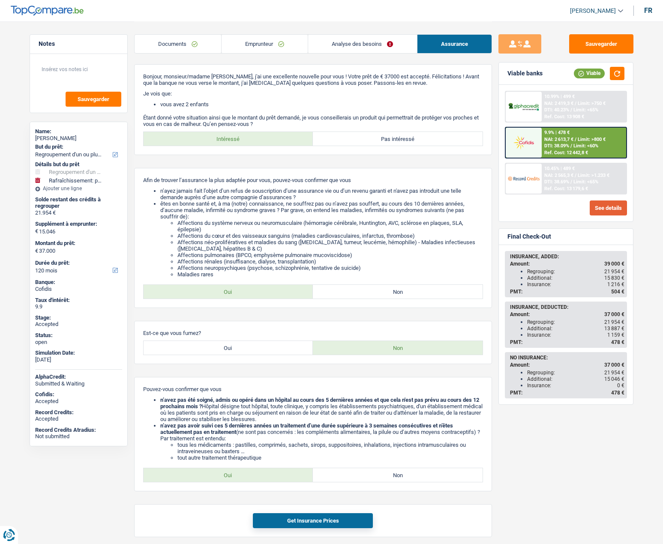
click at [601, 209] on button "See details" at bounding box center [607, 207] width 37 height 15
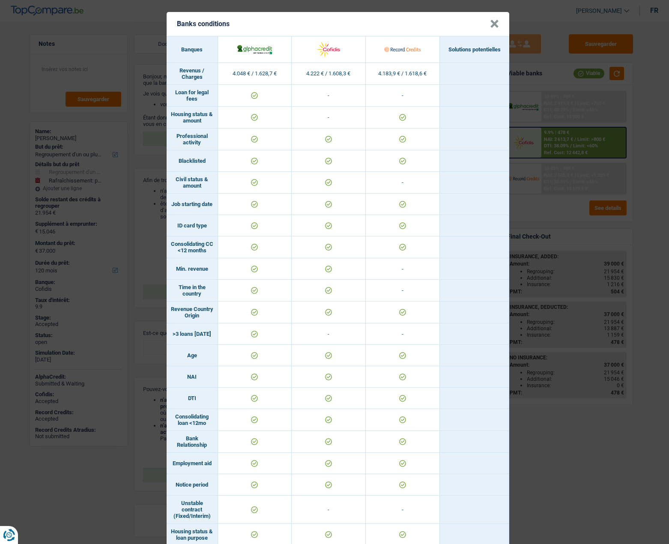
click at [490, 27] on button "×" at bounding box center [494, 24] width 9 height 9
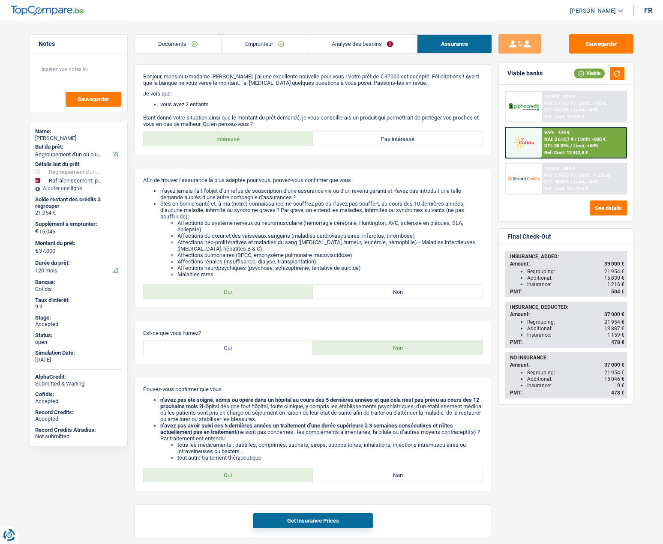
click at [527, 106] on img at bounding box center [524, 107] width 32 height 10
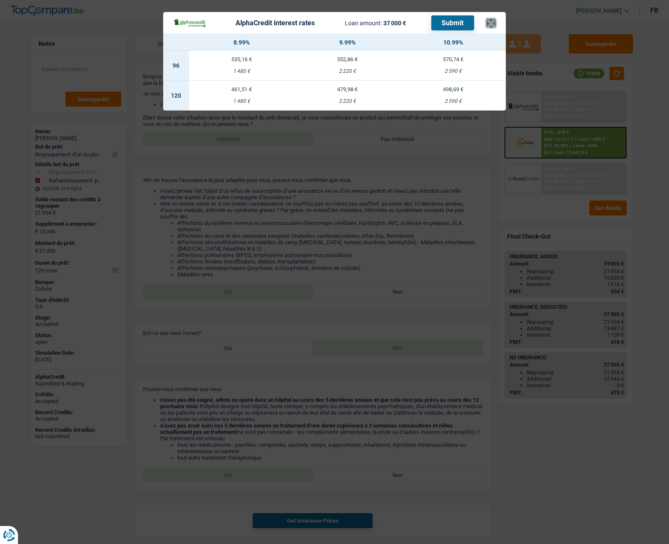
click at [490, 23] on button "×" at bounding box center [491, 23] width 9 height 9
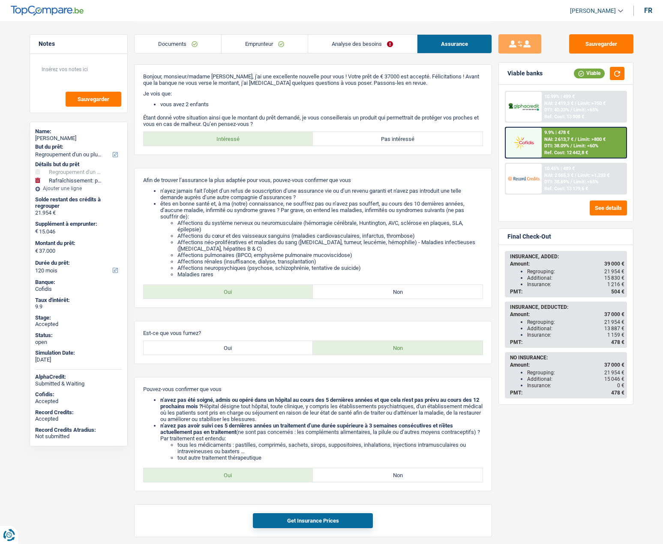
click at [568, 98] on div "10.99% | 499 €" at bounding box center [559, 97] width 30 height 6
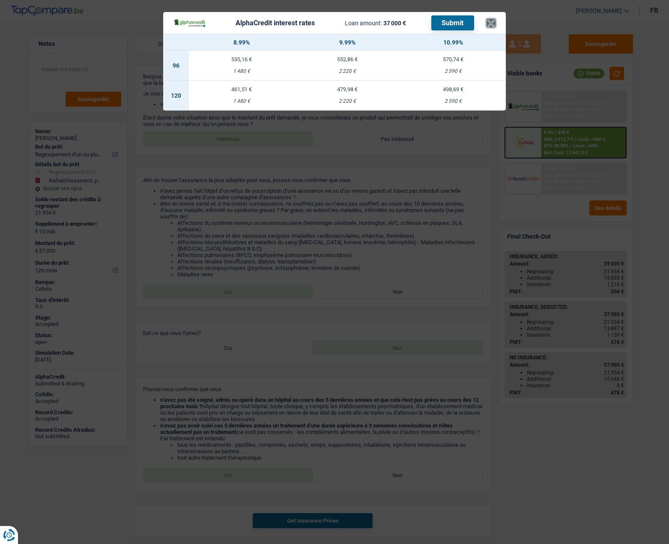
click at [495, 24] on button "×" at bounding box center [491, 23] width 9 height 9
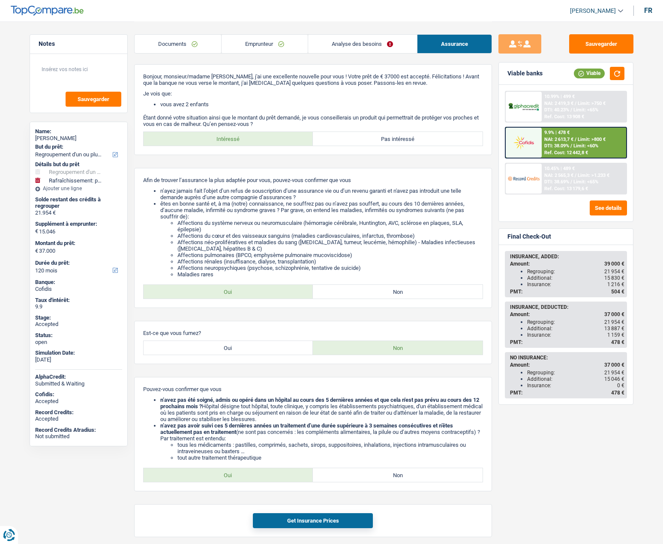
click at [386, 46] on link "Analyse des besoins" at bounding box center [362, 44] width 108 height 18
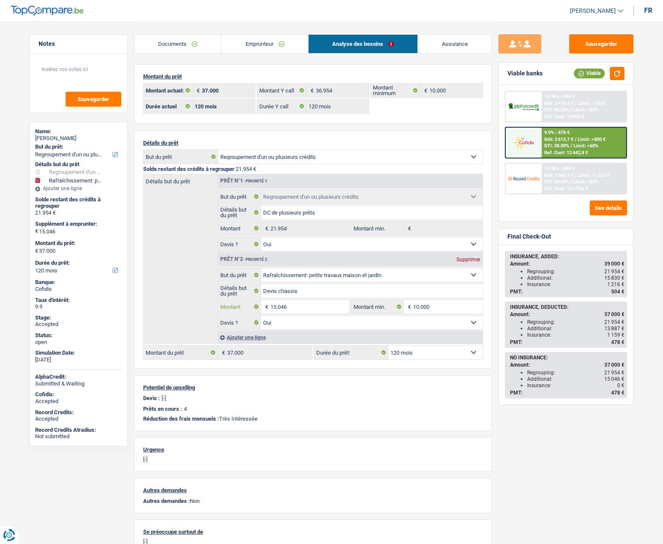
click at [303, 306] on input "15.046" at bounding box center [309, 307] width 78 height 14
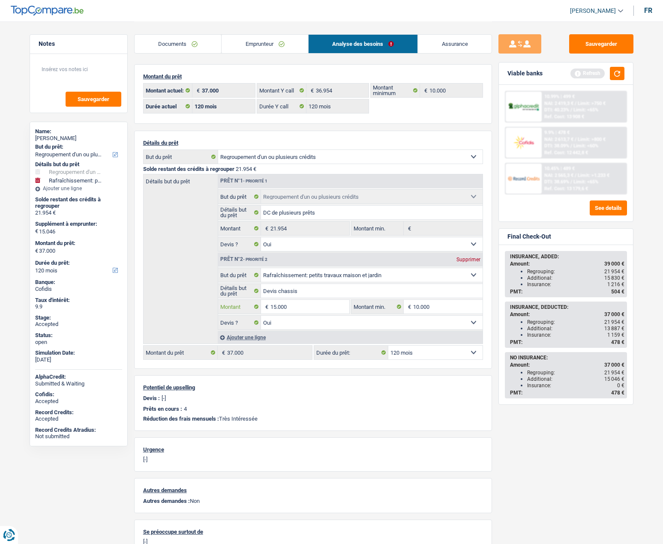
type input "15.000"
type input "36.954"
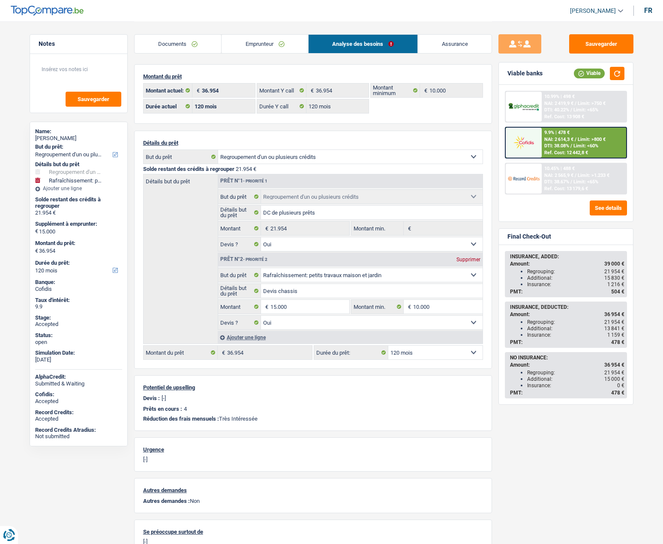
click at [575, 111] on span "Limit: <65%" at bounding box center [585, 110] width 25 height 6
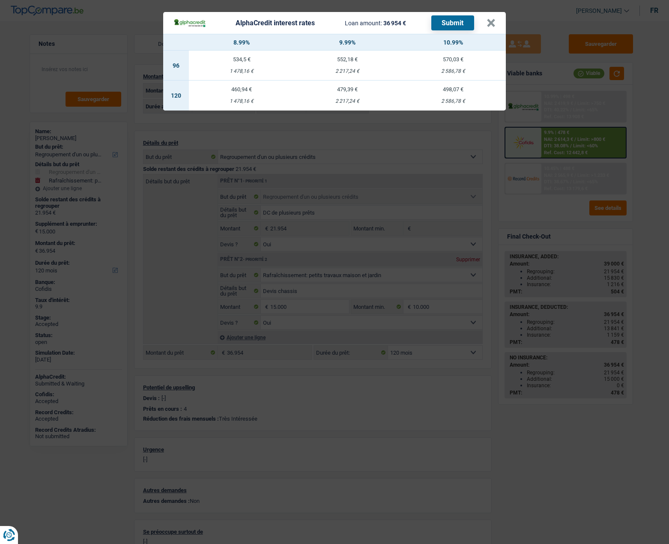
click at [244, 99] on div "1 478,16 €" at bounding box center [242, 102] width 106 height 6
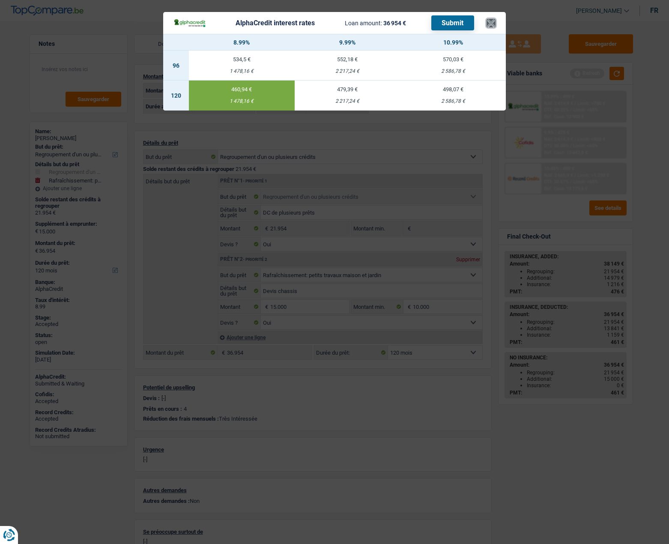
drag, startPoint x: 489, startPoint y: 24, endPoint x: 495, endPoint y: 27, distance: 6.7
click at [490, 24] on button "×" at bounding box center [491, 23] width 9 height 9
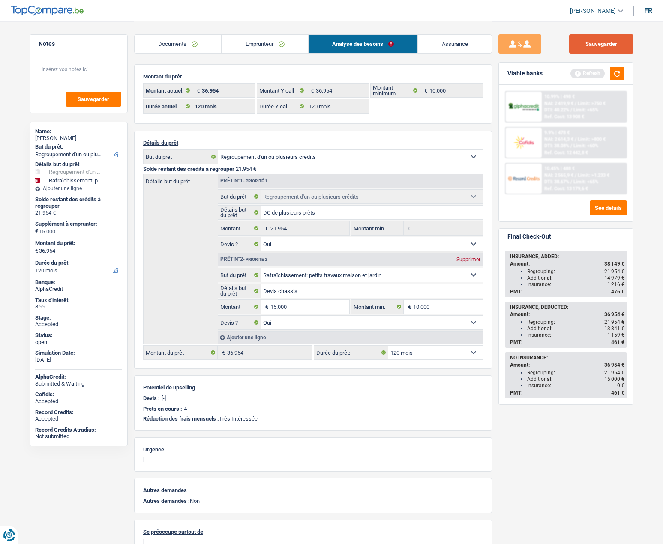
click at [595, 44] on button "Sauvegarder" at bounding box center [601, 43] width 64 height 19
click at [442, 39] on link "Assurance" at bounding box center [455, 44] width 74 height 18
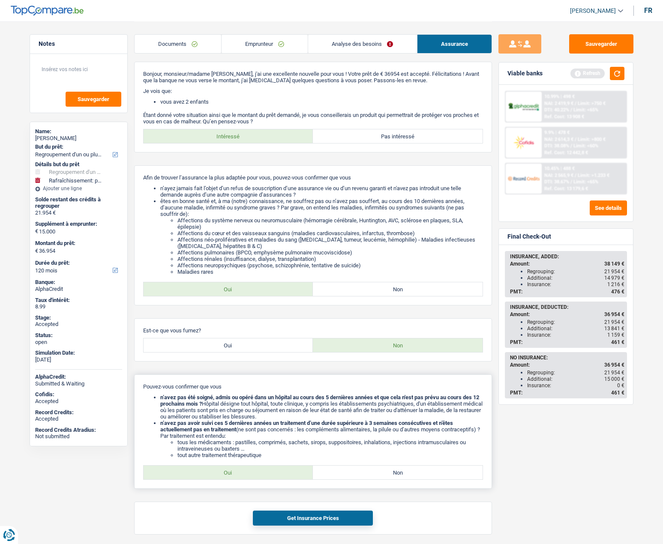
scroll to position [129, 0]
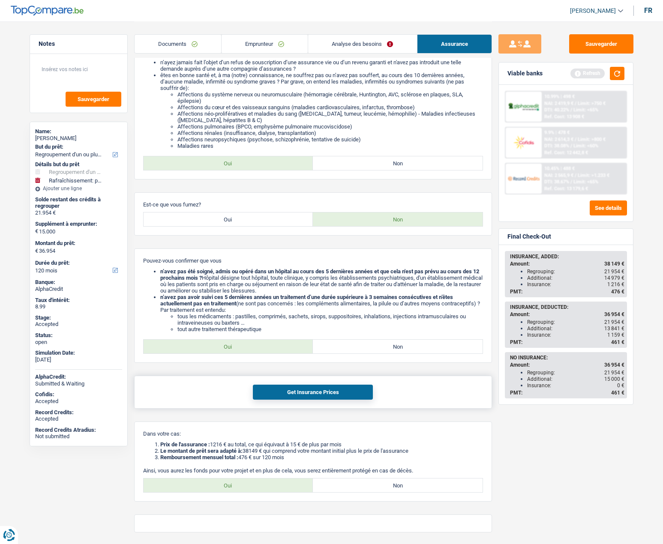
click at [300, 392] on button "Get Insurance Prices" at bounding box center [313, 392] width 120 height 15
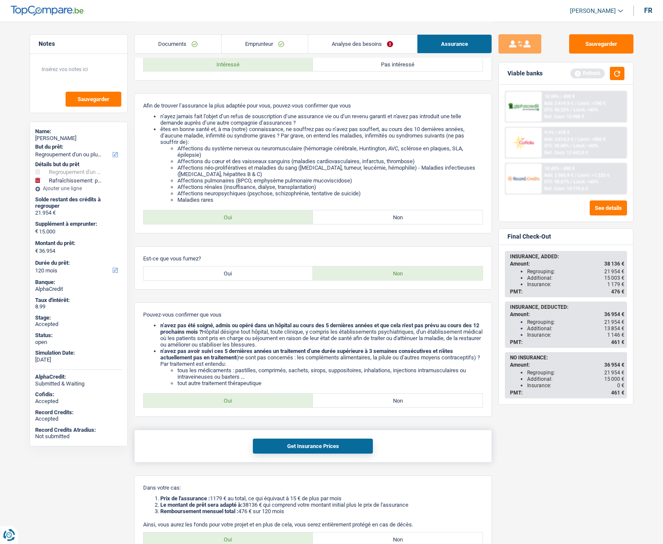
scroll to position [0, 0]
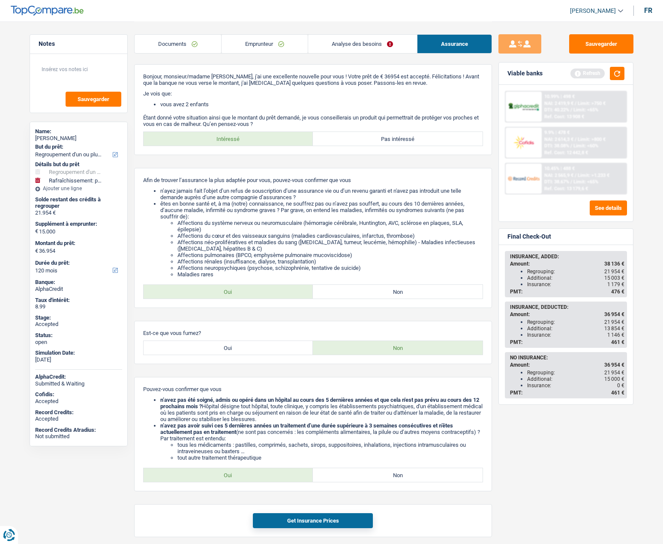
drag, startPoint x: 524, startPoint y: 317, endPoint x: 618, endPoint y: 316, distance: 94.3
click at [618, 316] on div "Amount: 36 954 €" at bounding box center [567, 314] width 114 height 6
click at [258, 39] on link "Emprunteur" at bounding box center [264, 44] width 86 height 18
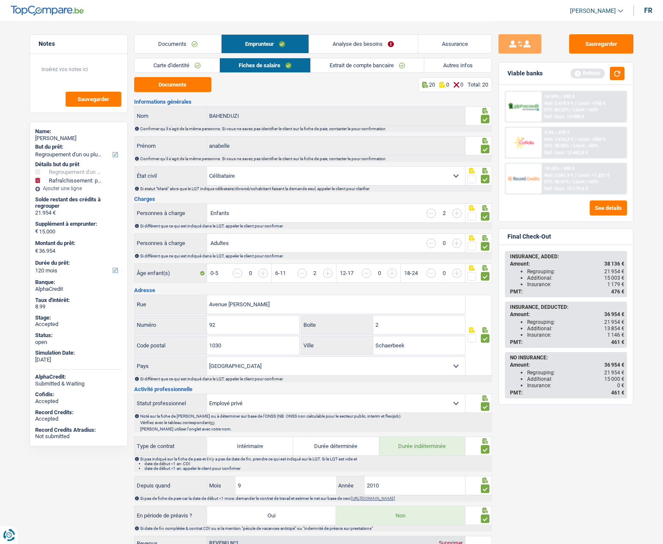
click at [192, 65] on link "Carte d'identité" at bounding box center [177, 65] width 85 height 14
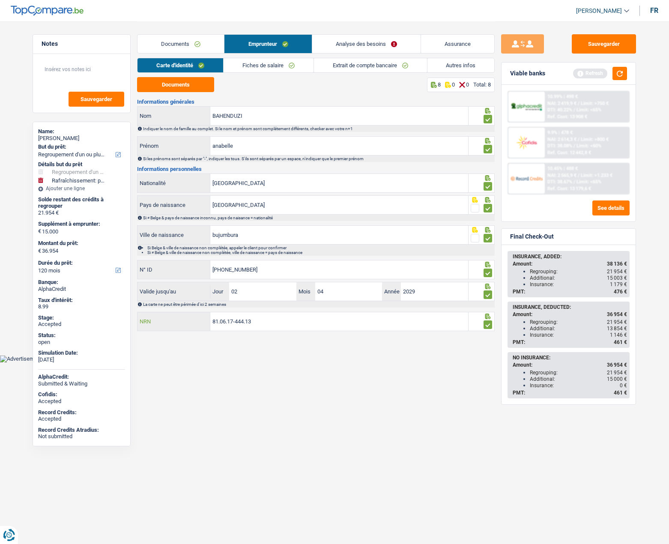
click at [239, 321] on input "81.06.17-444.13" at bounding box center [339, 321] width 258 height 18
click at [610, 44] on button "Sauvegarder" at bounding box center [604, 43] width 64 height 19
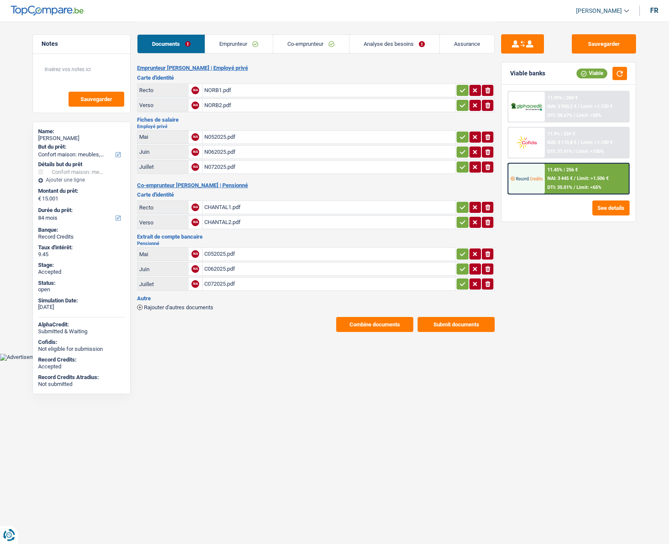
select select "household"
select select "84"
drag, startPoint x: 45, startPoint y: 364, endPoint x: 74, endPoint y: 364, distance: 28.7
click at [74, 364] on div "Accepted" at bounding box center [81, 366] width 87 height 7
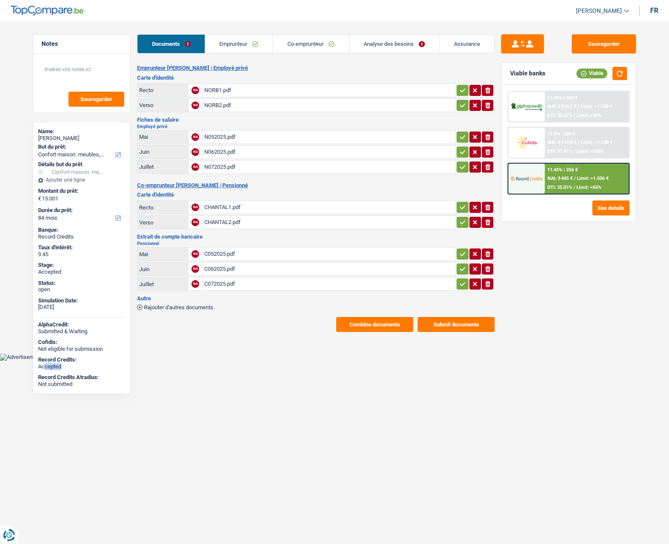
click at [240, 44] on link "Emprunteur" at bounding box center [239, 44] width 68 height 18
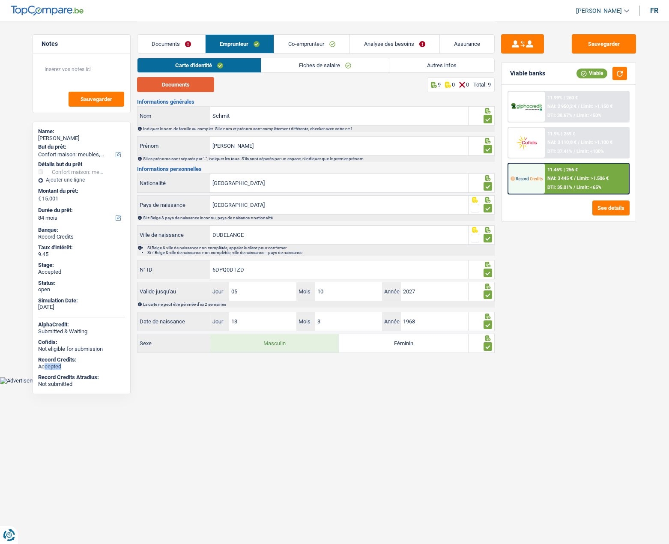
click at [183, 85] on button "Documents" at bounding box center [175, 84] width 77 height 15
drag, startPoint x: 294, startPoint y: 64, endPoint x: 256, endPoint y: 72, distance: 39.3
click at [294, 64] on link "Fiches de salaire" at bounding box center [325, 65] width 128 height 14
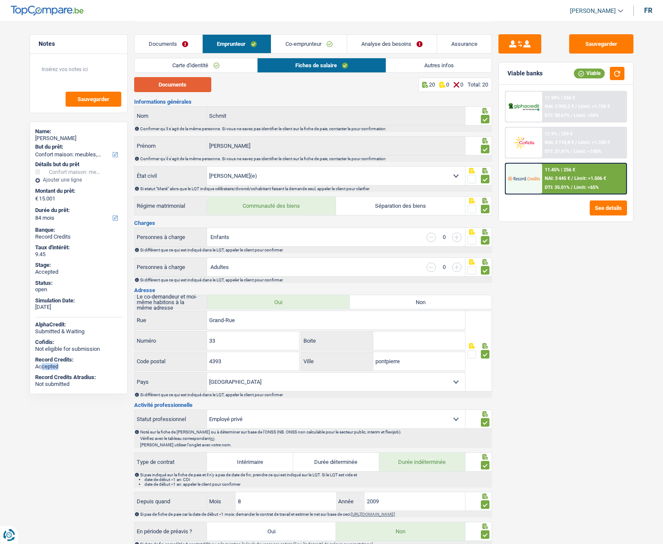
click at [181, 85] on button "Documents" at bounding box center [172, 84] width 77 height 15
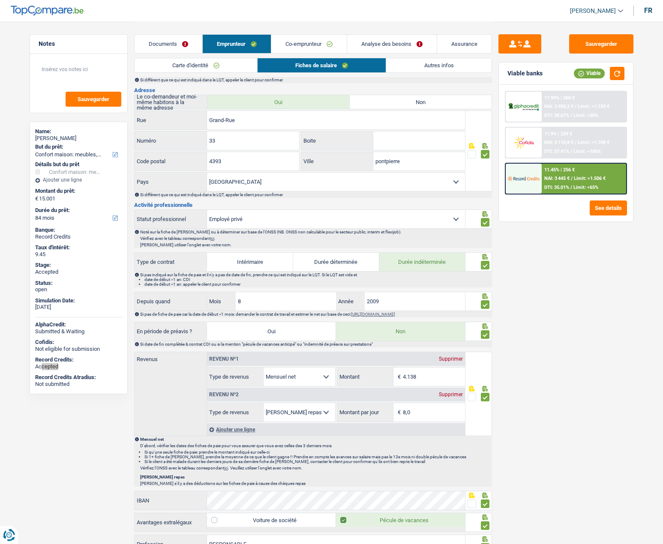
scroll to position [214, 0]
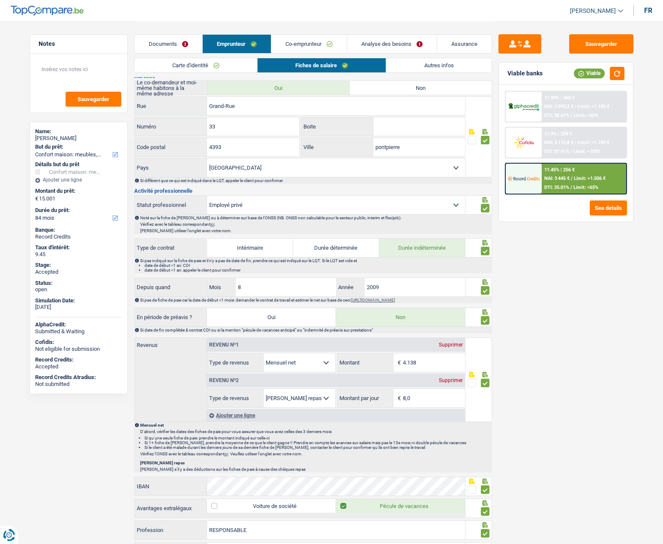
click at [545, 275] on div "Sauvegarder Viable banks Viable 11.99% | 260 € NAI: 2 950,2 € / Limit: >1.150 €…" at bounding box center [566, 282] width 148 height 496
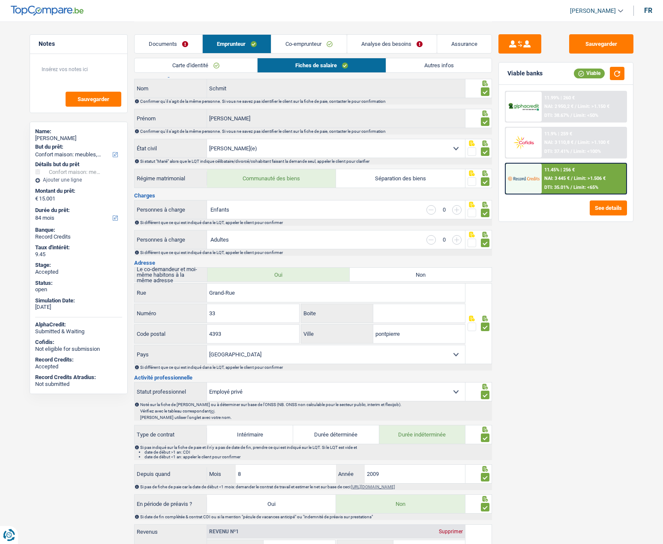
scroll to position [0, 0]
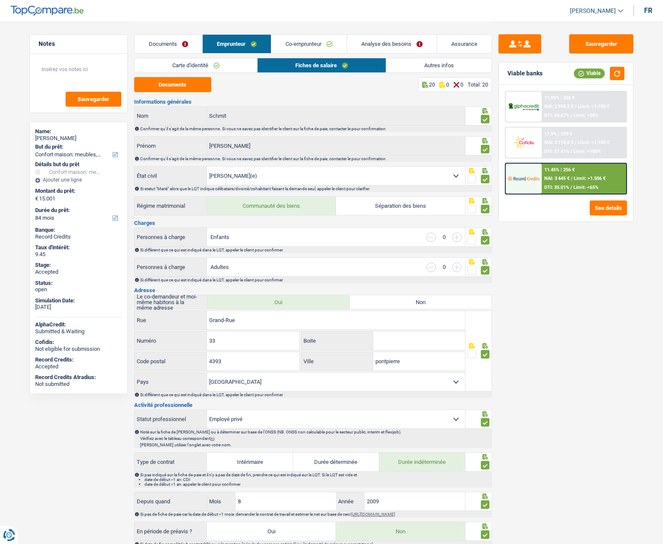
click at [297, 44] on link "Co-emprunteur" at bounding box center [308, 44] width 75 height 18
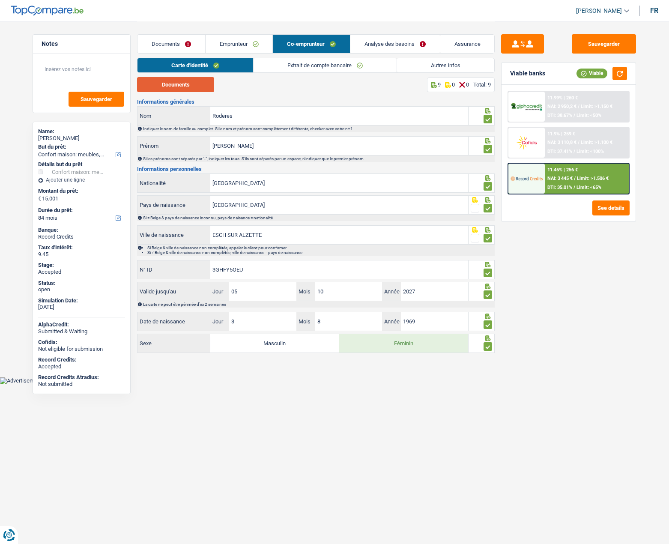
click at [184, 83] on button "Documents" at bounding box center [175, 84] width 77 height 15
click at [554, 265] on div "Sauvegarder Viable banks Viable 11.99% | 260 € NAI: 2 950,2 € / Limit: >1.150 €…" at bounding box center [569, 282] width 148 height 496
click at [296, 69] on link "Extrait de compte bancaire" at bounding box center [325, 65] width 143 height 14
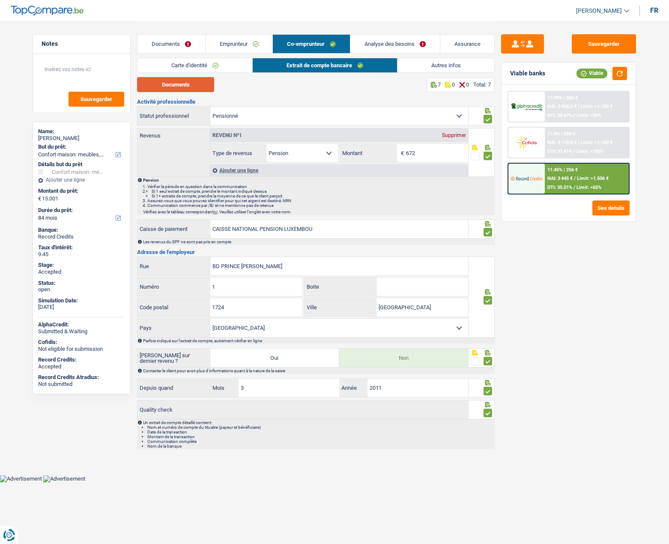
click at [181, 85] on button "Documents" at bounding box center [175, 84] width 77 height 15
click at [380, 43] on link "Analyse des besoins" at bounding box center [395, 44] width 90 height 18
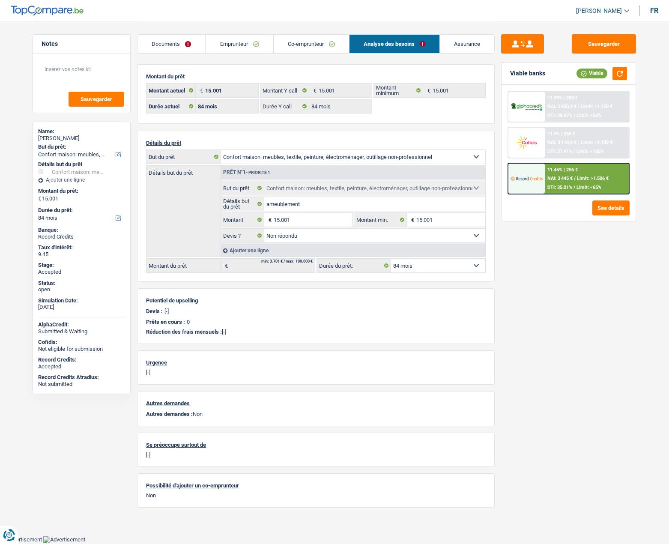
click at [472, 44] on link "Assurance" at bounding box center [467, 44] width 54 height 18
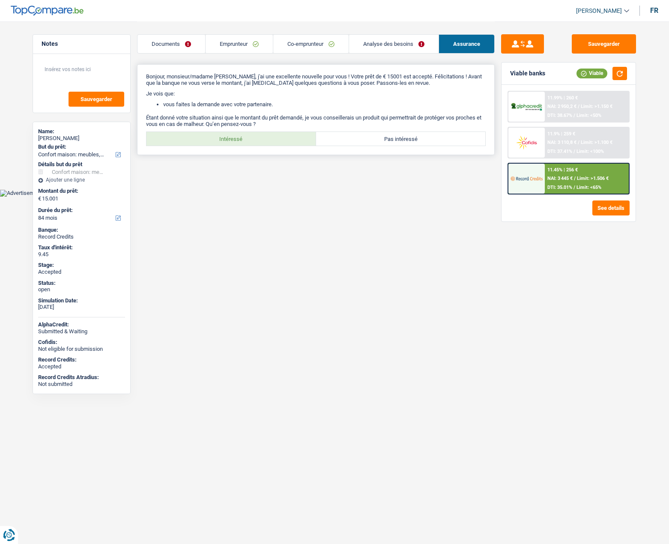
click at [250, 136] on label "Intéressé" at bounding box center [232, 139] width 170 height 14
click at [250, 136] on input "Intéressé" at bounding box center [232, 139] width 170 height 14
radio input "true"
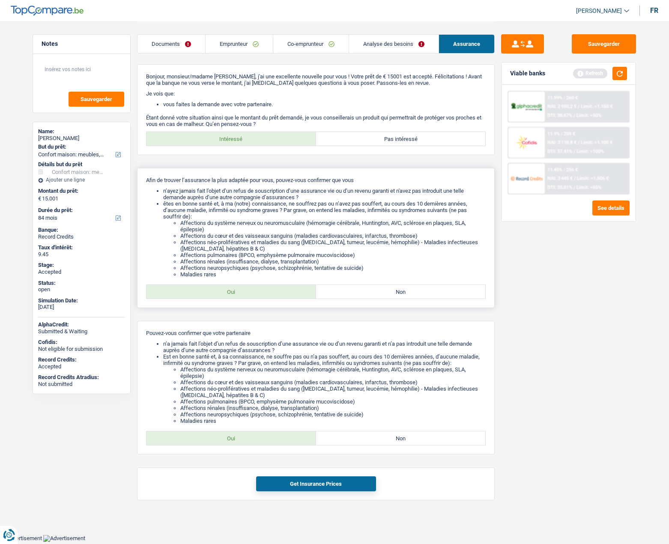
click at [237, 293] on label "Oui" at bounding box center [232, 292] width 170 height 14
click at [237, 293] on input "Oui" at bounding box center [232, 292] width 170 height 14
radio input "true"
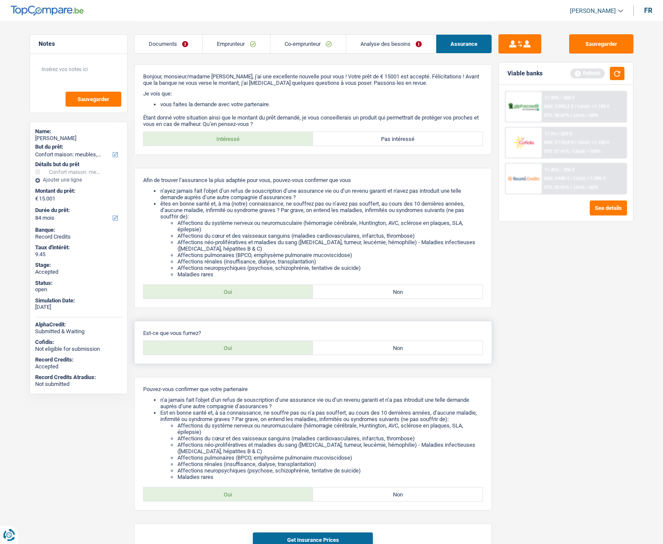
click at [347, 344] on label "Non" at bounding box center [398, 348] width 170 height 14
click at [347, 344] on input "Non" at bounding box center [398, 348] width 170 height 14
radio input "true"
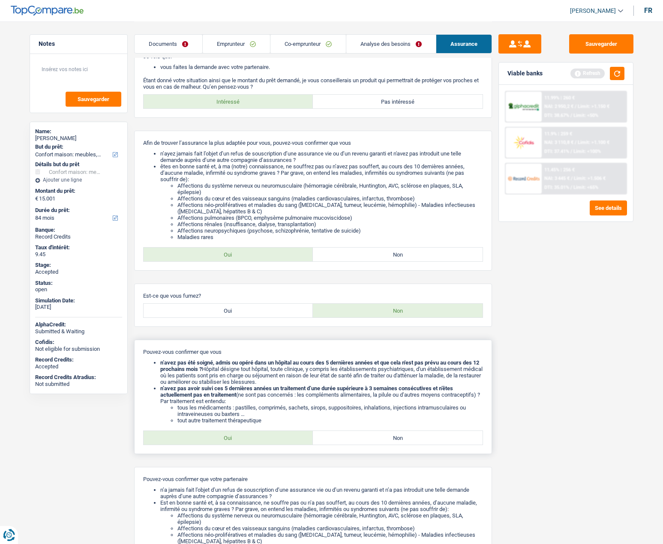
scroll to position [86, 0]
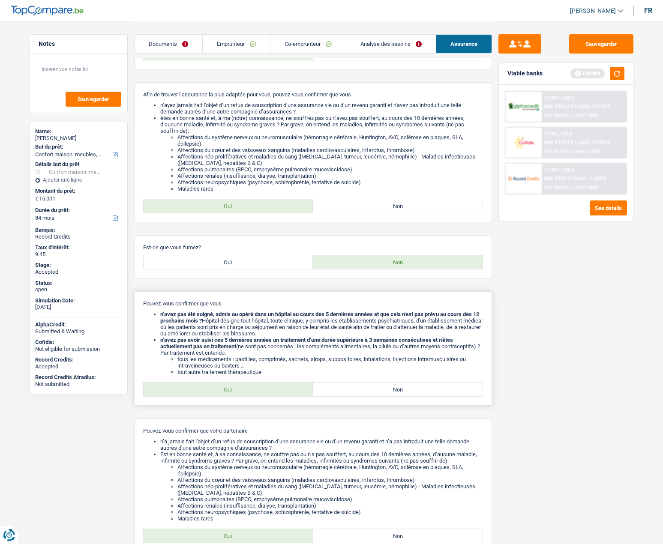
click at [247, 397] on div "Pouvez-vous confirmer que vous n’avez pas été soigné, admis ou opéré dans un hô…" at bounding box center [313, 348] width 358 height 114
click at [247, 392] on label "Oui" at bounding box center [229, 390] width 170 height 14
click at [247, 392] on input "Oui" at bounding box center [229, 390] width 170 height 14
radio input "true"
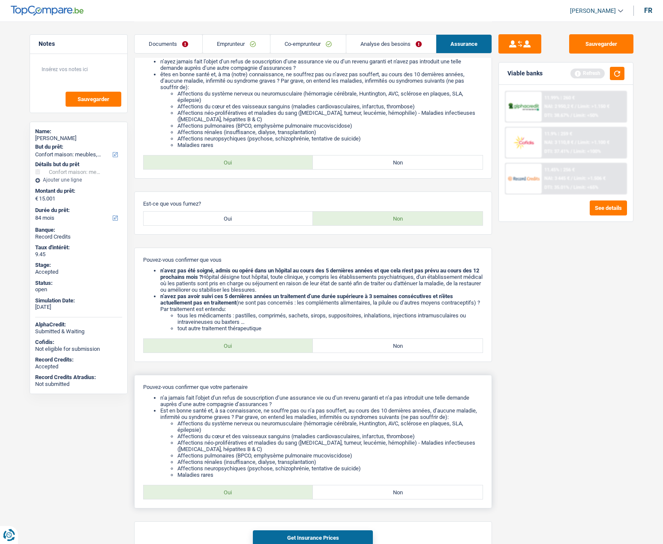
scroll to position [180, 0]
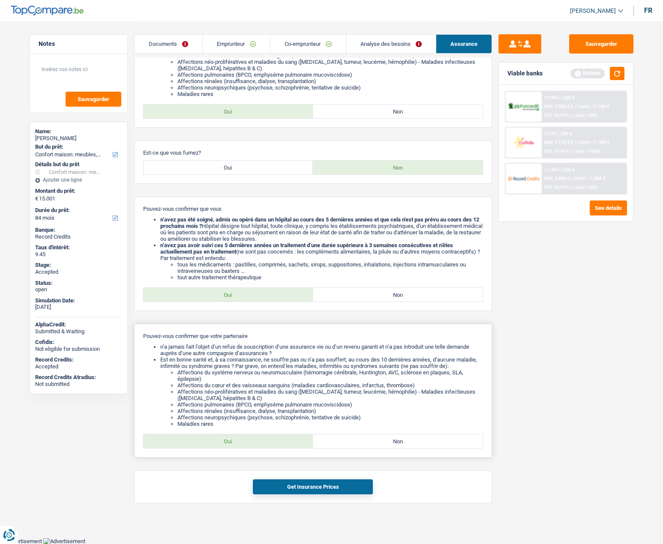
click at [242, 448] on label "Oui" at bounding box center [229, 441] width 170 height 14
click at [242, 448] on input "Oui" at bounding box center [229, 441] width 170 height 14
radio input "true"
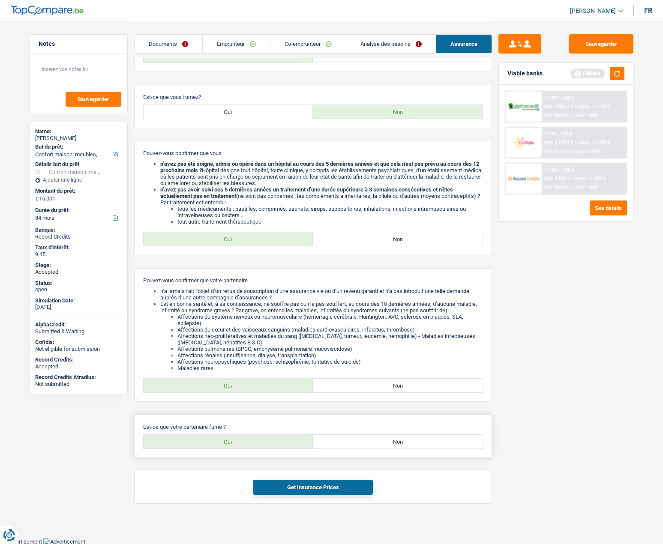
scroll to position [236, 0]
click at [356, 445] on label "Non" at bounding box center [398, 441] width 170 height 14
click at [356, 445] on input "Non" at bounding box center [398, 441] width 170 height 14
radio input "true"
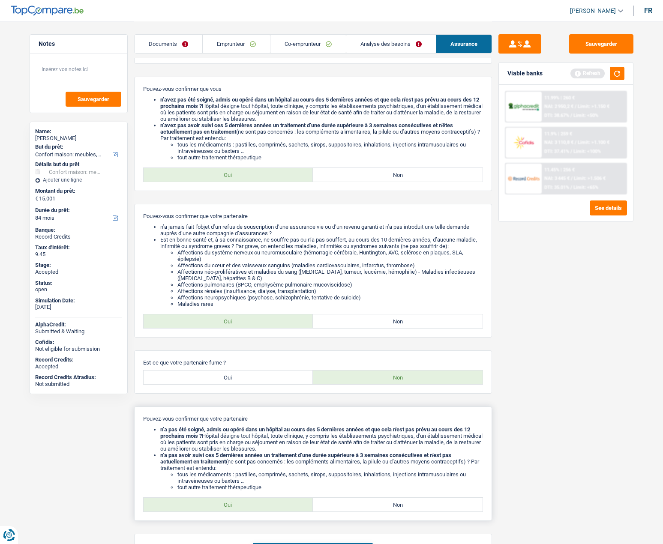
scroll to position [364, 0]
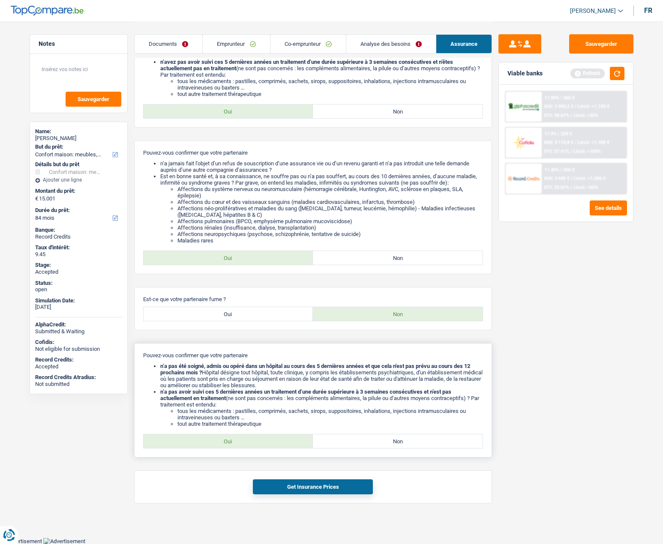
click at [221, 445] on label "Oui" at bounding box center [229, 441] width 170 height 14
click at [221, 445] on input "Oui" at bounding box center [229, 441] width 170 height 14
radio input "true"
click at [292, 489] on button "Get Insurance Prices" at bounding box center [313, 486] width 120 height 15
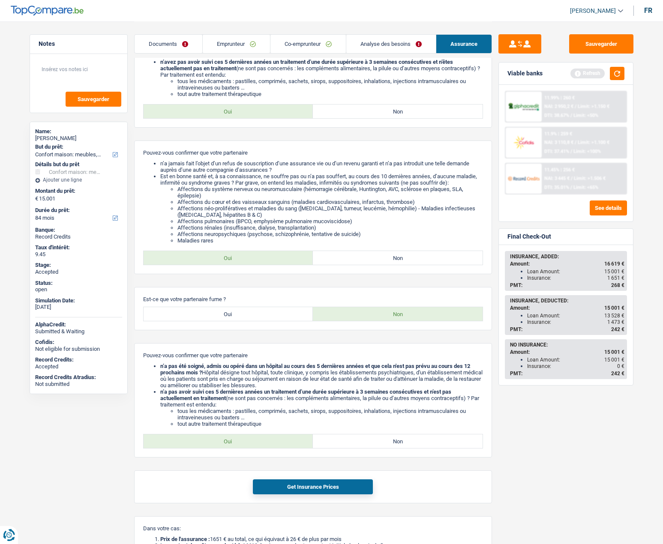
click at [370, 45] on link "Analyse des besoins" at bounding box center [391, 44] width 90 height 18
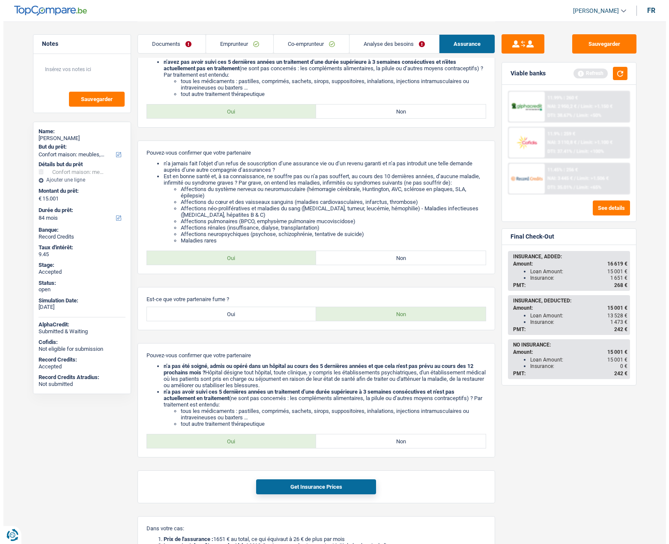
scroll to position [0, 0]
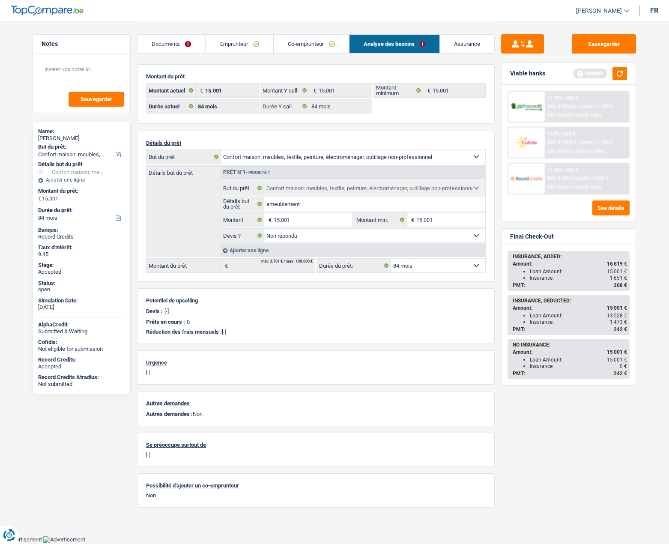
drag, startPoint x: 533, startPoint y: 320, endPoint x: 619, endPoint y: 320, distance: 87.0
click at [619, 320] on div "Insurance: 1 473 €" at bounding box center [578, 322] width 97 height 6
click at [597, 284] on div "PMT: 268 €" at bounding box center [570, 285] width 114 height 6
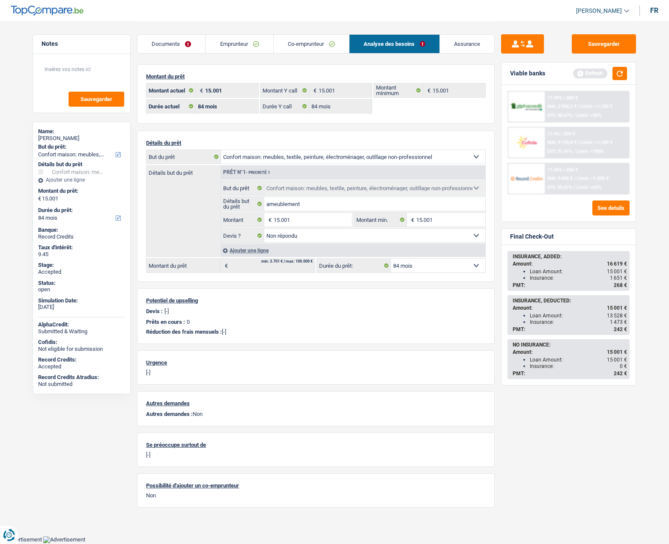
click at [532, 275] on div "Insurance: 1 651 €" at bounding box center [578, 278] width 97 height 6
drag, startPoint x: 45, startPoint y: 329, endPoint x: 81, endPoint y: 329, distance: 36.0
click at [81, 329] on div "Submitted & Waiting" at bounding box center [81, 331] width 87 height 7
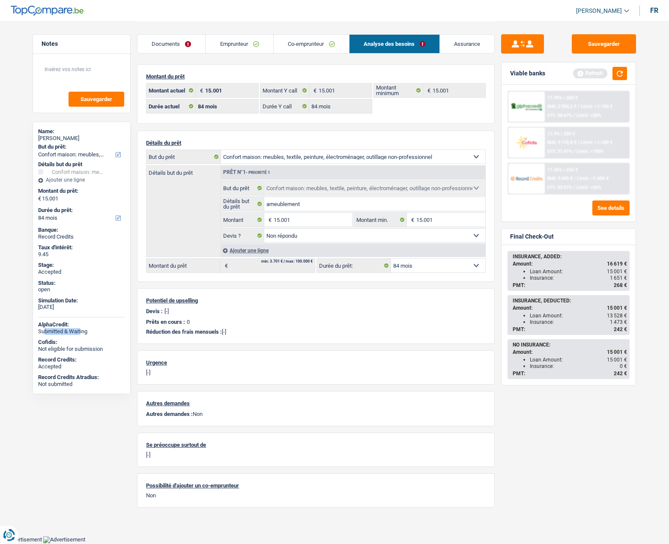
click at [168, 44] on link "Documents" at bounding box center [172, 44] width 68 height 18
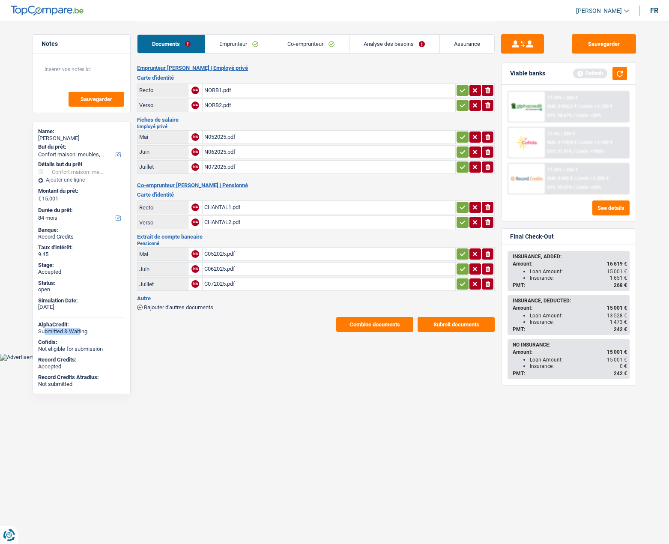
click at [365, 321] on button "Combine documents" at bounding box center [374, 324] width 77 height 15
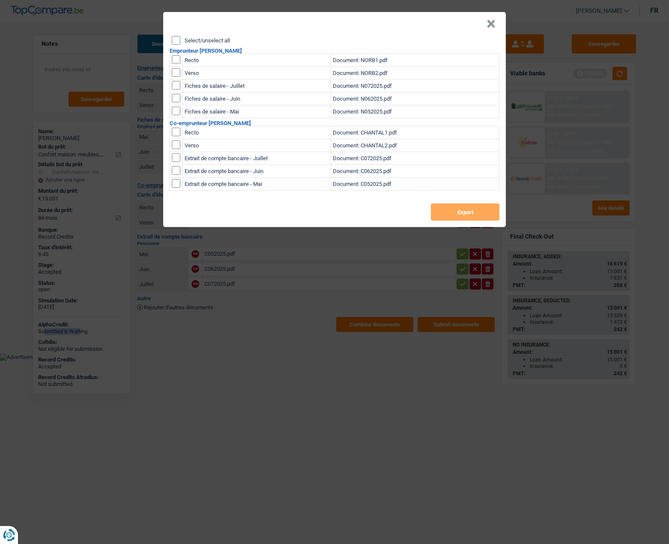
click at [179, 41] on input "Select/unselect all" at bounding box center [176, 40] width 9 height 9
checkbox input "true"
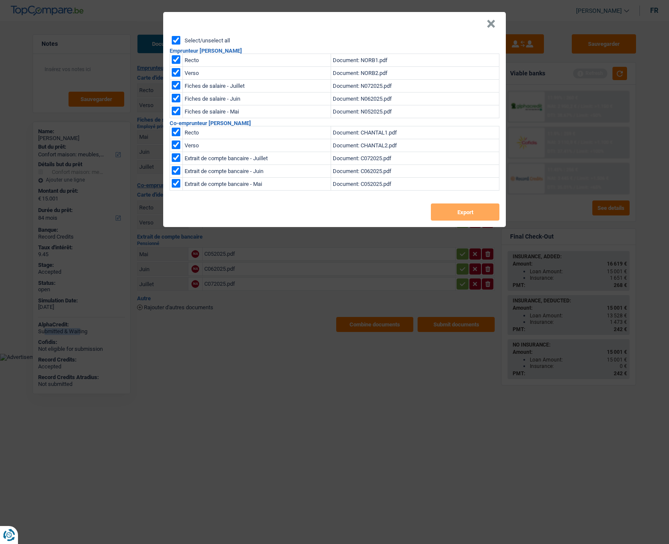
checkbox input "true"
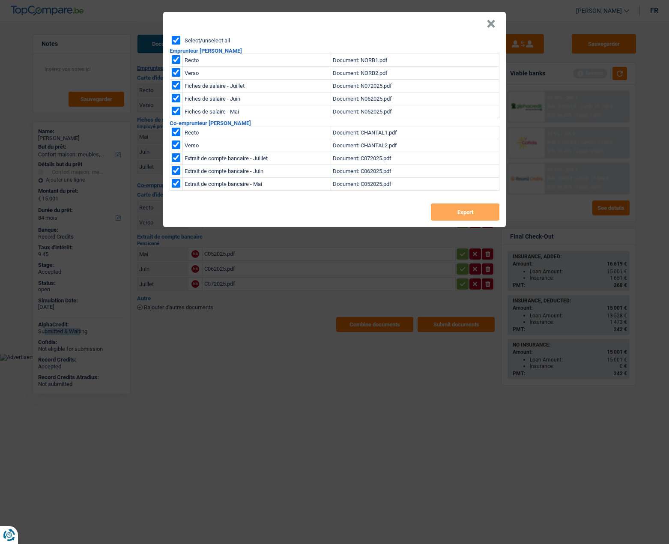
checkbox input "true"
click at [475, 208] on button "Export" at bounding box center [465, 211] width 69 height 17
click at [449, 22] on header "×" at bounding box center [334, 24] width 343 height 24
click at [493, 24] on button "×" at bounding box center [491, 24] width 9 height 9
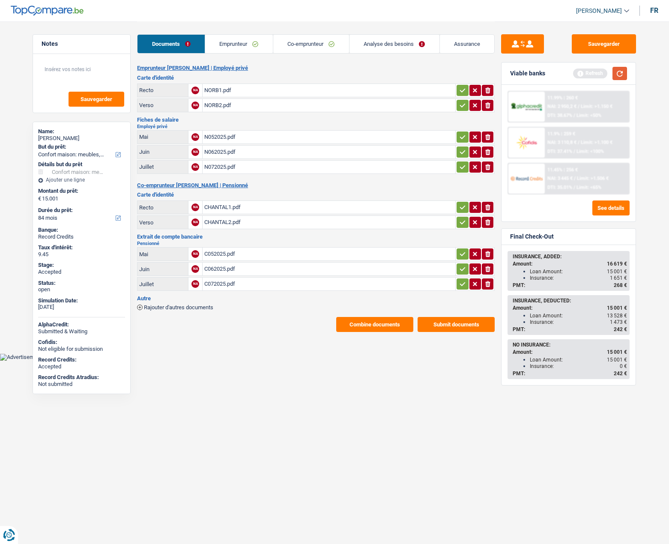
click at [619, 75] on button "button" at bounding box center [620, 73] width 15 height 13
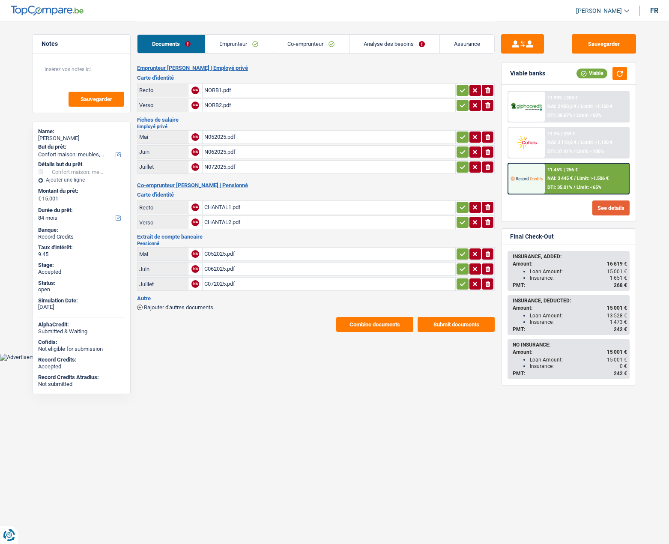
click at [621, 211] on button "See details" at bounding box center [610, 207] width 37 height 15
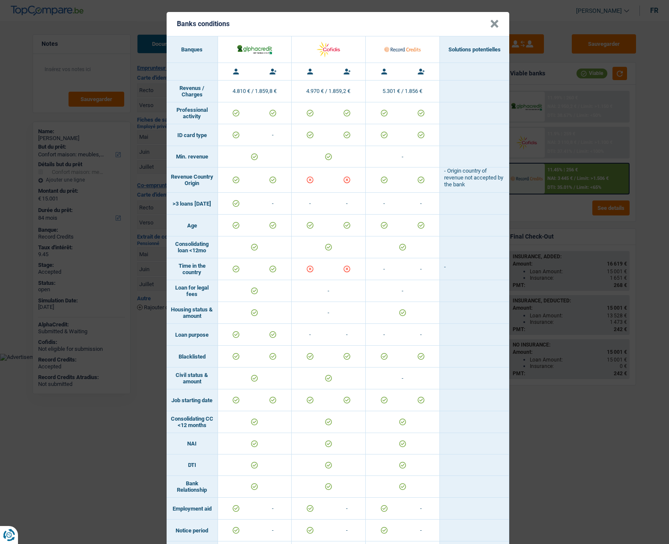
click at [492, 26] on button "×" at bounding box center [494, 24] width 9 height 9
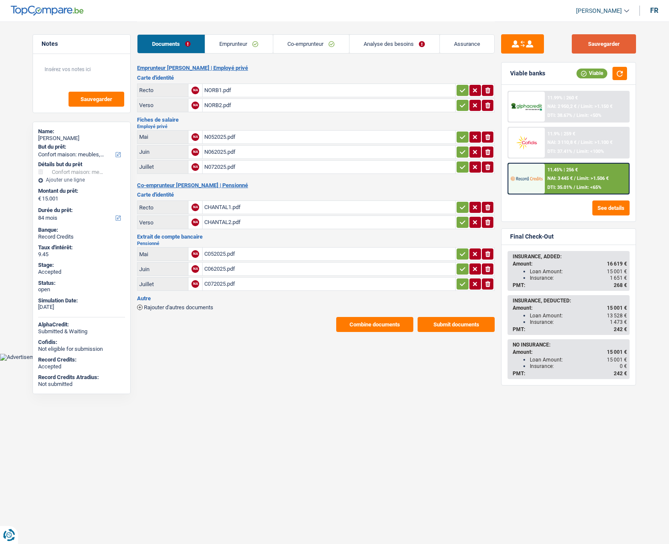
click at [598, 41] on button "Sauvegarder" at bounding box center [604, 43] width 64 height 19
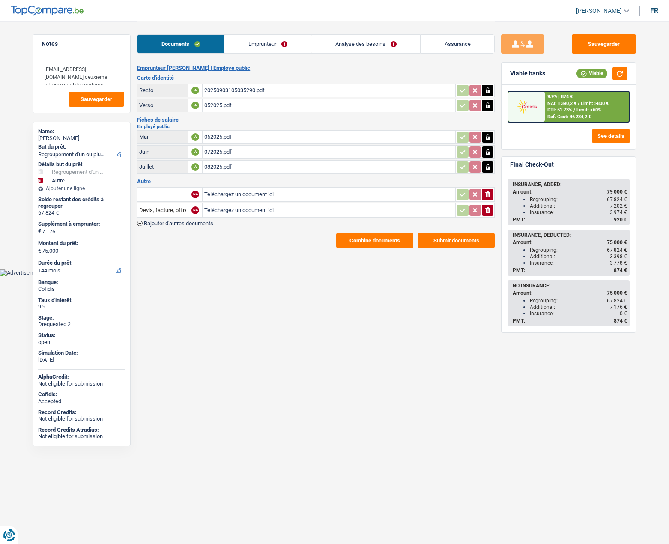
select select "refinancing"
select select "other"
select select "144"
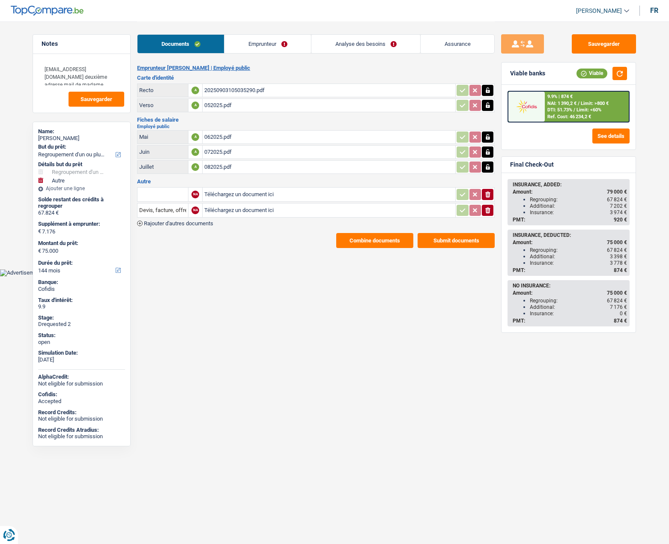
select select "144"
select select "refinancing"
select select "yes"
select select "other"
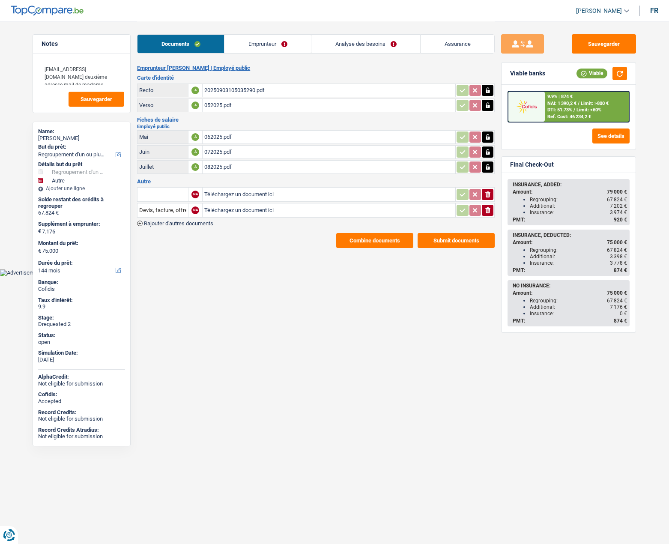
select select "false"
select select "144"
click at [352, 42] on link "Analyse des besoins" at bounding box center [365, 44] width 109 height 18
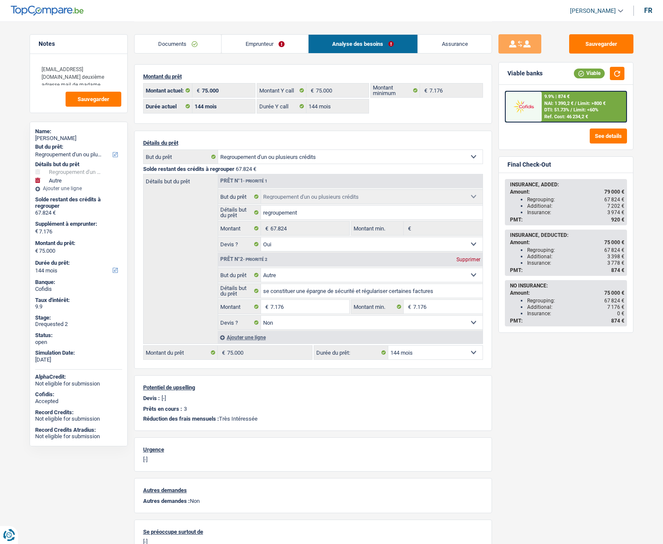
click at [367, 134] on div "Détails du prêt Confort maison: meubles, textile, peinture, électroménager, out…" at bounding box center [313, 250] width 358 height 238
click at [367, 135] on div "Détails du prêt Confort maison: meubles, textile, peinture, électroménager, out…" at bounding box center [313, 250] width 358 height 238
click at [371, 132] on div "Détails du prêt Confort maison: meubles, textile, peinture, électroménager, out…" at bounding box center [313, 250] width 358 height 238
click at [261, 42] on link "Emprunteur" at bounding box center [264, 44] width 87 height 18
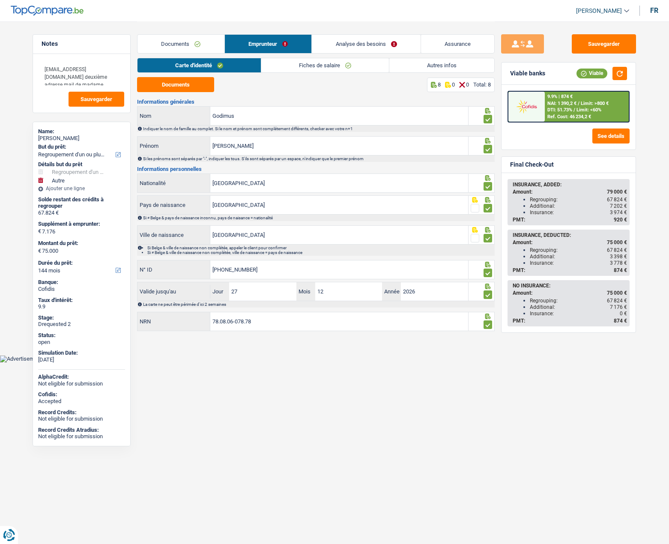
click at [433, 68] on link "Autres infos" at bounding box center [441, 65] width 105 height 14
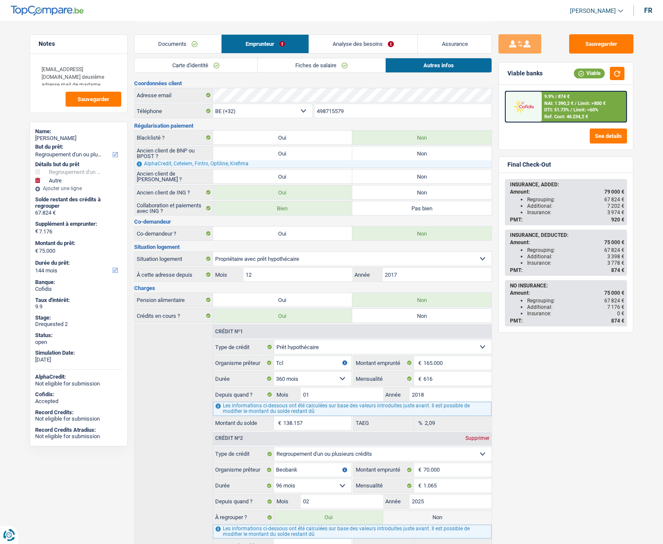
click at [162, 83] on h3 "Coordonnées client" at bounding box center [313, 84] width 358 height 6
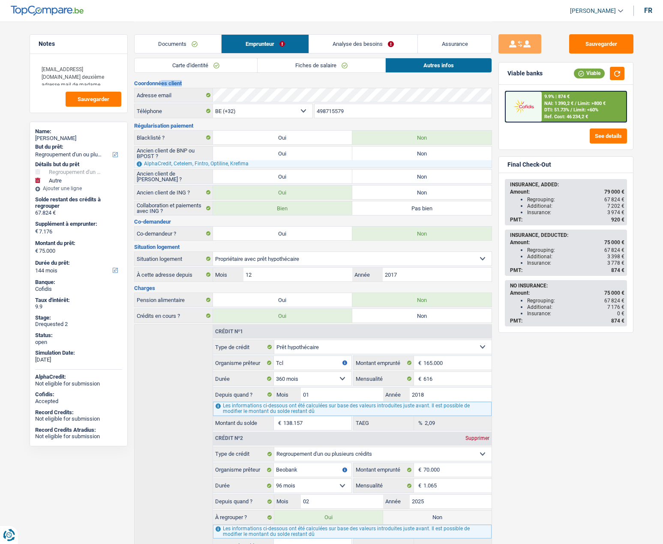
click at [162, 83] on h3 "Coordonnées client" at bounding box center [313, 84] width 358 height 6
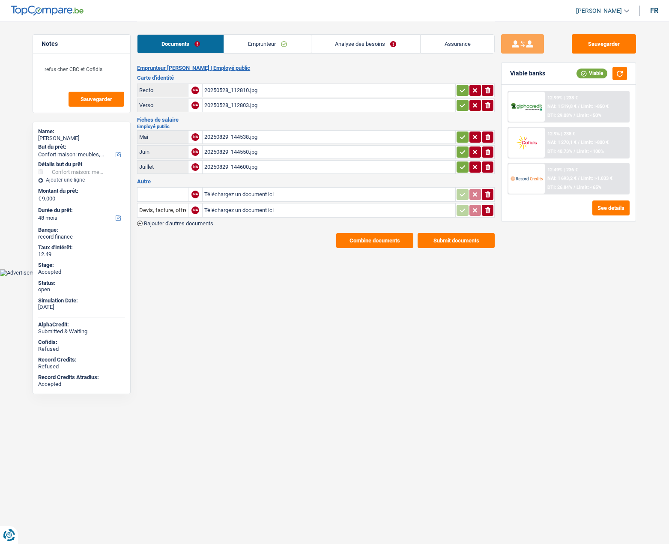
select select "household"
select select "48"
click at [48, 350] on div "Refused" at bounding box center [81, 349] width 87 height 7
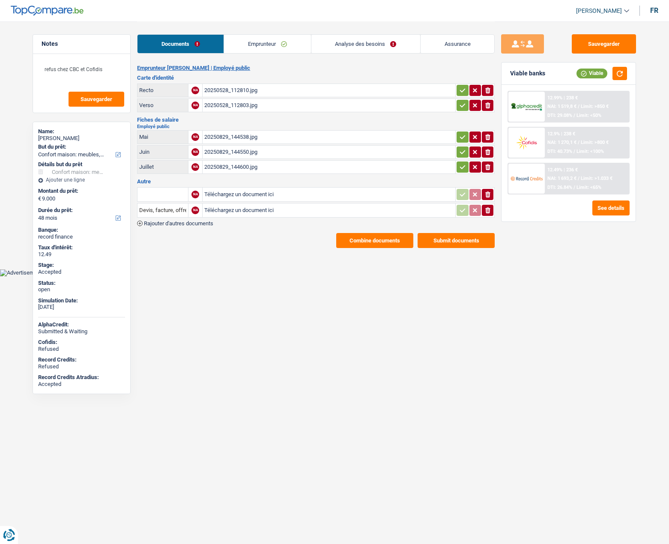
click at [48, 385] on div "Accepted" at bounding box center [81, 384] width 87 height 7
click at [51, 333] on div "Submitted & Waiting" at bounding box center [81, 331] width 87 height 7
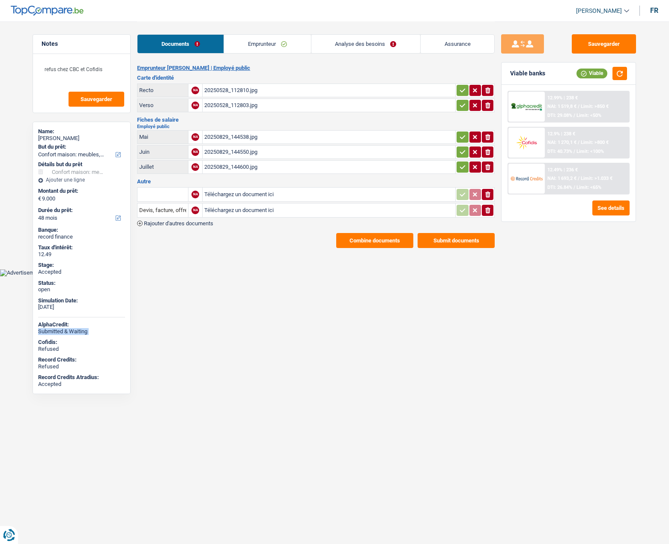
click at [51, 333] on div "Submitted & Waiting" at bounding box center [81, 331] width 87 height 7
click at [366, 45] on link "Analyse des besoins" at bounding box center [365, 44] width 109 height 18
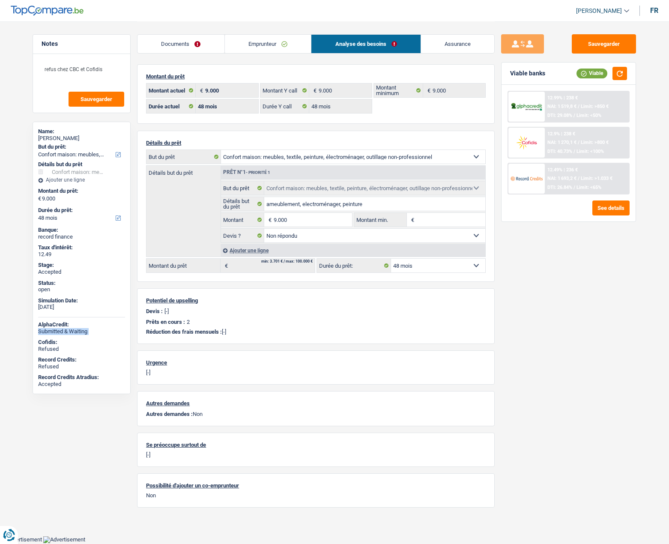
click at [446, 46] on link "Assurance" at bounding box center [458, 44] width 74 height 18
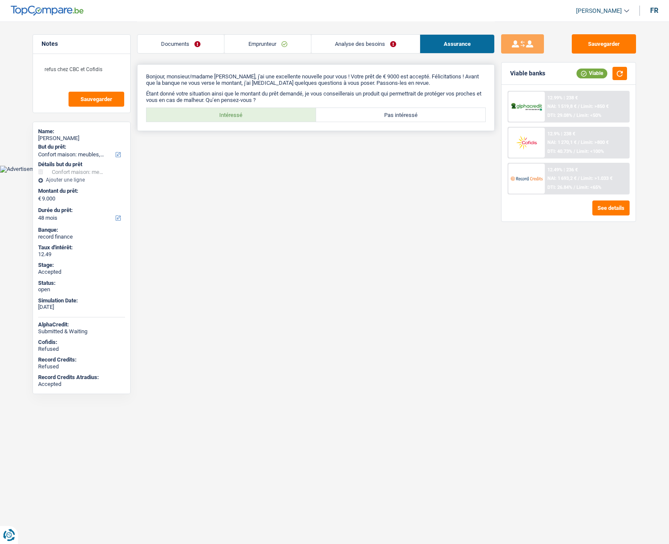
click at [233, 111] on label "Intéressé" at bounding box center [232, 115] width 170 height 14
click at [233, 111] on input "Intéressé" at bounding box center [232, 115] width 170 height 14
radio input "true"
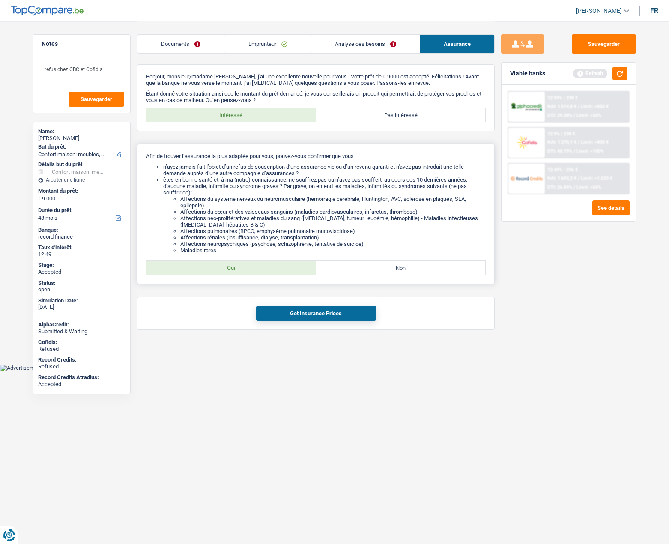
click at [261, 263] on label "Oui" at bounding box center [232, 268] width 170 height 14
click at [261, 263] on input "Oui" at bounding box center [232, 268] width 170 height 14
radio input "true"
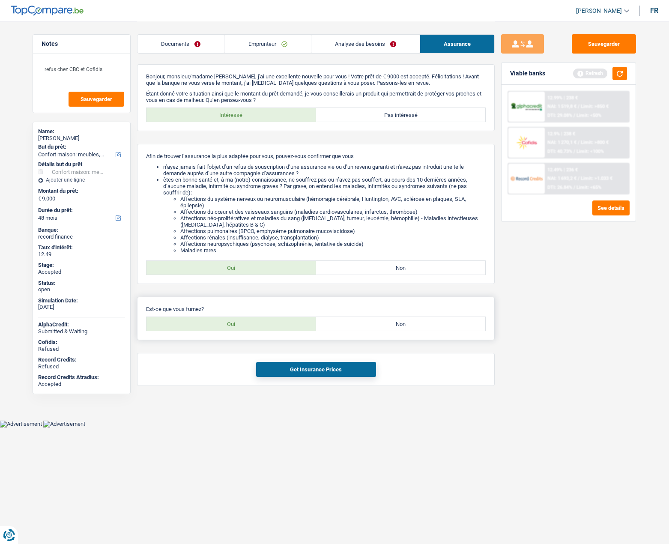
click at [395, 324] on label "Non" at bounding box center [401, 324] width 170 height 14
click at [395, 324] on input "Non" at bounding box center [401, 324] width 170 height 14
radio input "true"
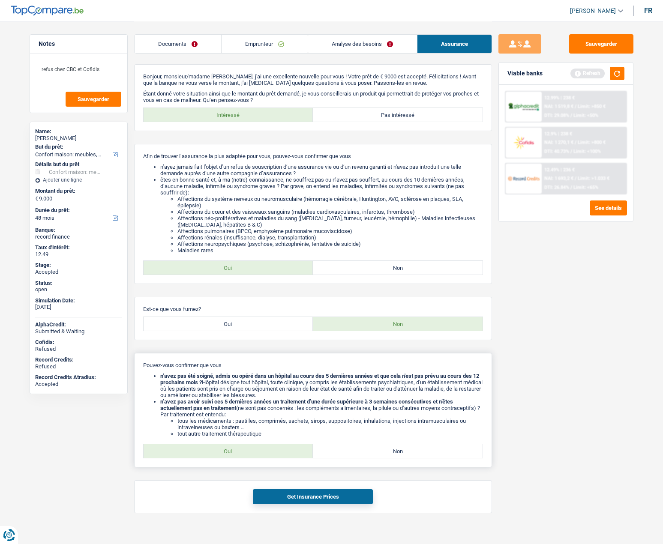
drag, startPoint x: 227, startPoint y: 455, endPoint x: 262, endPoint y: 462, distance: 36.2
click at [227, 455] on label "Oui" at bounding box center [229, 451] width 170 height 14
click at [227, 455] on input "Oui" at bounding box center [229, 451] width 170 height 14
radio input "true"
click at [320, 490] on button "Get Insurance Prices" at bounding box center [313, 496] width 120 height 15
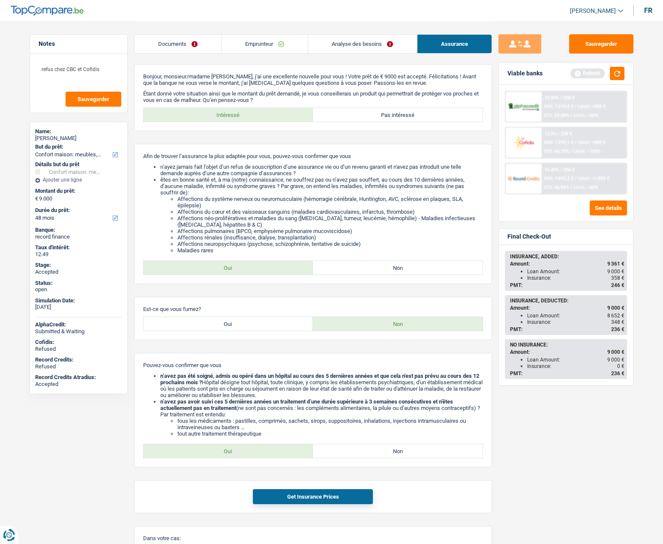
click at [346, 42] on link "Analyse des besoins" at bounding box center [362, 44] width 108 height 18
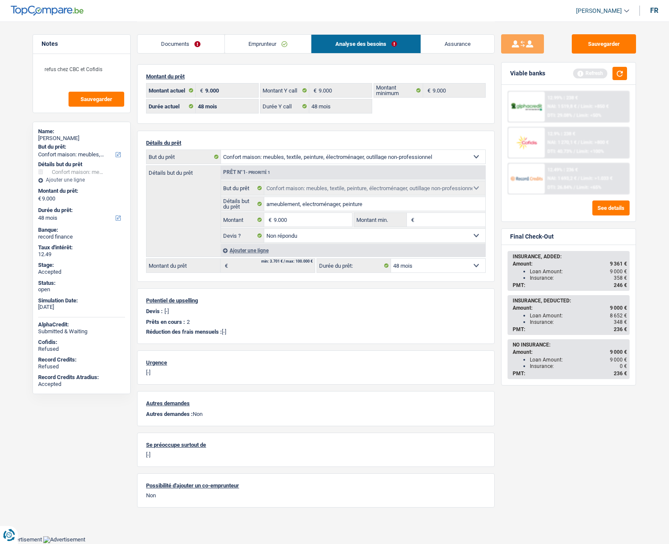
click at [447, 39] on link "Assurance" at bounding box center [458, 44] width 74 height 18
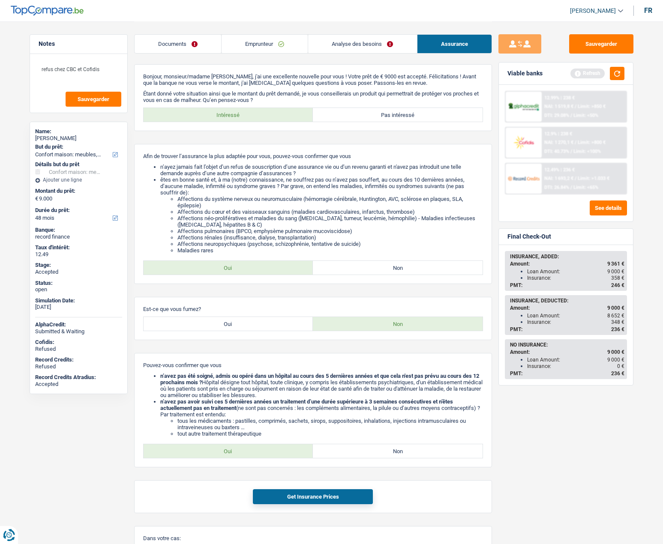
drag, startPoint x: 526, startPoint y: 324, endPoint x: 624, endPoint y: 322, distance: 97.7
click at [624, 322] on ul "Loan Amount: 8 652 € Insurance: 348 €" at bounding box center [567, 318] width 114 height 13
click at [546, 315] on div "Loan Amount: 8 652 €" at bounding box center [575, 316] width 97 height 6
drag, startPoint x: 605, startPoint y: 314, endPoint x: 622, endPoint y: 315, distance: 16.7
click at [622, 315] on div "Loan Amount: 8 652 €" at bounding box center [575, 316] width 97 height 6
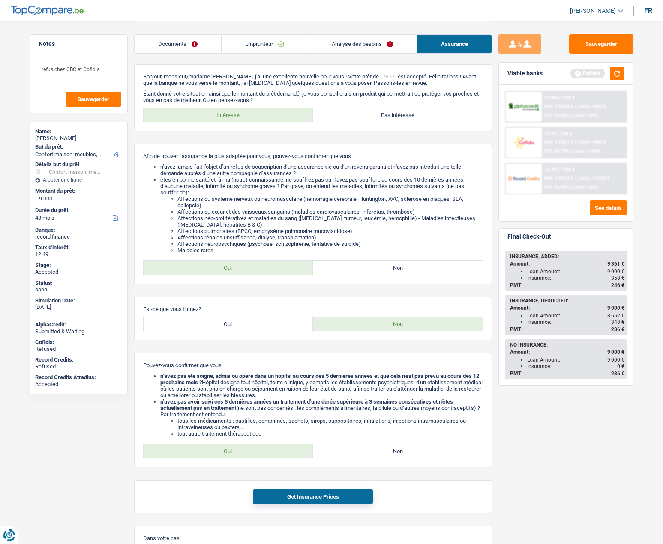
click at [616, 321] on span "348 €" at bounding box center [617, 322] width 13 height 6
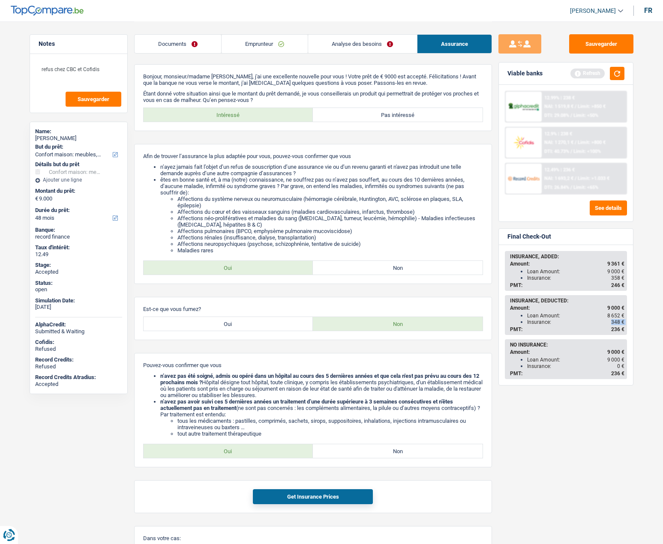
click at [616, 321] on span "348 €" at bounding box center [617, 322] width 13 height 6
drag, startPoint x: 161, startPoint y: 375, endPoint x: 233, endPoint y: 386, distance: 73.1
click at [233, 386] on li "n’avez pas été soigné, admis ou opéré dans un hôpital au cours des 5 dernières …" at bounding box center [321, 386] width 323 height 26
click at [242, 327] on label "Oui" at bounding box center [229, 324] width 170 height 14
click at [242, 327] on input "Oui" at bounding box center [229, 324] width 170 height 14
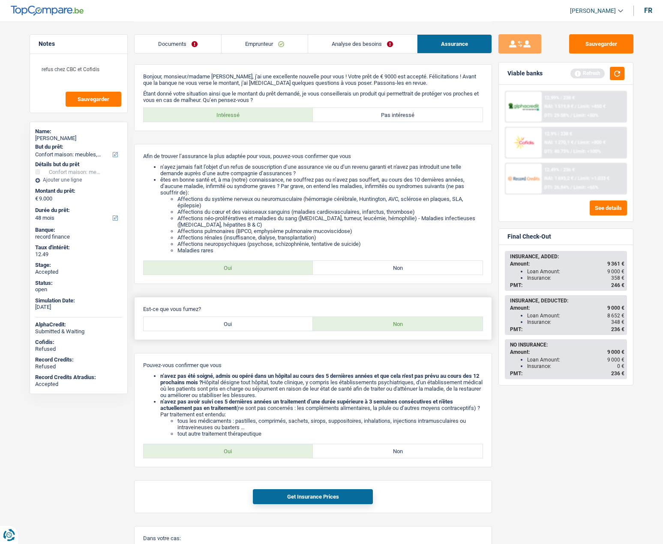
radio input "true"
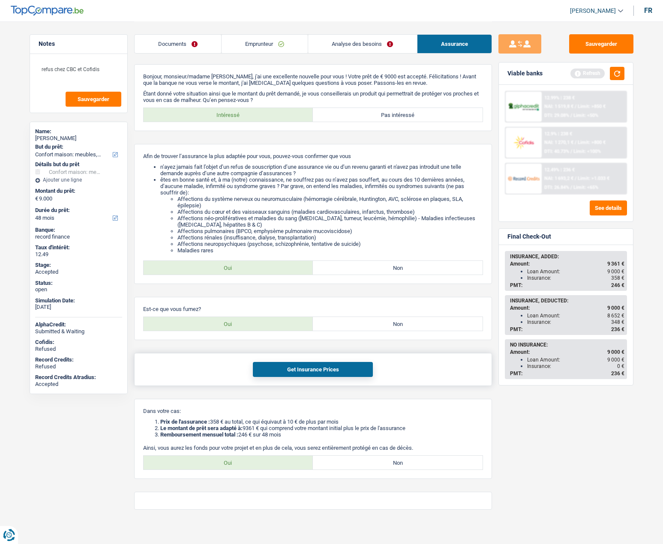
click at [289, 365] on button "Get Insurance Prices" at bounding box center [313, 369] width 120 height 15
click at [293, 371] on button "Get Insurance Prices" at bounding box center [313, 369] width 120 height 15
click at [337, 369] on button "Get Insurance Prices" at bounding box center [313, 369] width 120 height 15
drag, startPoint x: 528, startPoint y: 315, endPoint x: 619, endPoint y: 313, distance: 90.4
click at [619, 313] on div "Loan Amount: 8 229 €" at bounding box center [575, 316] width 97 height 6
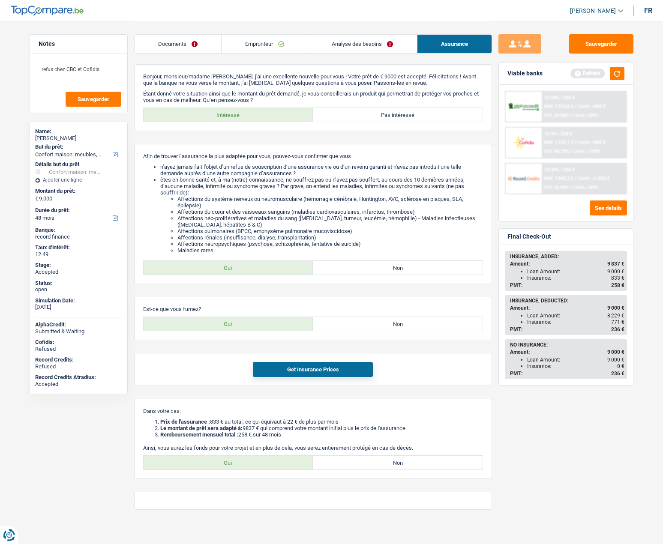
click at [615, 323] on span "771 €" at bounding box center [617, 322] width 13 height 6
click at [616, 330] on span "236 €" at bounding box center [617, 329] width 13 height 6
click at [498, 296] on div "Final Check-Out INSURANCE, ADDED: Amount: 9 837 € Loan Amount: 9 000 € Insuranc…" at bounding box center [565, 306] width 135 height 157
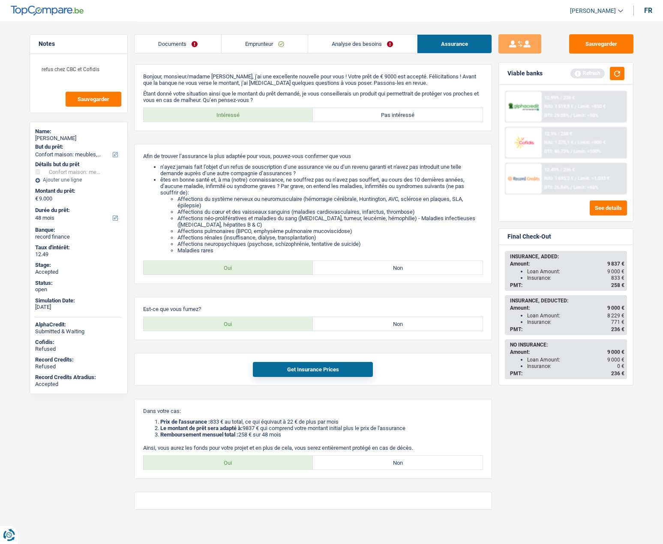
click at [502, 305] on div "INSURANCE, ADDED: Amount: 9 837 € Loan Amount: 9 000 € Insurance: 833 € PMT: 25…" at bounding box center [566, 315] width 134 height 140
click at [257, 45] on link "Emprunteur" at bounding box center [264, 44] width 86 height 18
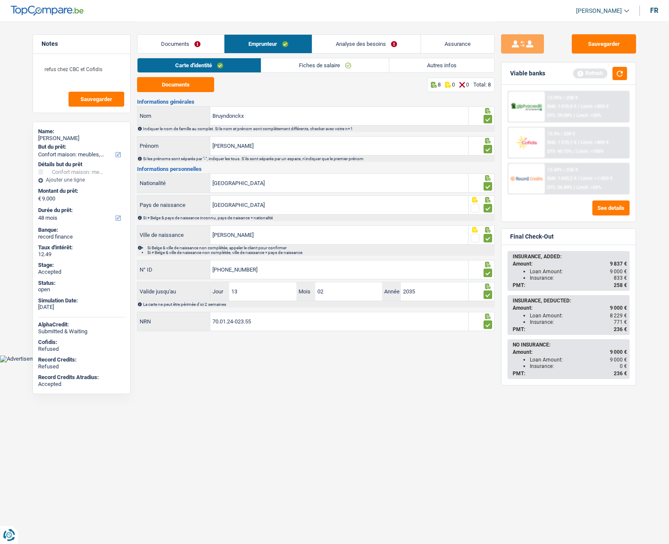
click at [294, 63] on link "Fiches de salaire" at bounding box center [325, 65] width 128 height 14
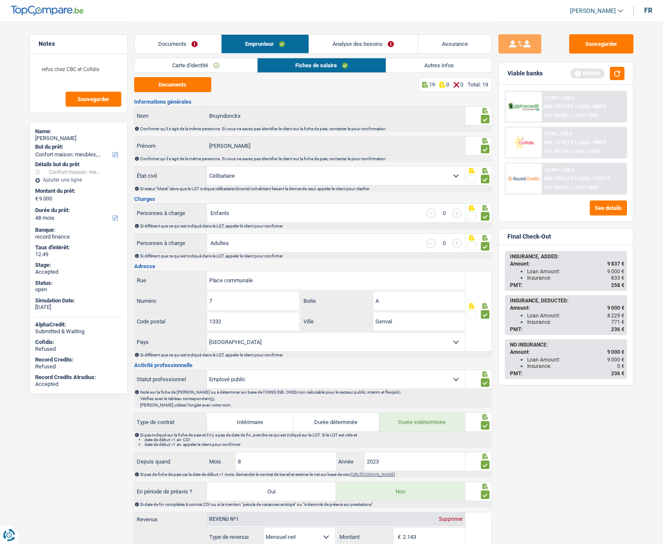
drag, startPoint x: 620, startPoint y: 322, endPoint x: 524, endPoint y: 324, distance: 96.4
click at [524, 324] on ul "Loan Amount: 8 229 € Insurance: 771 €" at bounding box center [567, 318] width 114 height 13
copy div "Insurance: 771"
click at [416, 62] on link "Autres infos" at bounding box center [438, 65] width 105 height 14
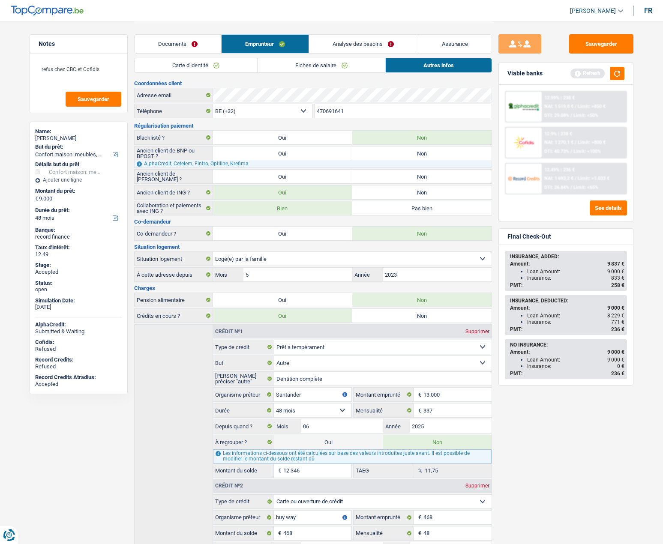
click at [76, 138] on div "Thierry Bruyndonckx" at bounding box center [78, 138] width 87 height 7
click at [76, 137] on div "Thierry Bruyndonckx" at bounding box center [78, 138] width 87 height 7
copy div "Thierry Bruyndonckx"
click at [326, 108] on input "470691641" at bounding box center [402, 111] width 177 height 14
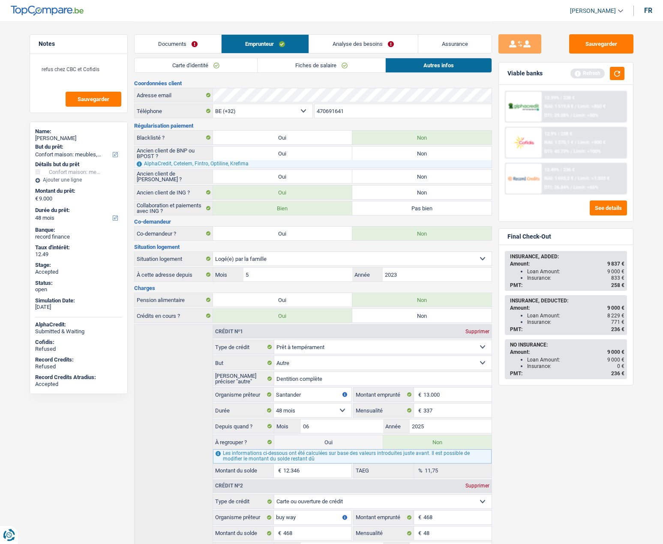
click at [326, 108] on input "470691641" at bounding box center [402, 111] width 177 height 14
click at [284, 66] on link "Fiches de salaire" at bounding box center [321, 65] width 128 height 14
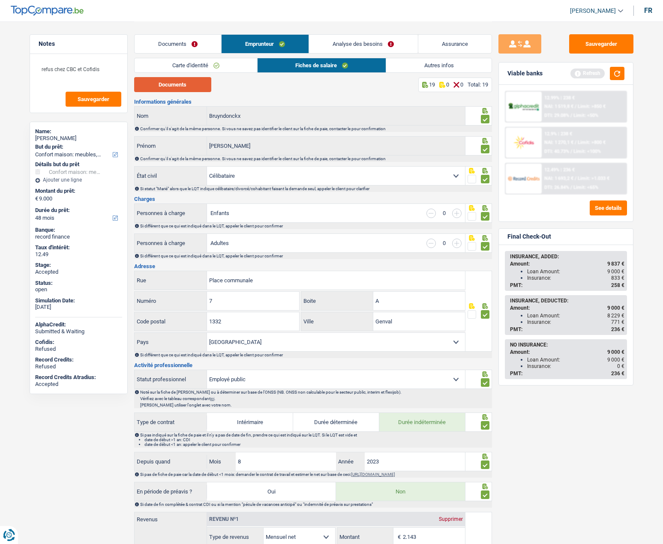
click at [188, 85] on button "Documents" at bounding box center [172, 84] width 77 height 15
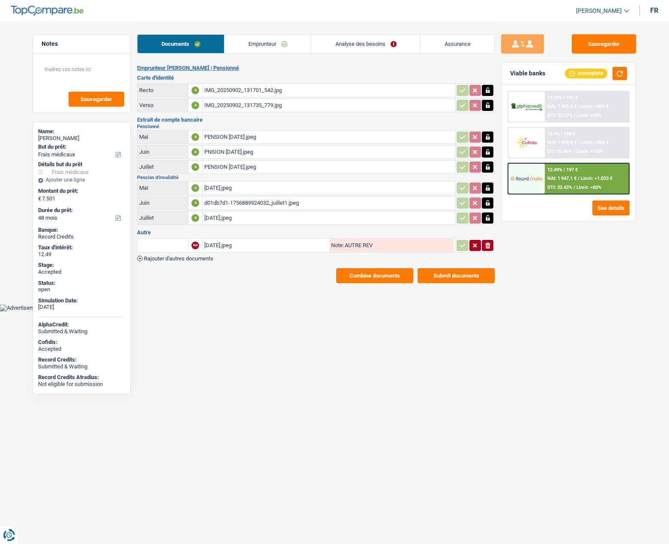
select select "medical"
select select "48"
select select "36"
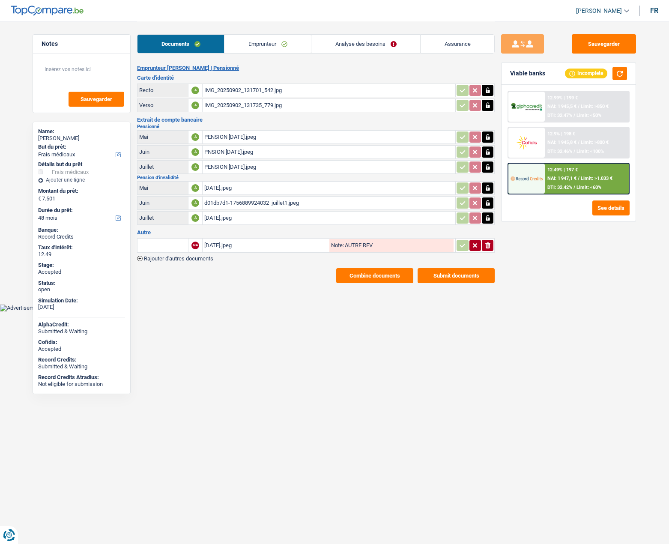
select select "medical"
select select "yes"
select select "48"
click at [363, 47] on link "Analyse des besoins" at bounding box center [365, 44] width 109 height 18
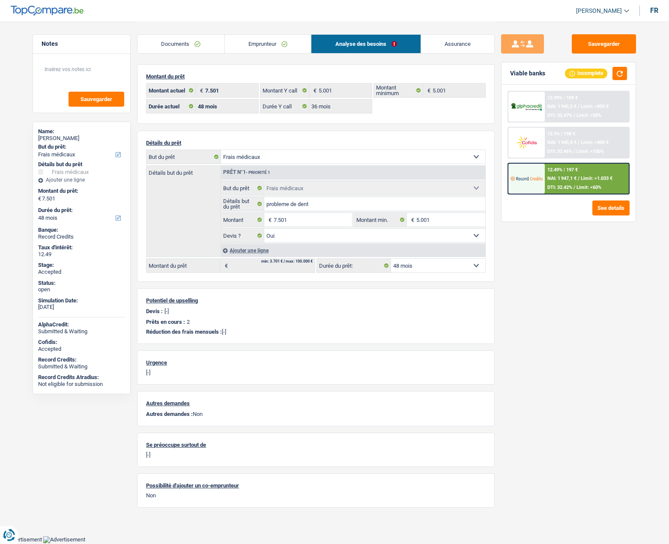
click at [74, 330] on div "Submitted & Waiting" at bounding box center [81, 331] width 87 height 7
click at [59, 347] on div "Accepted" at bounding box center [81, 349] width 87 height 7
click at [66, 367] on div "Submitted & Waiting" at bounding box center [81, 366] width 87 height 7
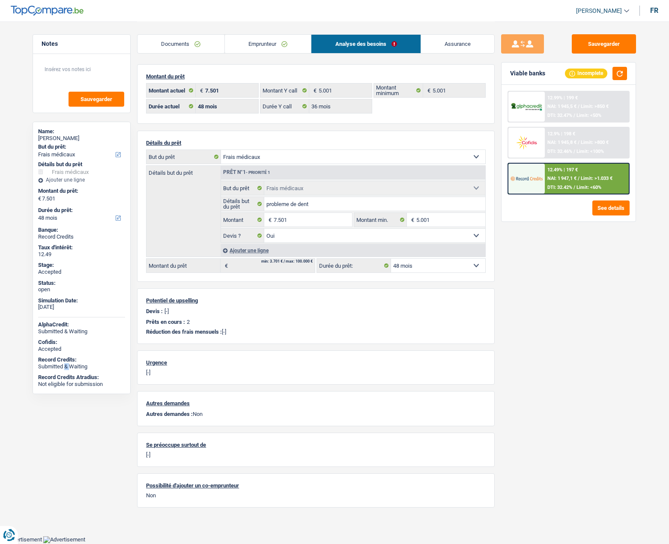
click at [66, 367] on div "Submitted & Waiting" at bounding box center [81, 366] width 87 height 7
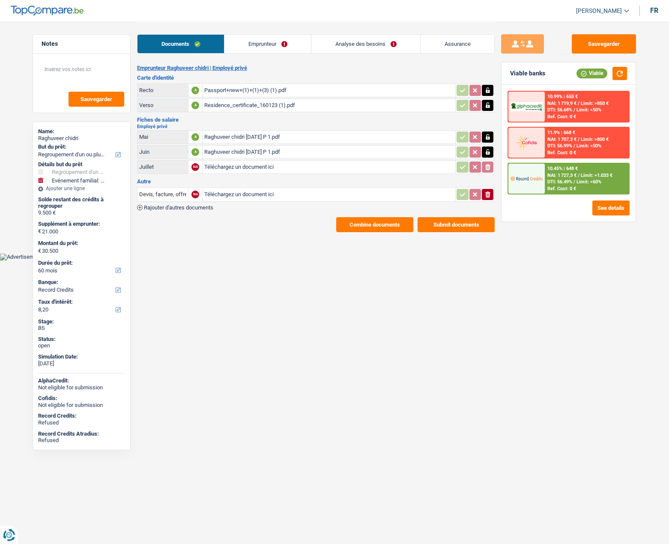
select select "refinancing"
select select "familyEvent"
select select "60"
select select "record credits"
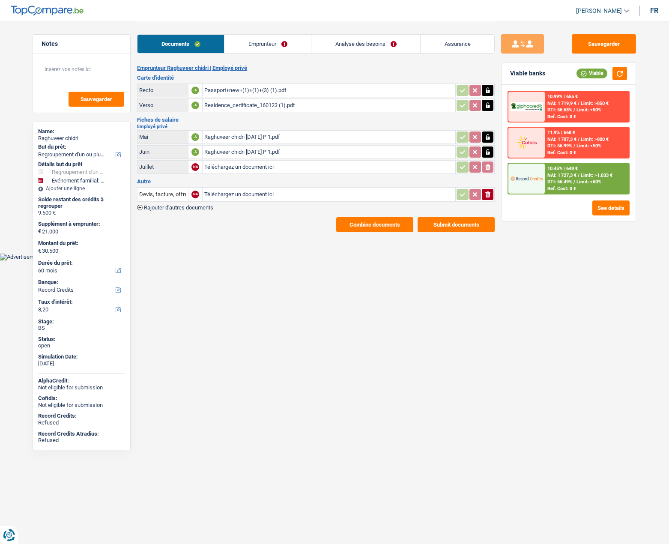
click at [254, 40] on link "Emprunteur" at bounding box center [267, 44] width 87 height 18
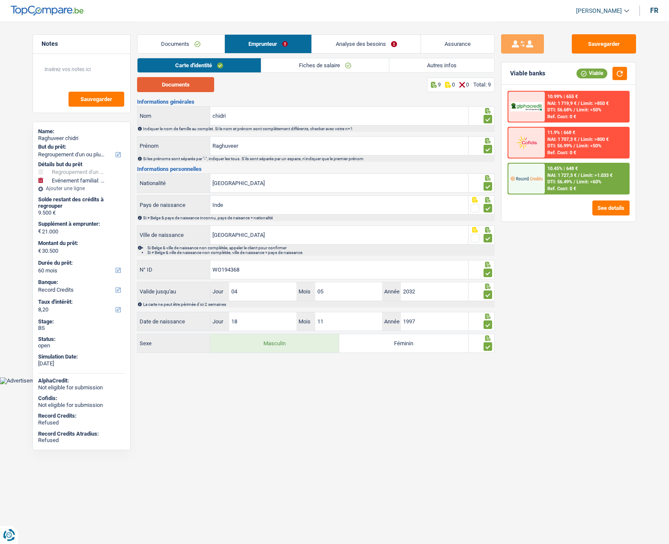
click at [175, 82] on button "Documents" at bounding box center [175, 84] width 77 height 15
drag, startPoint x: 306, startPoint y: 63, endPoint x: 299, endPoint y: 66, distance: 7.3
click at [306, 63] on link "Fiches de salaire" at bounding box center [325, 65] width 128 height 14
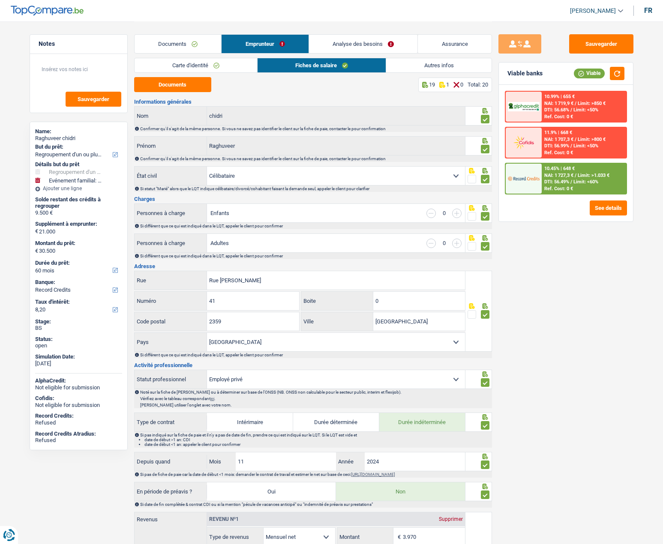
click at [358, 51] on link "Analyse des besoins" at bounding box center [363, 44] width 109 height 18
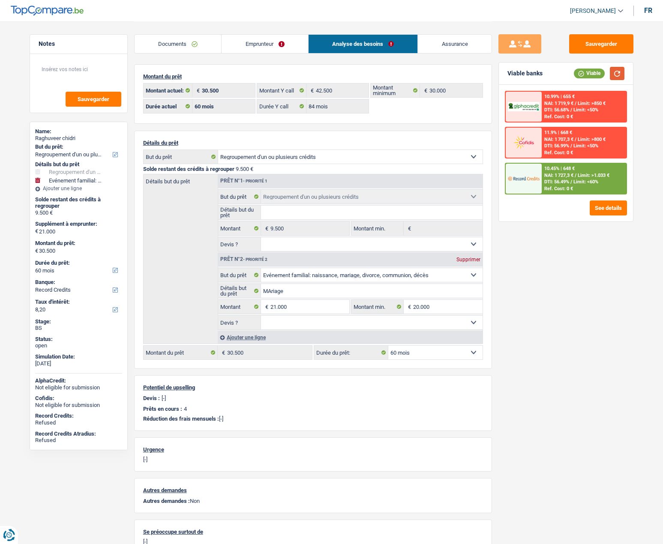
click at [618, 72] on button "button" at bounding box center [617, 73] width 15 height 13
click at [70, 139] on div "Raghuveer chidri" at bounding box center [78, 138] width 87 height 7
copy div "chidri"
click at [251, 42] on link "Emprunteur" at bounding box center [264, 44] width 87 height 18
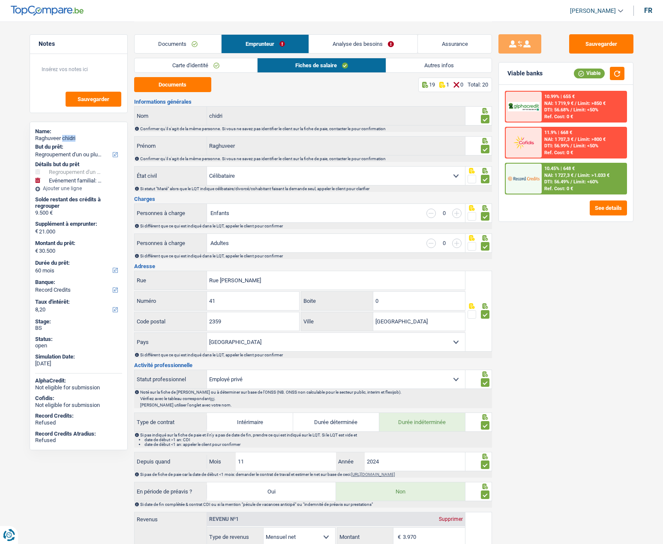
click at [429, 68] on link "Autres infos" at bounding box center [438, 65] width 105 height 14
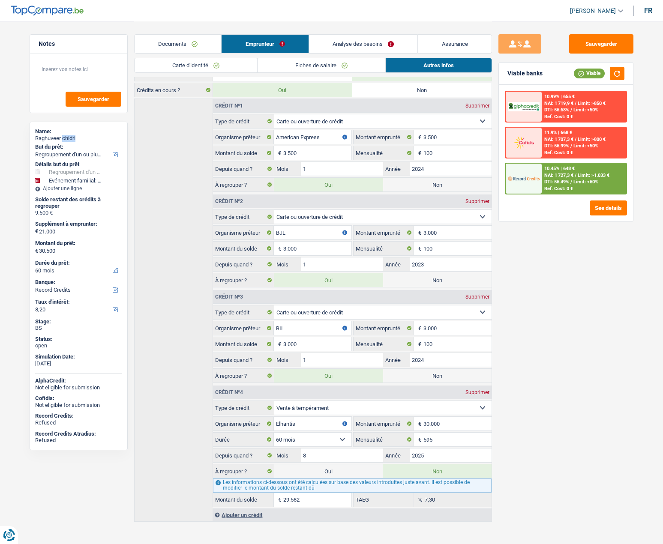
scroll to position [233, 0]
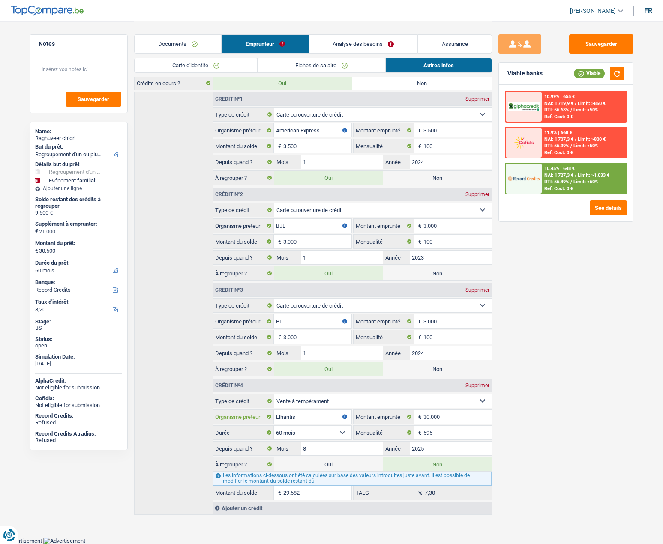
click at [282, 417] on input "Elhantis" at bounding box center [312, 417] width 77 height 14
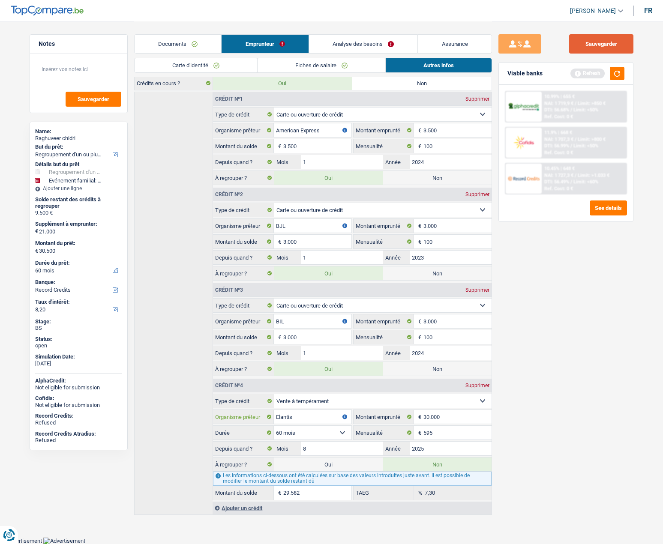
type input "Elantis"
click at [622, 44] on button "Sauvegarder" at bounding box center [601, 43] width 64 height 19
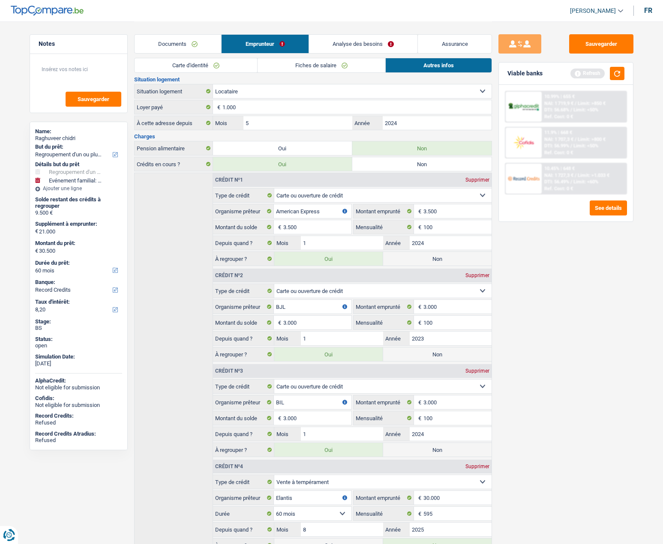
scroll to position [147, 0]
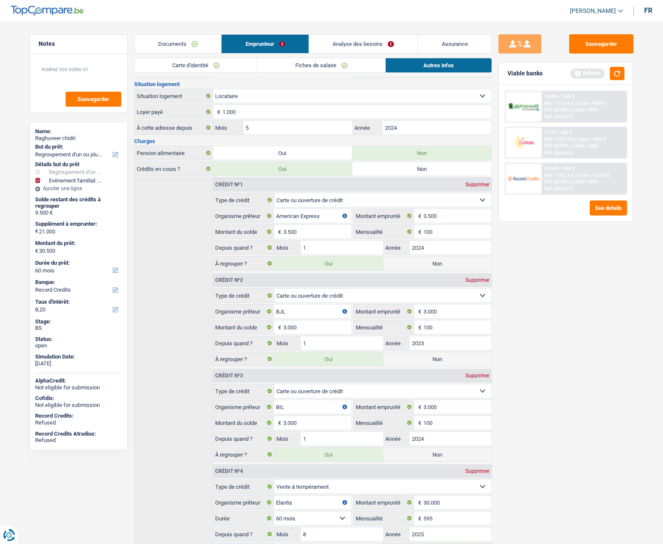
click at [304, 66] on link "Fiches de salaire" at bounding box center [321, 65] width 128 height 14
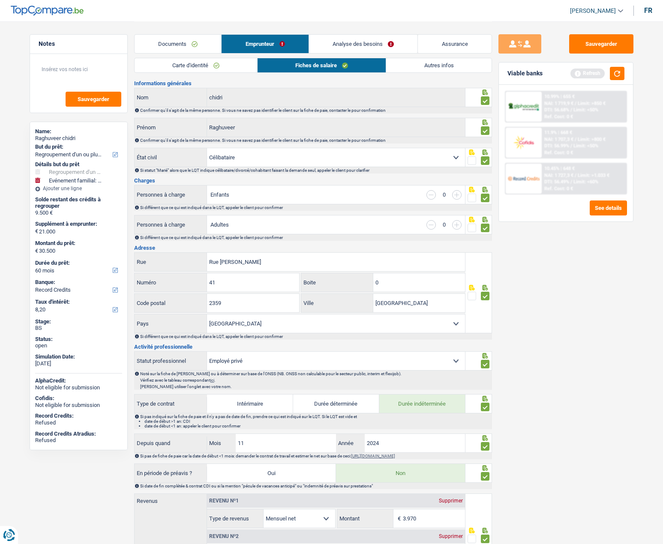
scroll to position [0, 0]
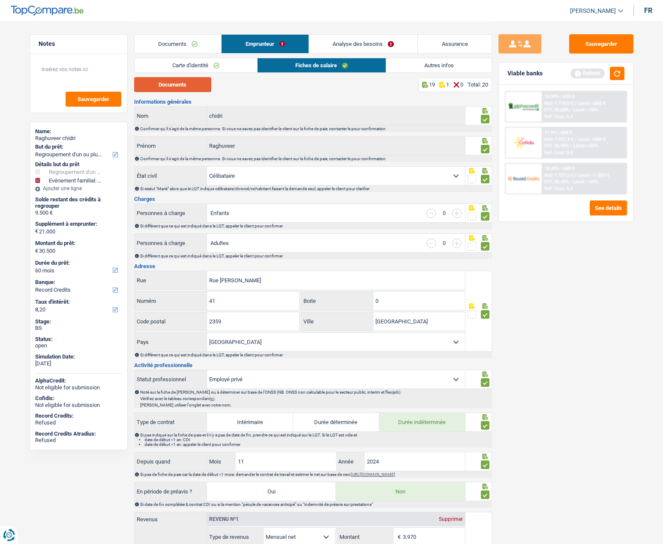
click at [171, 84] on button "Documents" at bounding box center [172, 84] width 77 height 15
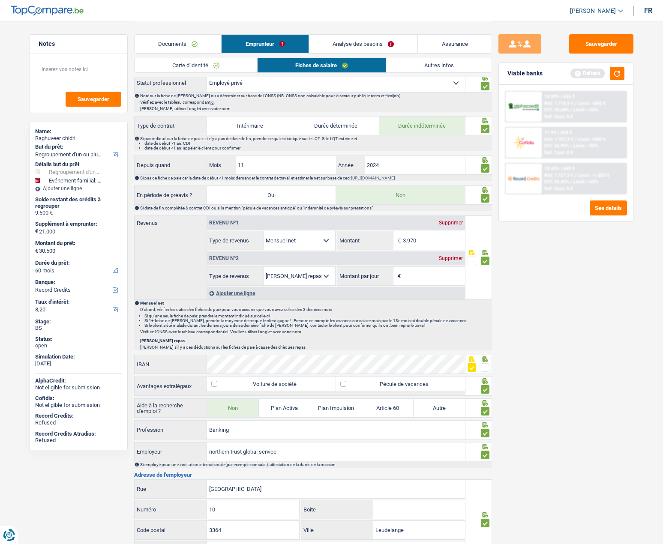
scroll to position [300, 0]
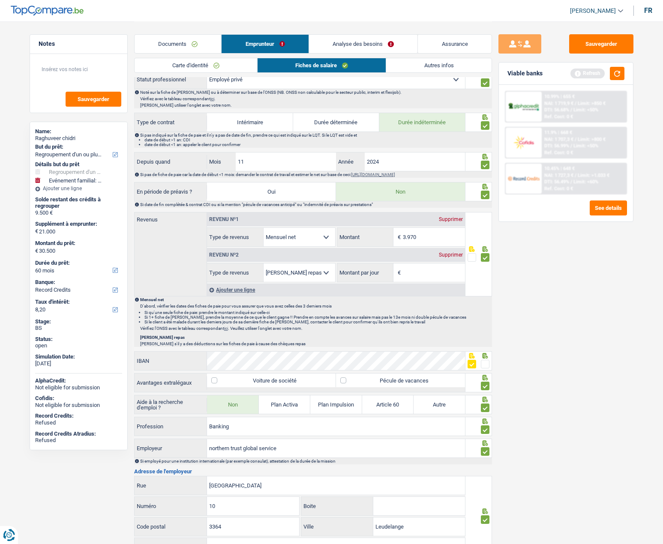
click at [177, 42] on link "Documents" at bounding box center [178, 44] width 87 height 18
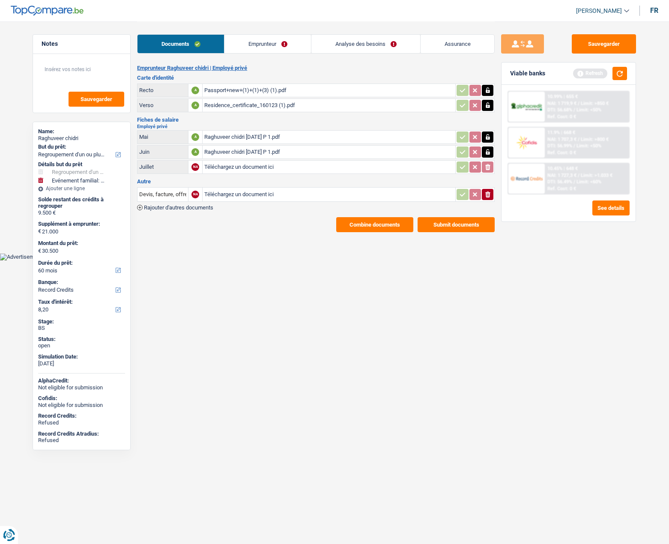
click at [268, 44] on link "Emprunteur" at bounding box center [267, 44] width 87 height 18
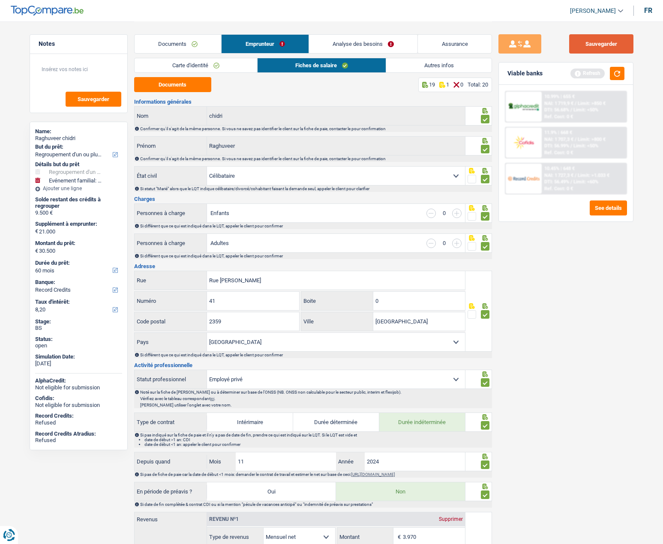
click at [602, 48] on button "Sauvegarder" at bounding box center [601, 43] width 64 height 19
click at [186, 39] on link "Documents" at bounding box center [178, 44] width 87 height 18
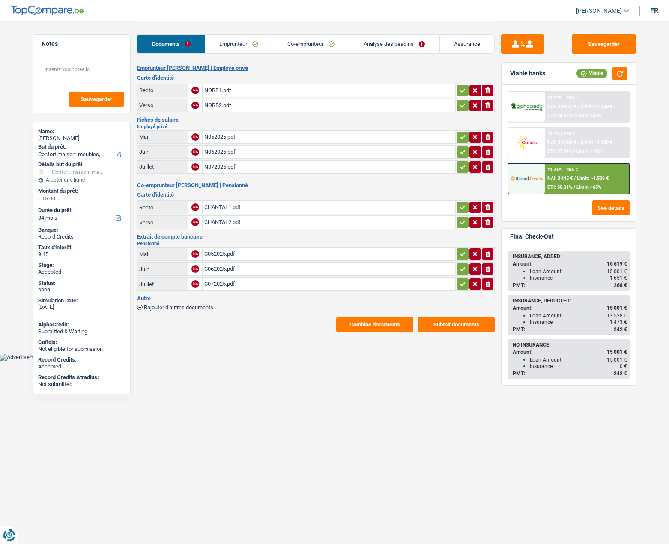
select select "household"
select select "84"
click at [371, 45] on link "Analyse des besoins" at bounding box center [395, 44] width 90 height 18
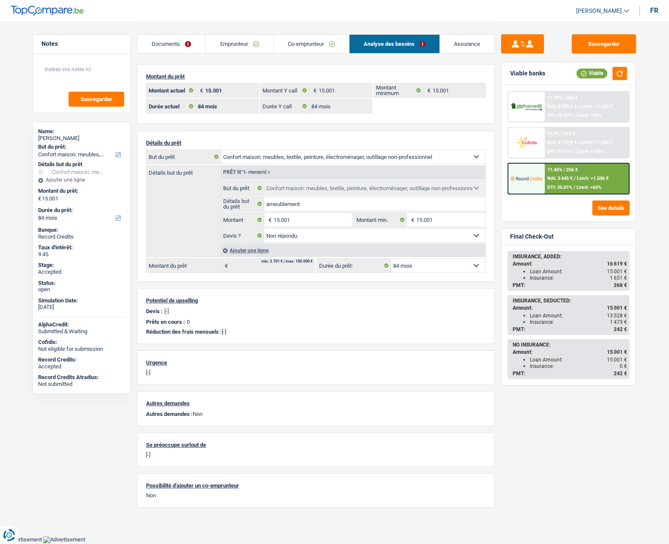
click at [455, 42] on link "Assurance" at bounding box center [467, 44] width 54 height 18
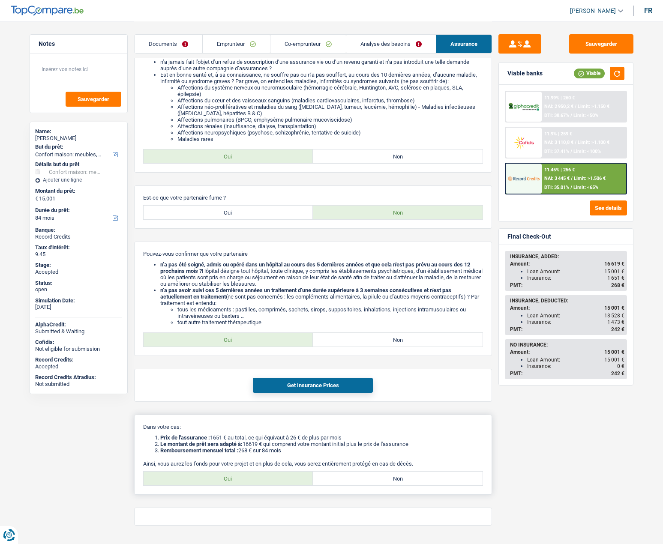
scroll to position [471, 0]
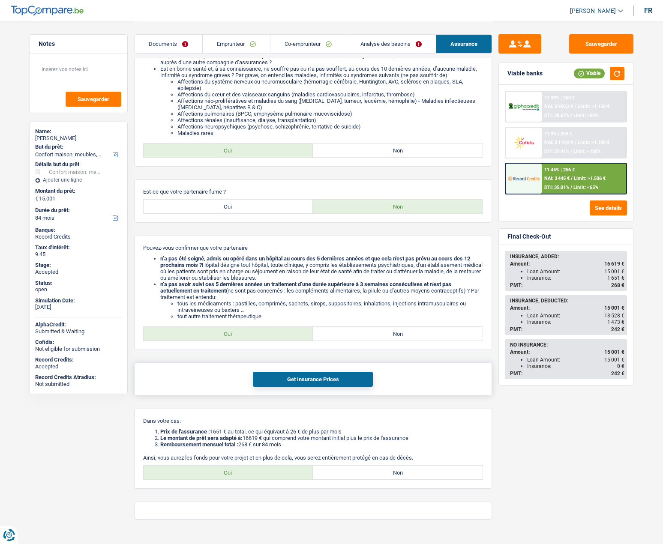
click at [301, 376] on button "Get Insurance Prices" at bounding box center [313, 379] width 120 height 15
click at [368, 46] on link "Analyse des besoins" at bounding box center [391, 44] width 90 height 18
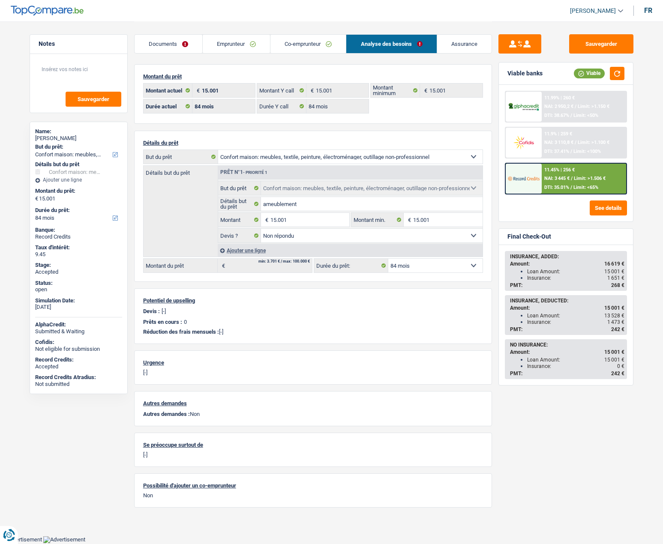
scroll to position [0, 0]
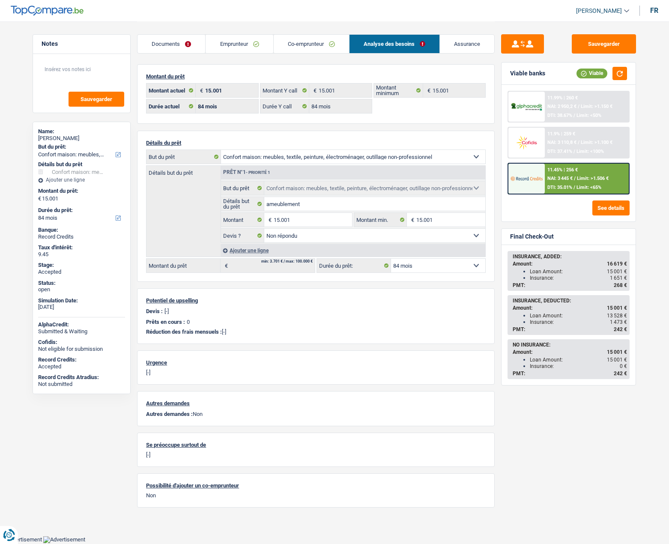
click at [257, 47] on link "Emprunteur" at bounding box center [239, 44] width 67 height 18
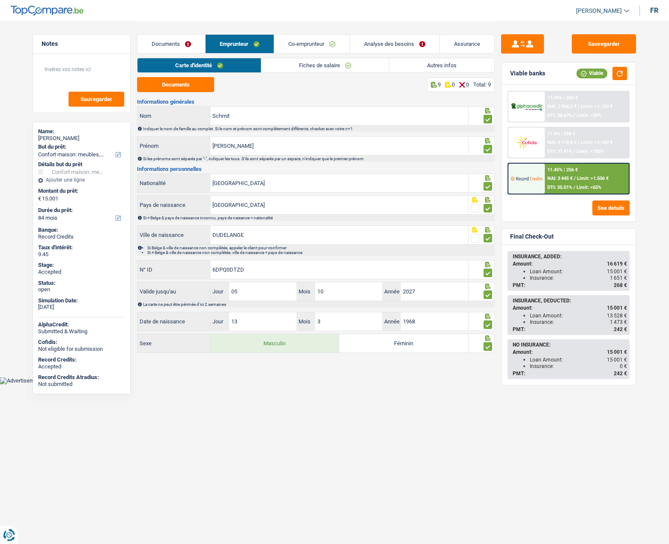
click at [309, 44] on link "Co-emprunteur" at bounding box center [311, 44] width 75 height 18
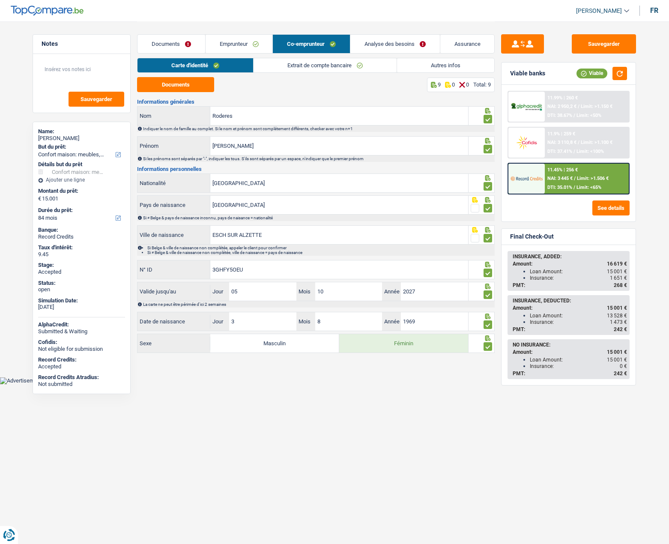
click at [387, 41] on link "Analyse des besoins" at bounding box center [395, 44] width 90 height 18
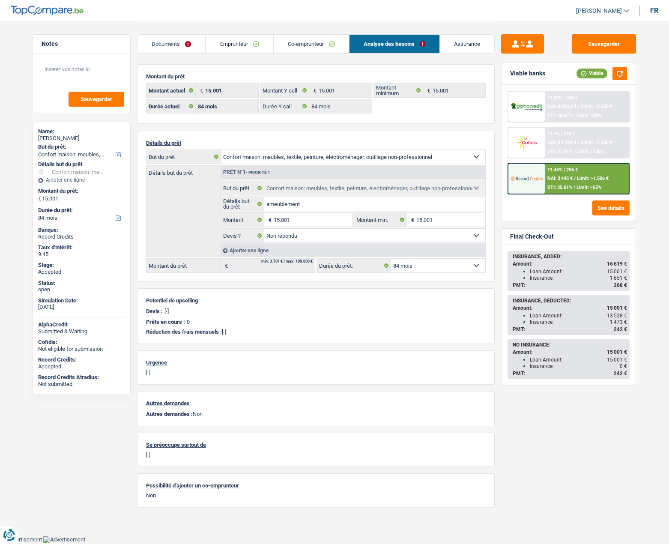
click at [376, 48] on link "Analyse des besoins" at bounding box center [395, 44] width 90 height 18
click at [379, 43] on link "Analyse des besoins" at bounding box center [395, 44] width 90 height 18
click at [446, 43] on link "Assurance" at bounding box center [467, 44] width 54 height 18
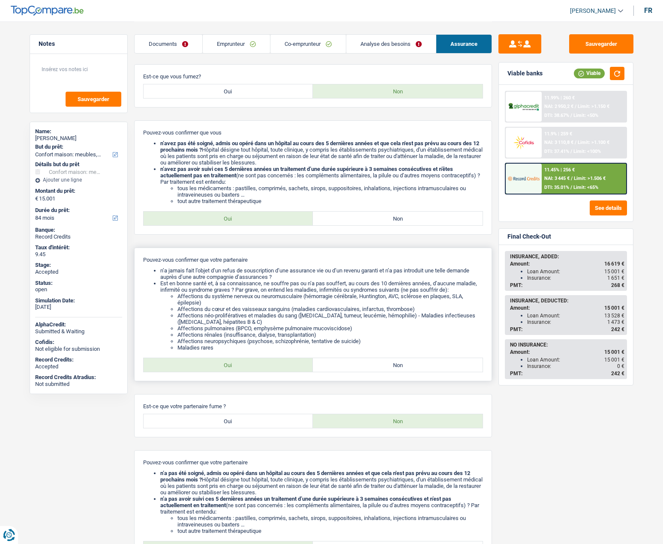
scroll to position [257, 0]
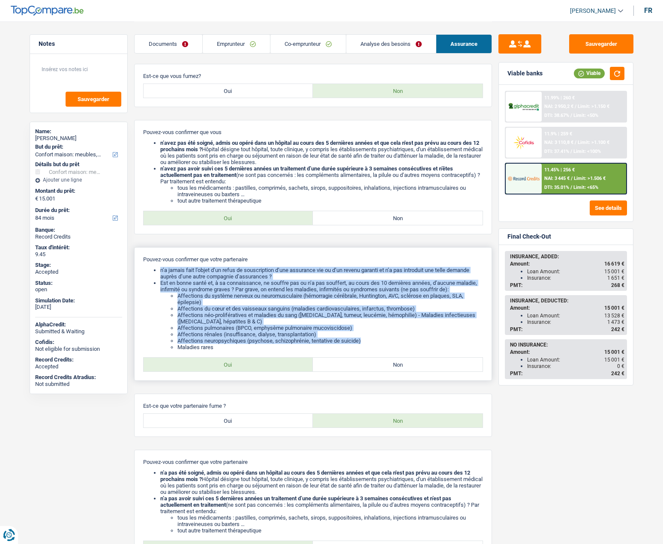
drag, startPoint x: 331, startPoint y: 332, endPoint x: 159, endPoint y: 267, distance: 183.2
click at [159, 267] on ul "n’a jamais fait l’objet d’un refus de souscription d’une assurance vie ou d’un …" at bounding box center [313, 309] width 340 height 84
click at [171, 273] on li "n’a jamais fait l’objet d’un refus de souscription d’une assurance vie ou d’un …" at bounding box center [321, 273] width 323 height 13
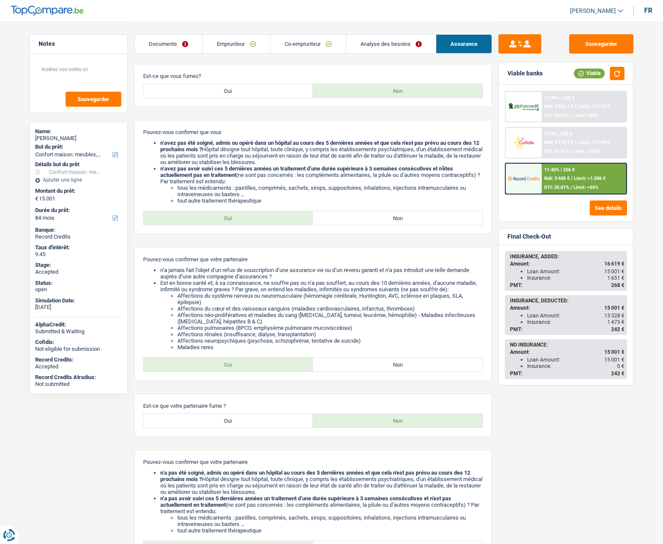
click at [296, 43] on link "Co-emprunteur" at bounding box center [307, 44] width 75 height 18
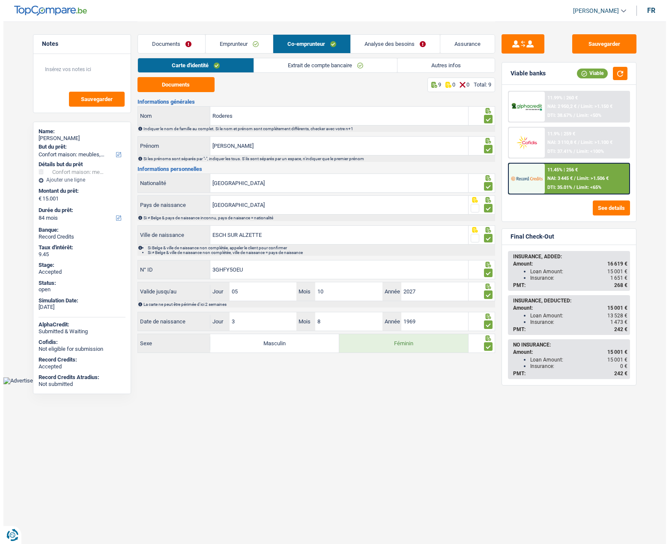
scroll to position [0, 0]
click at [250, 44] on link "Emprunteur" at bounding box center [239, 44] width 67 height 18
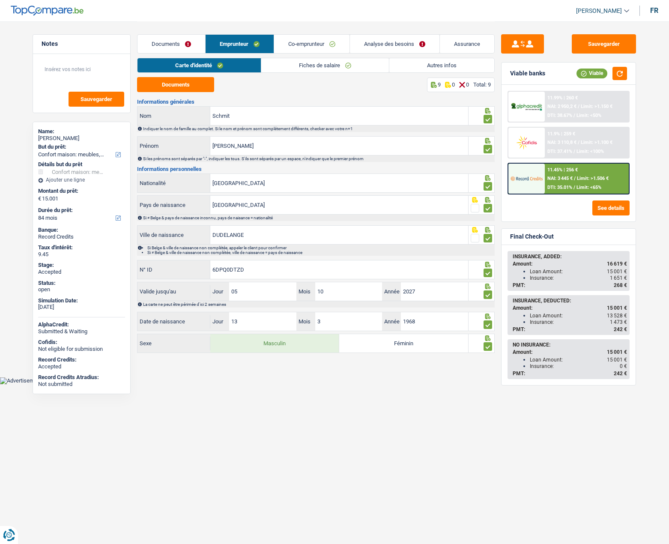
click at [432, 63] on link "Autres infos" at bounding box center [441, 65] width 105 height 14
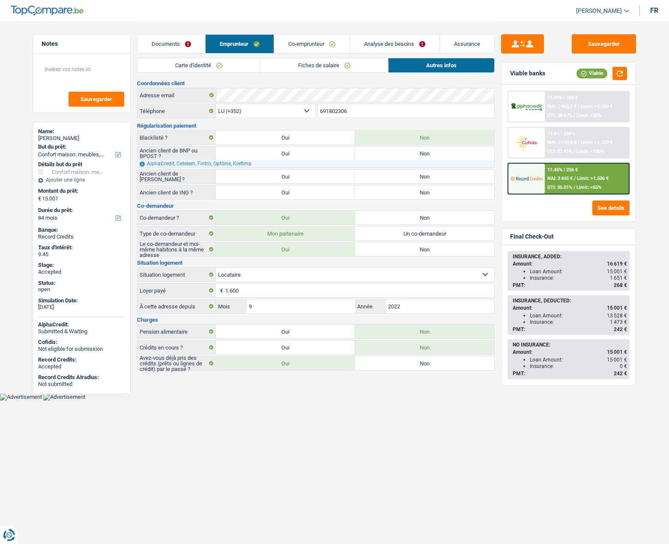
click at [60, 136] on div "[PERSON_NAME]" at bounding box center [81, 138] width 87 height 7
copy div "[PERSON_NAME]"
click at [338, 108] on input "691802306" at bounding box center [406, 111] width 177 height 14
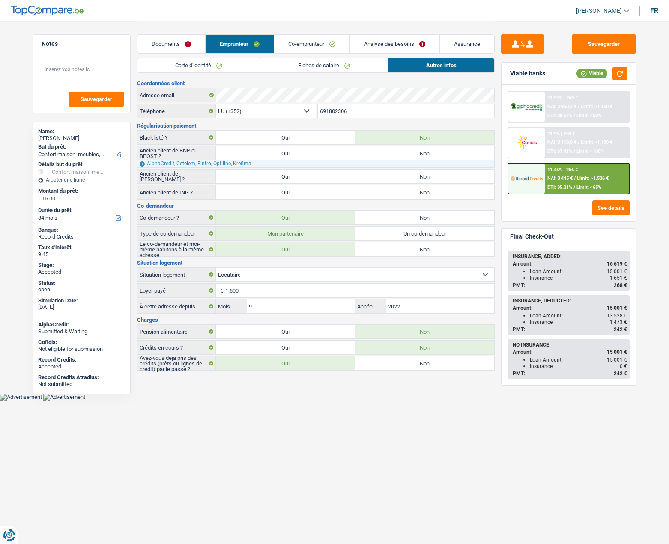
click at [338, 108] on input "691802306" at bounding box center [406, 111] width 177 height 14
click at [613, 319] on span "1 473 €" at bounding box center [618, 322] width 17 height 6
click at [613, 315] on span "13 528 €" at bounding box center [617, 316] width 20 height 6
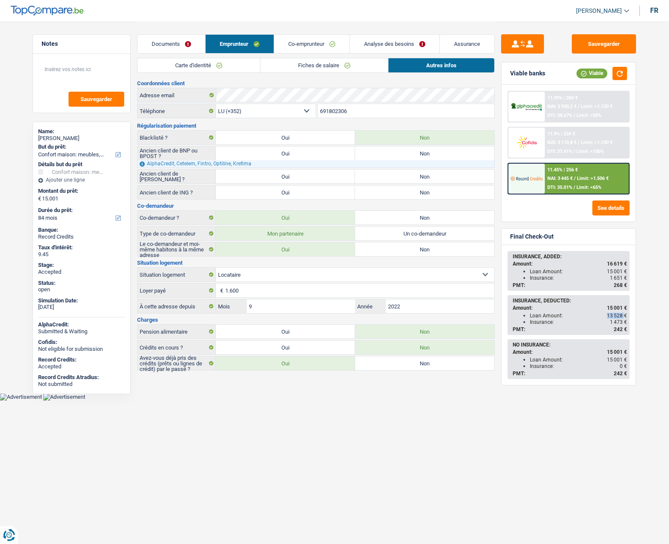
copy span "13 528"
click at [609, 43] on button "Sauvegarder" at bounding box center [604, 43] width 64 height 19
